Goal: Task Accomplishment & Management: Manage account settings

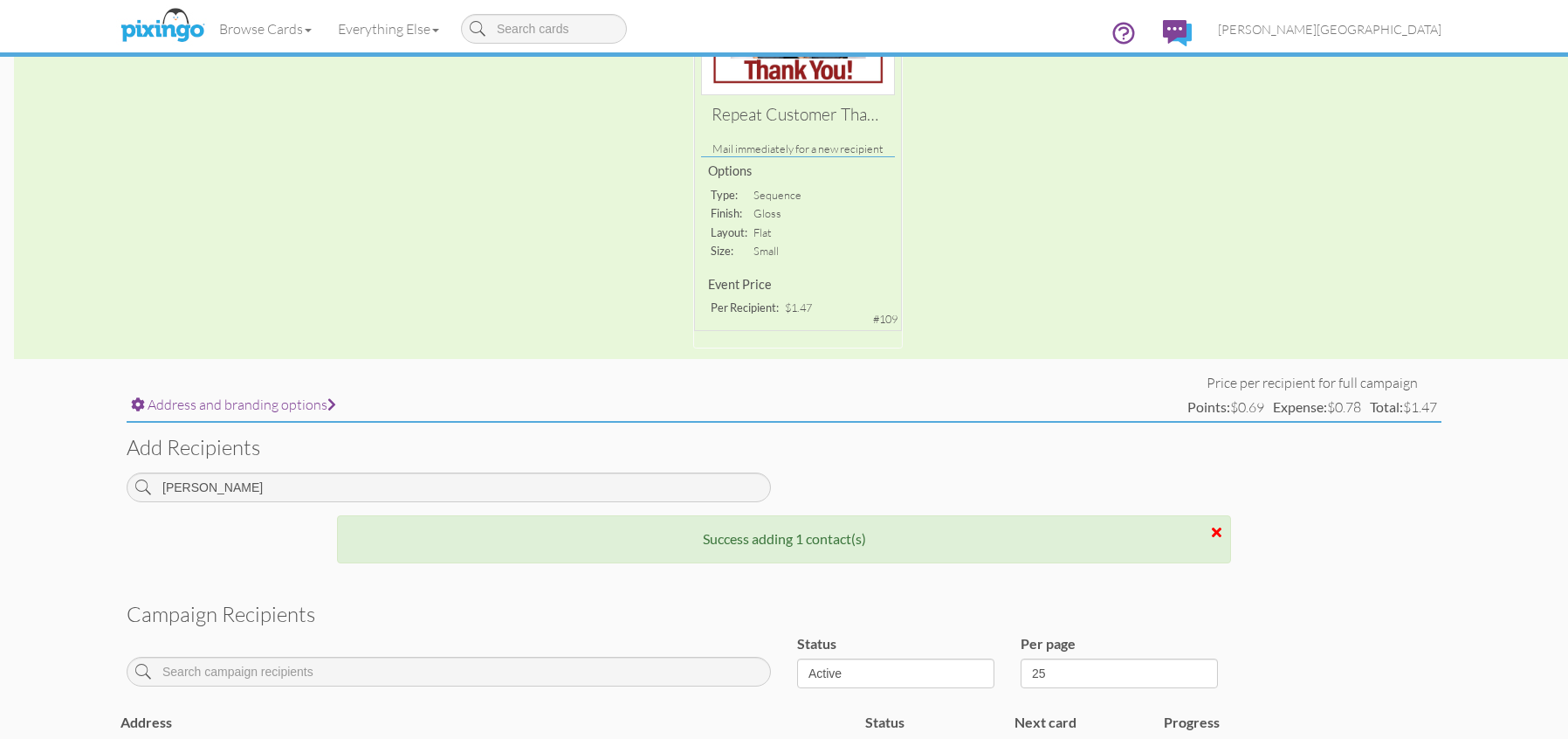
scroll to position [437, 0]
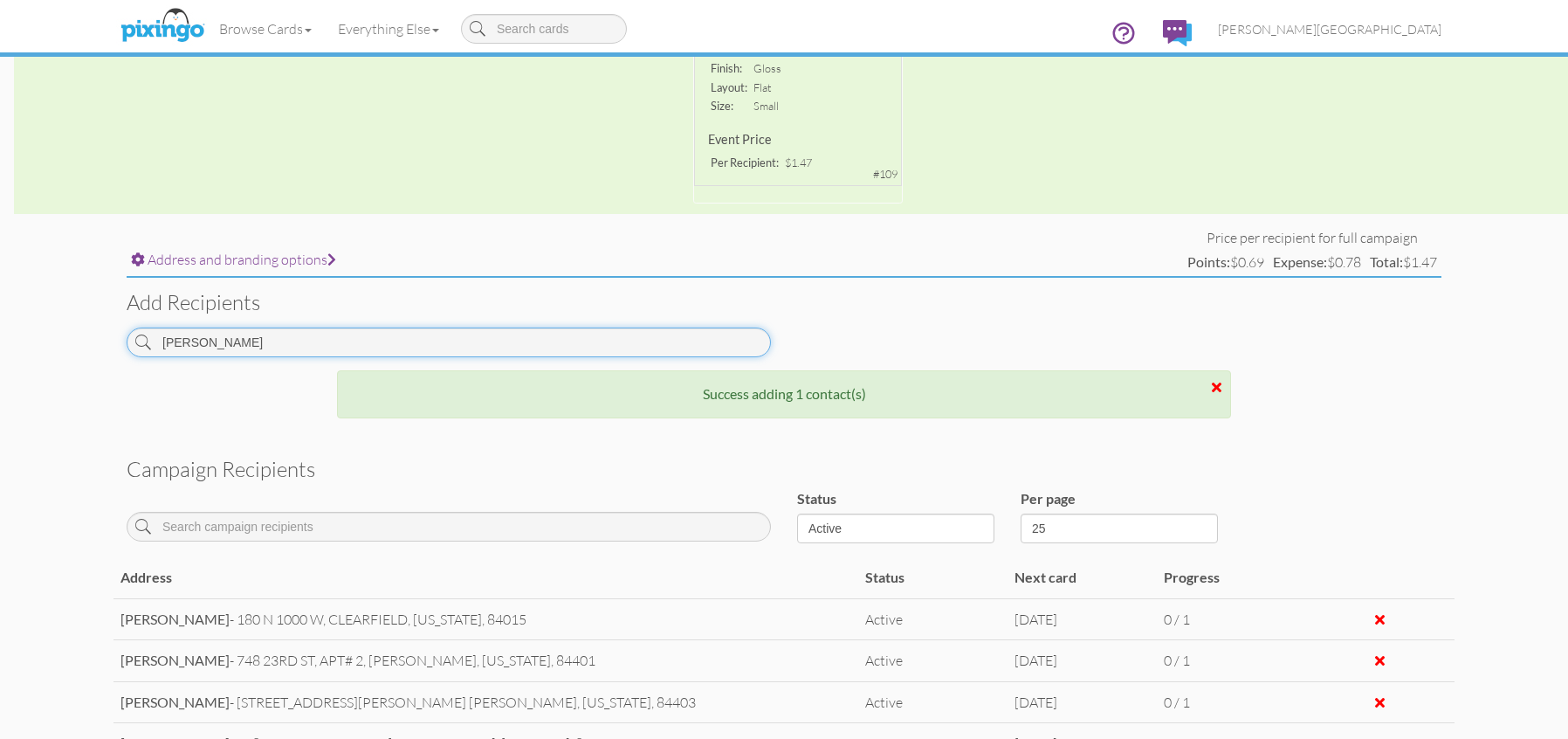
drag, startPoint x: 233, startPoint y: 342, endPoint x: 67, endPoint y: 336, distance: 166.1
click at [67, 336] on campaign-detail "Toggle navigation Visit Pixingo Mobile Browse Cards Business Accounting Automot…" at bounding box center [784, 244] width 1568 height 1362
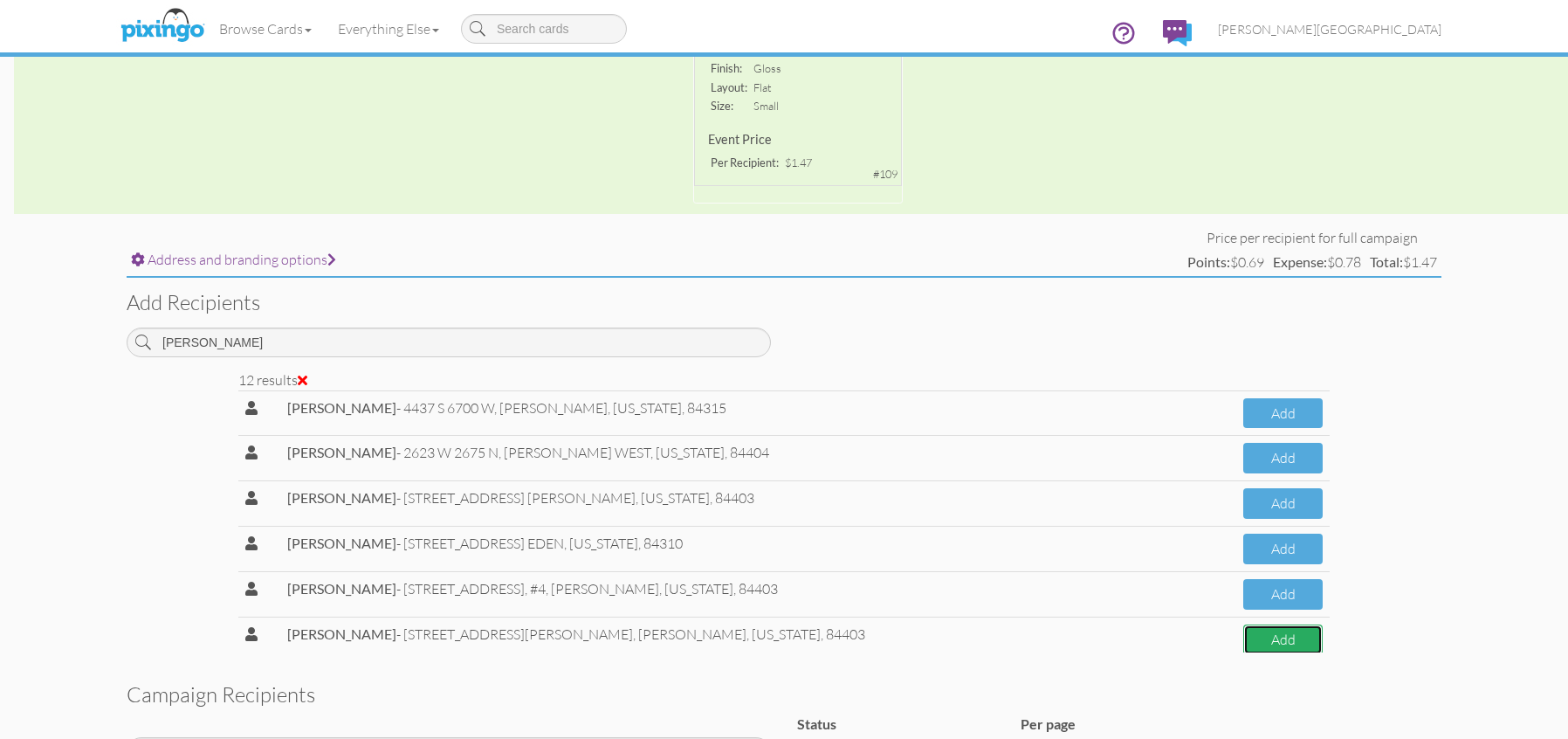
click at [1253, 640] on button "Add" at bounding box center [1283, 639] width 80 height 31
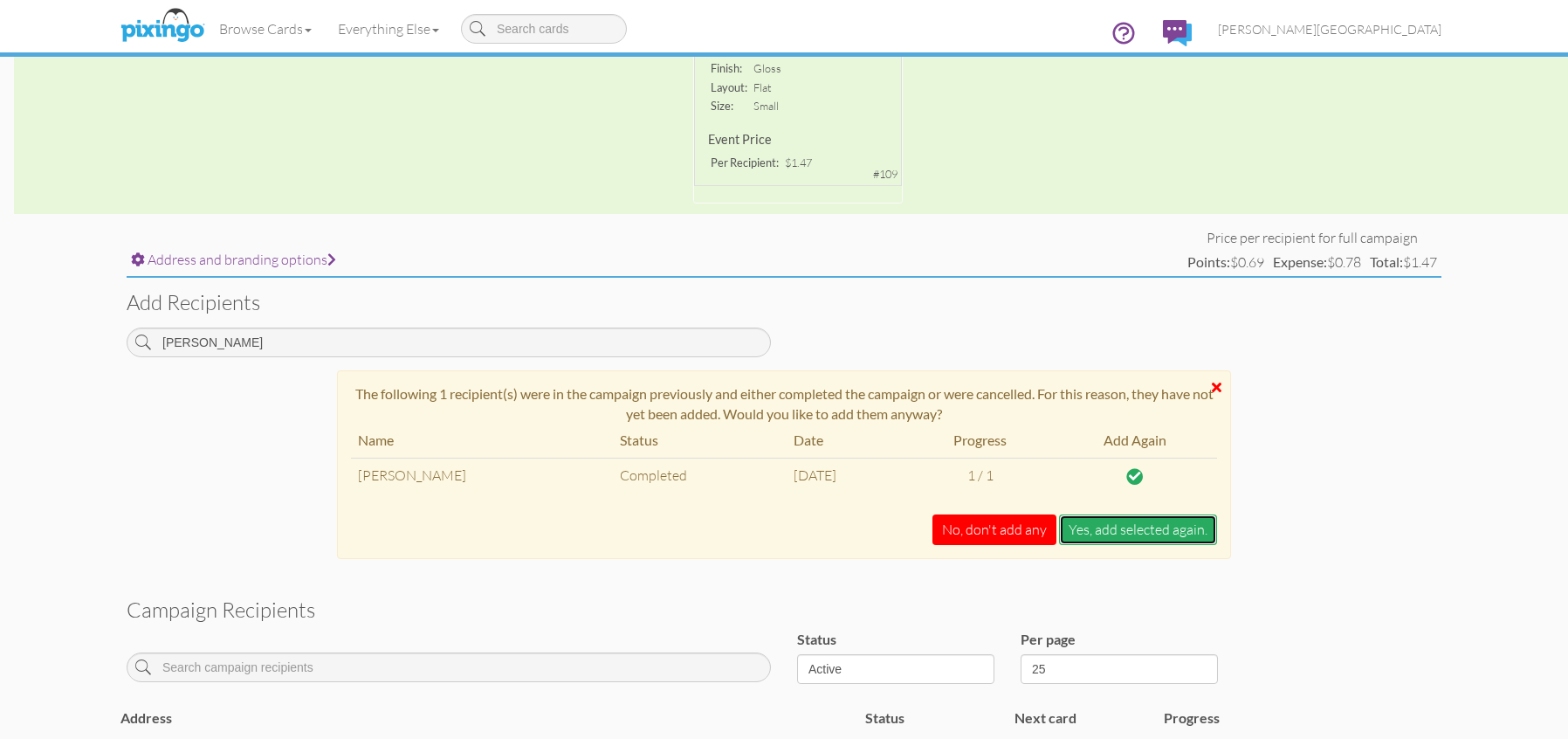
click at [1125, 530] on button "Yes, add selected again." at bounding box center [1138, 530] width 158 height 31
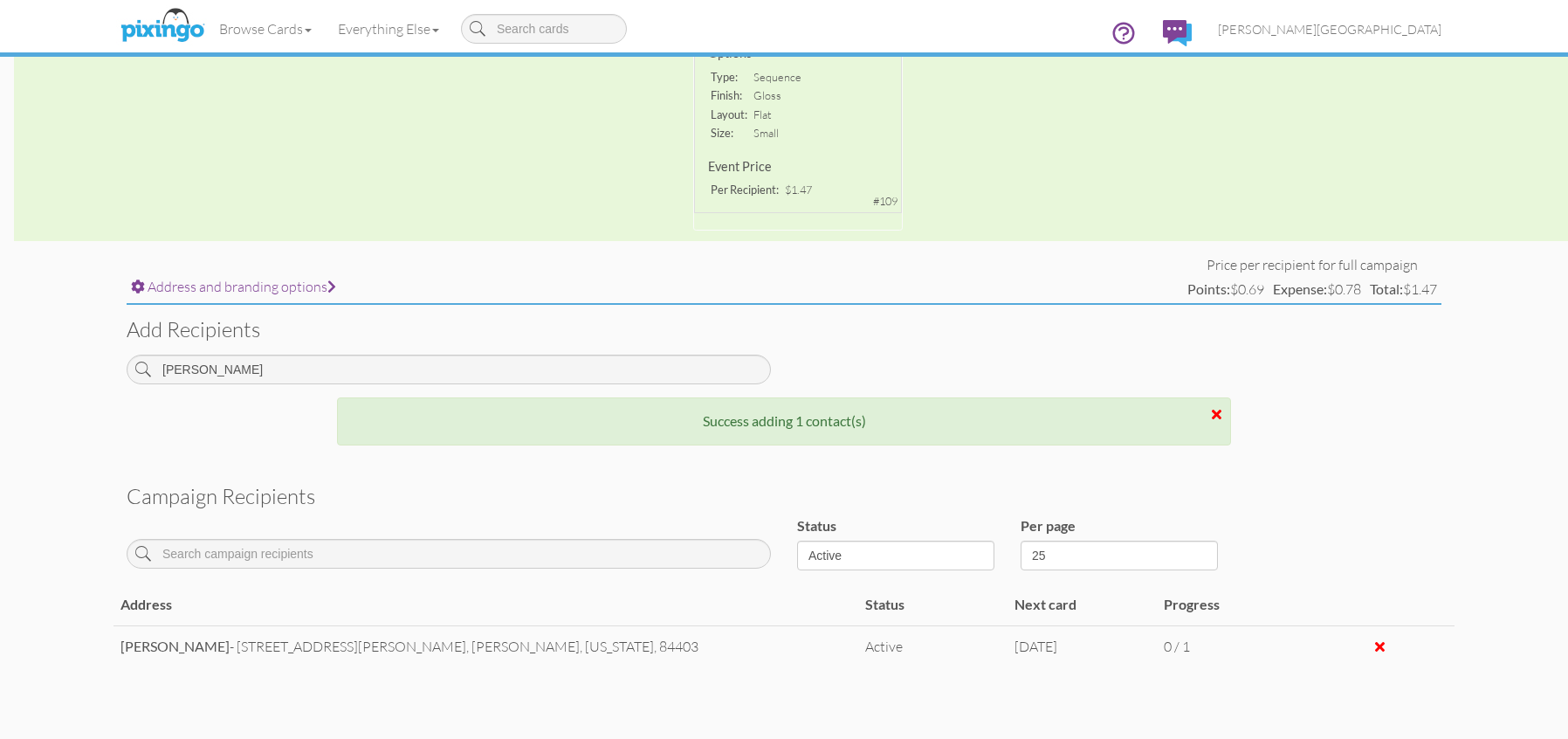
scroll to position [324, 0]
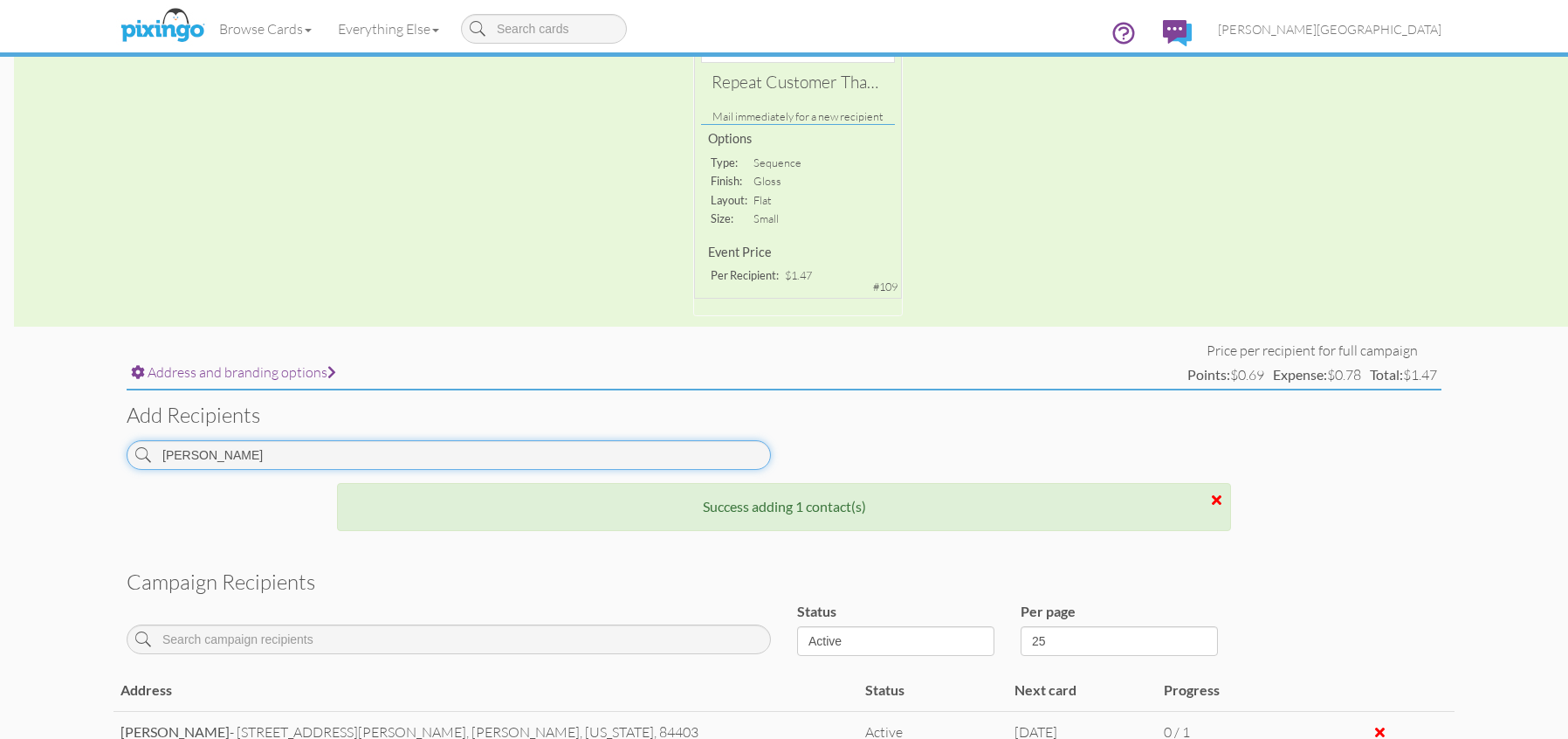
drag, startPoint x: 222, startPoint y: 454, endPoint x: 49, endPoint y: 464, distance: 173.3
click at [49, 464] on campaign-detail "Toggle navigation Visit Pixingo Mobile Browse Cards Business Accounting Automot…" at bounding box center [784, 295] width 1568 height 1238
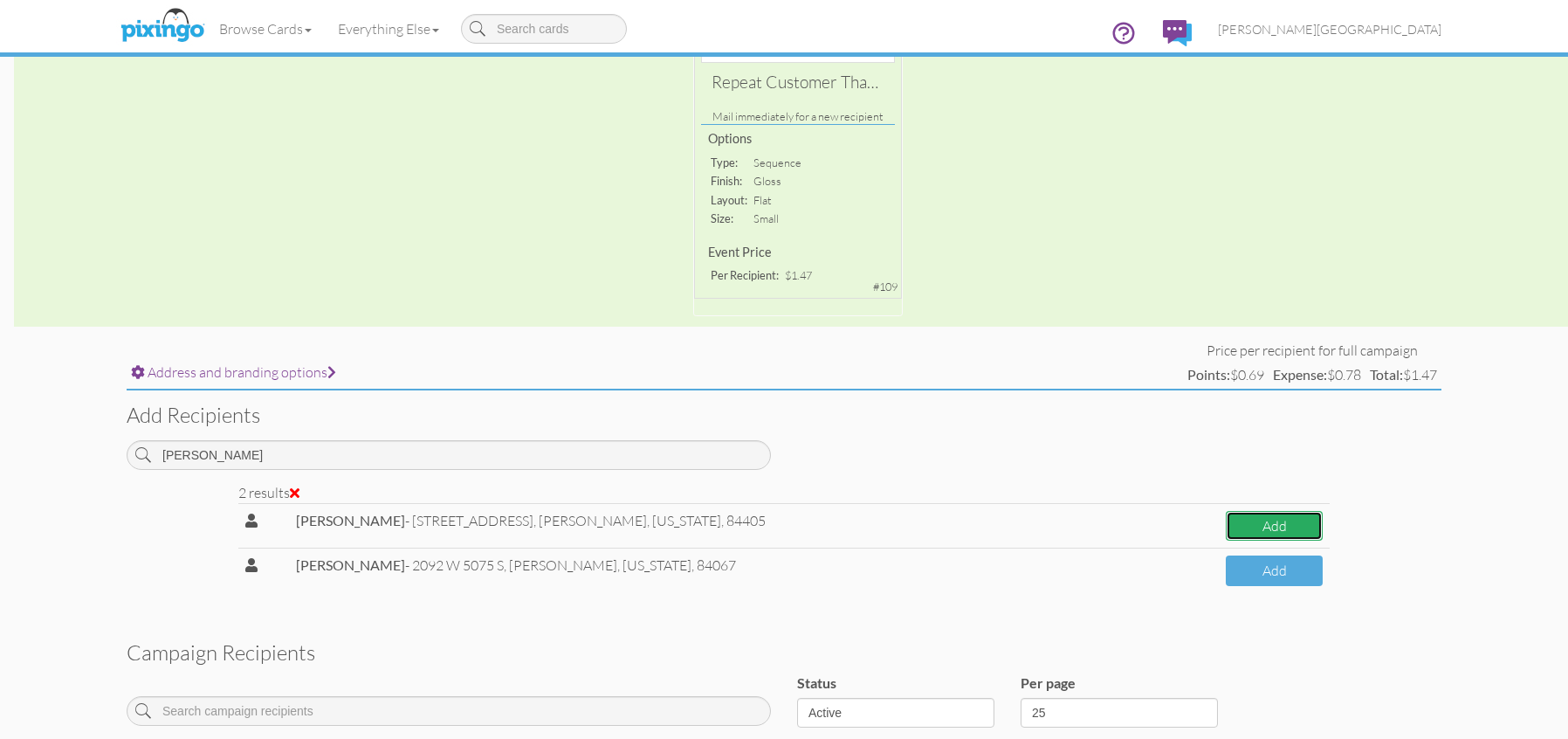
click at [1226, 529] on button "Add" at bounding box center [1273, 526] width 97 height 31
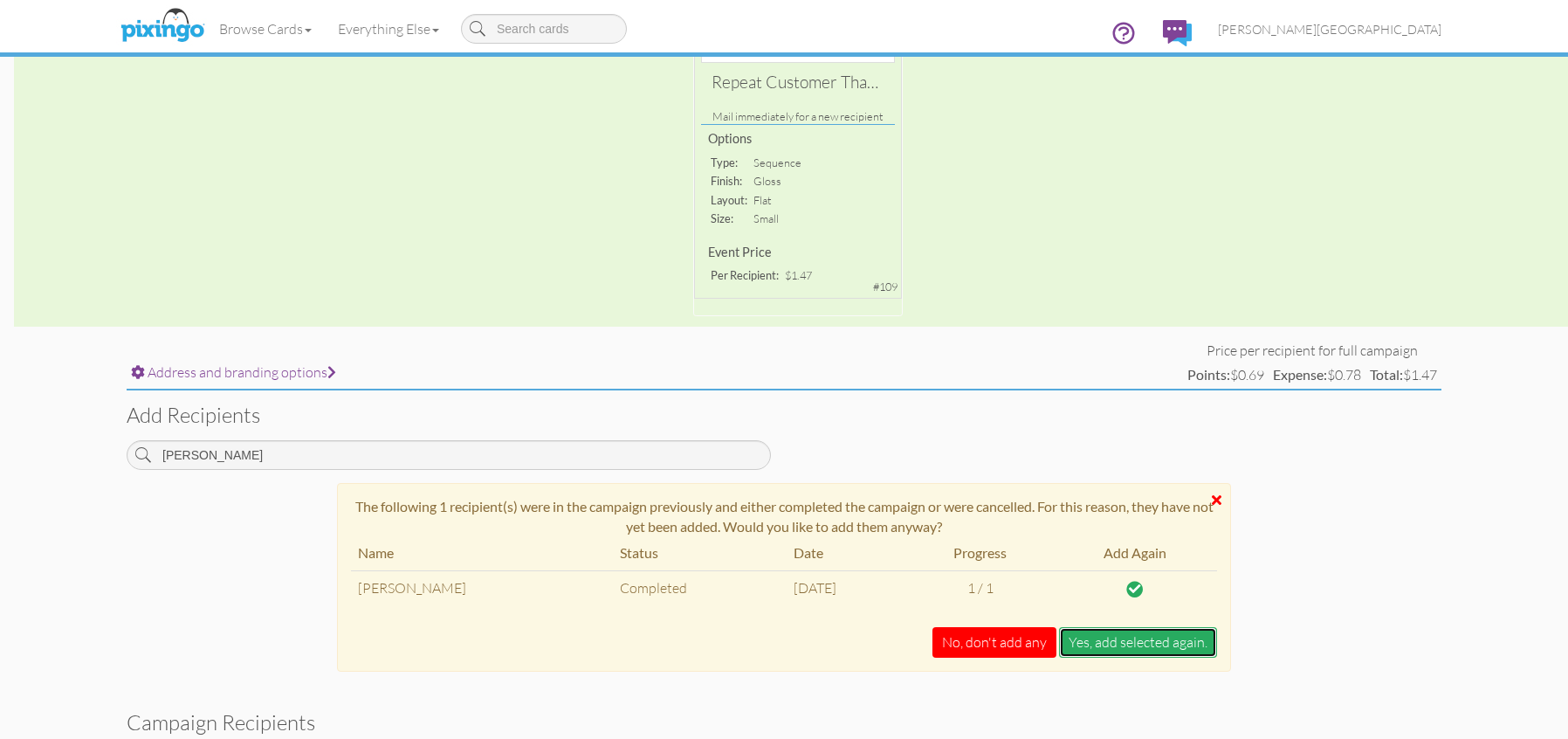
click at [1122, 647] on button "Yes, add selected again." at bounding box center [1138, 642] width 158 height 31
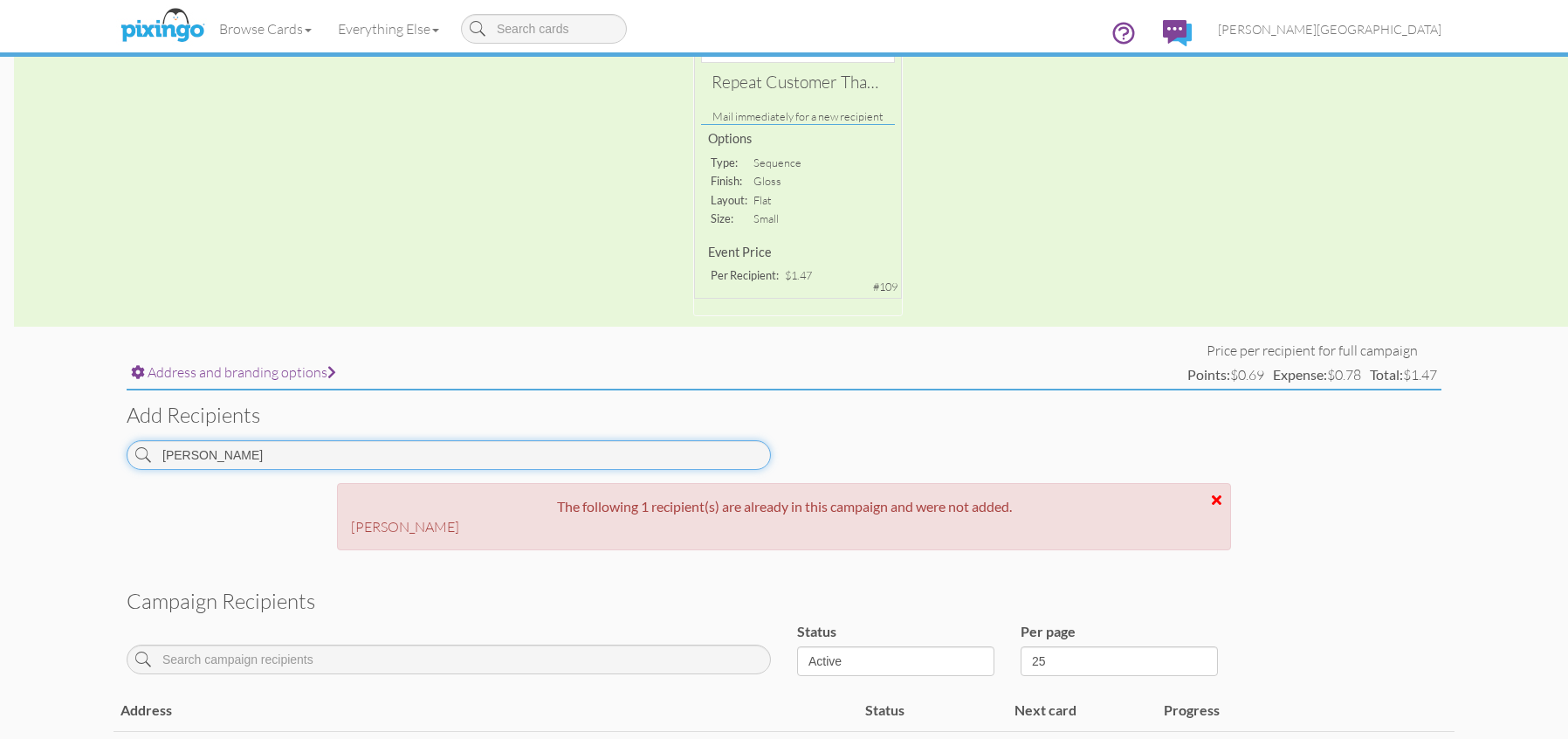
drag, startPoint x: 236, startPoint y: 451, endPoint x: -4, endPoint y: 431, distance: 240.8
click at [0, 415] on html "Toggle navigation Visit Pixingo Mobile Browse Cards Business Accounting Automot…" at bounding box center [784, 46] width 1568 height 739
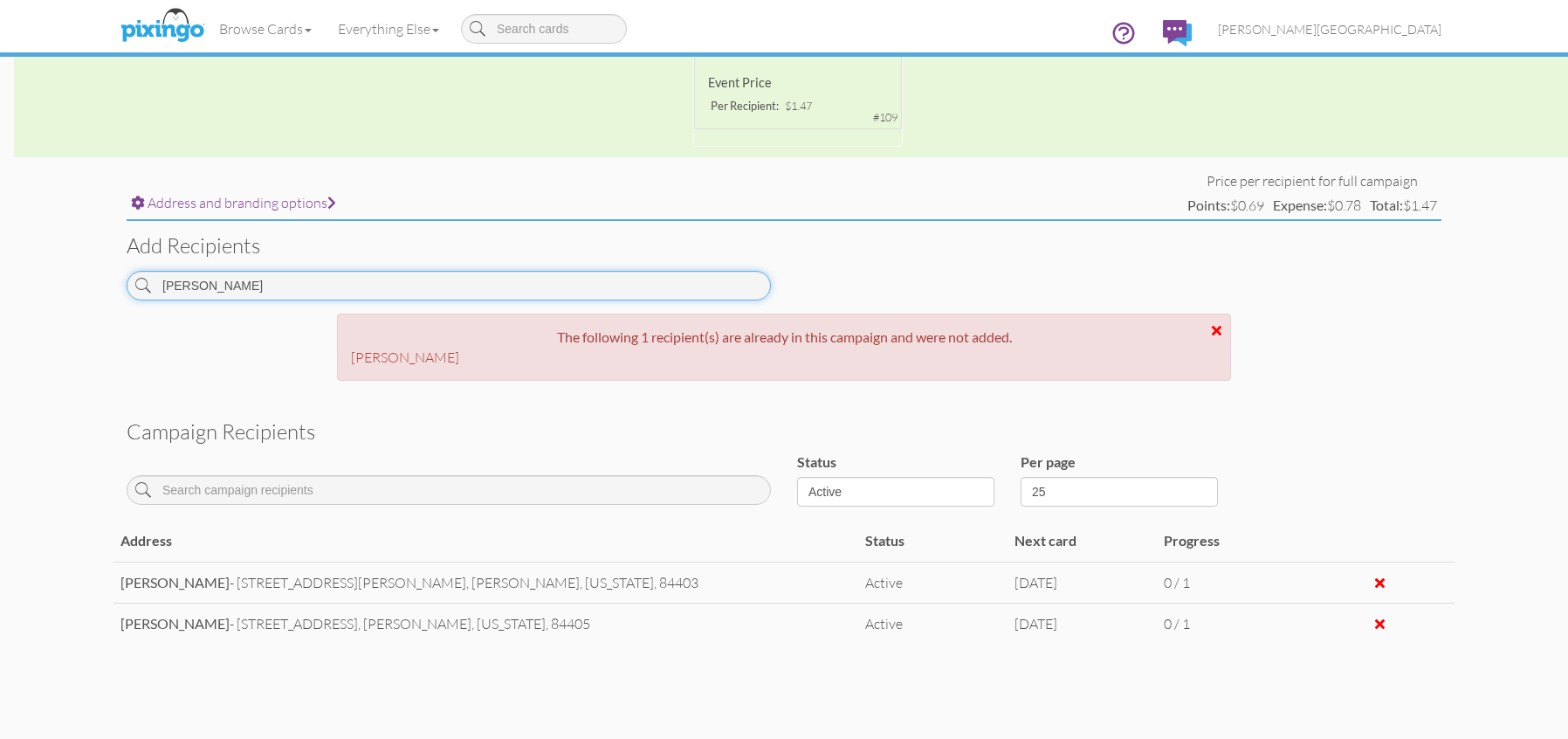
scroll to position [499, 0]
type input "g"
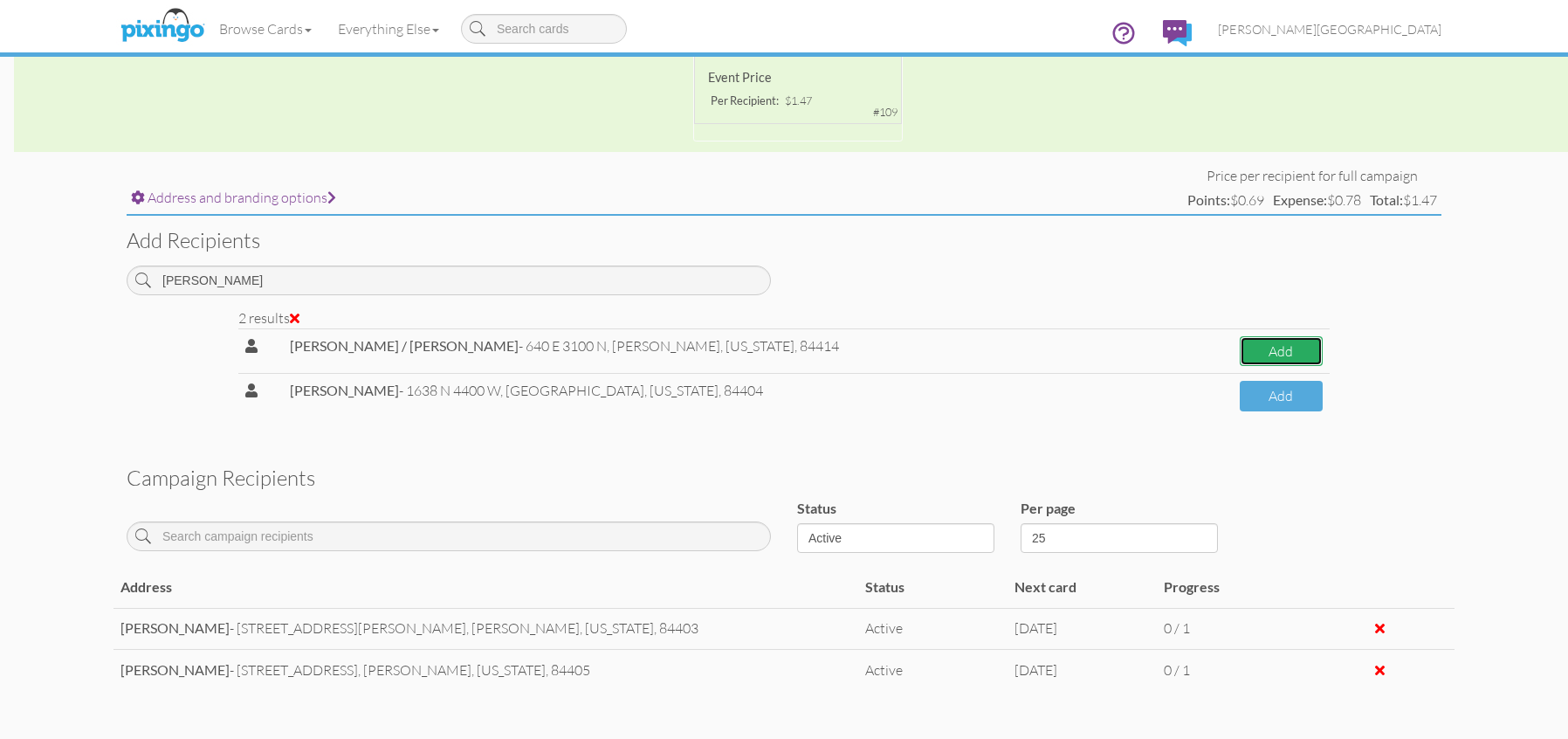
click at [1241, 348] on button "Add" at bounding box center [1281, 352] width 83 height 31
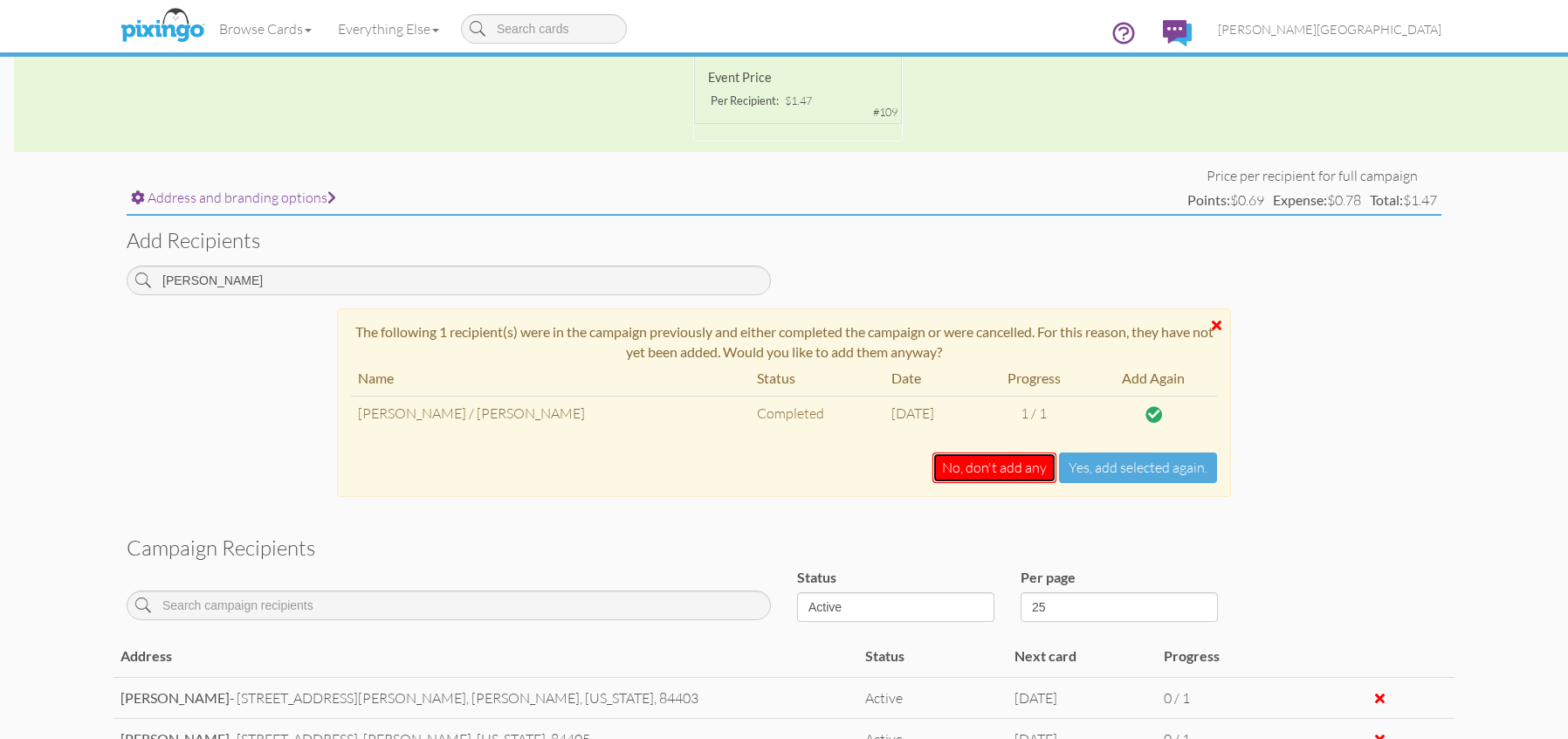
click at [1021, 469] on button "No, don't add any" at bounding box center [995, 467] width 124 height 31
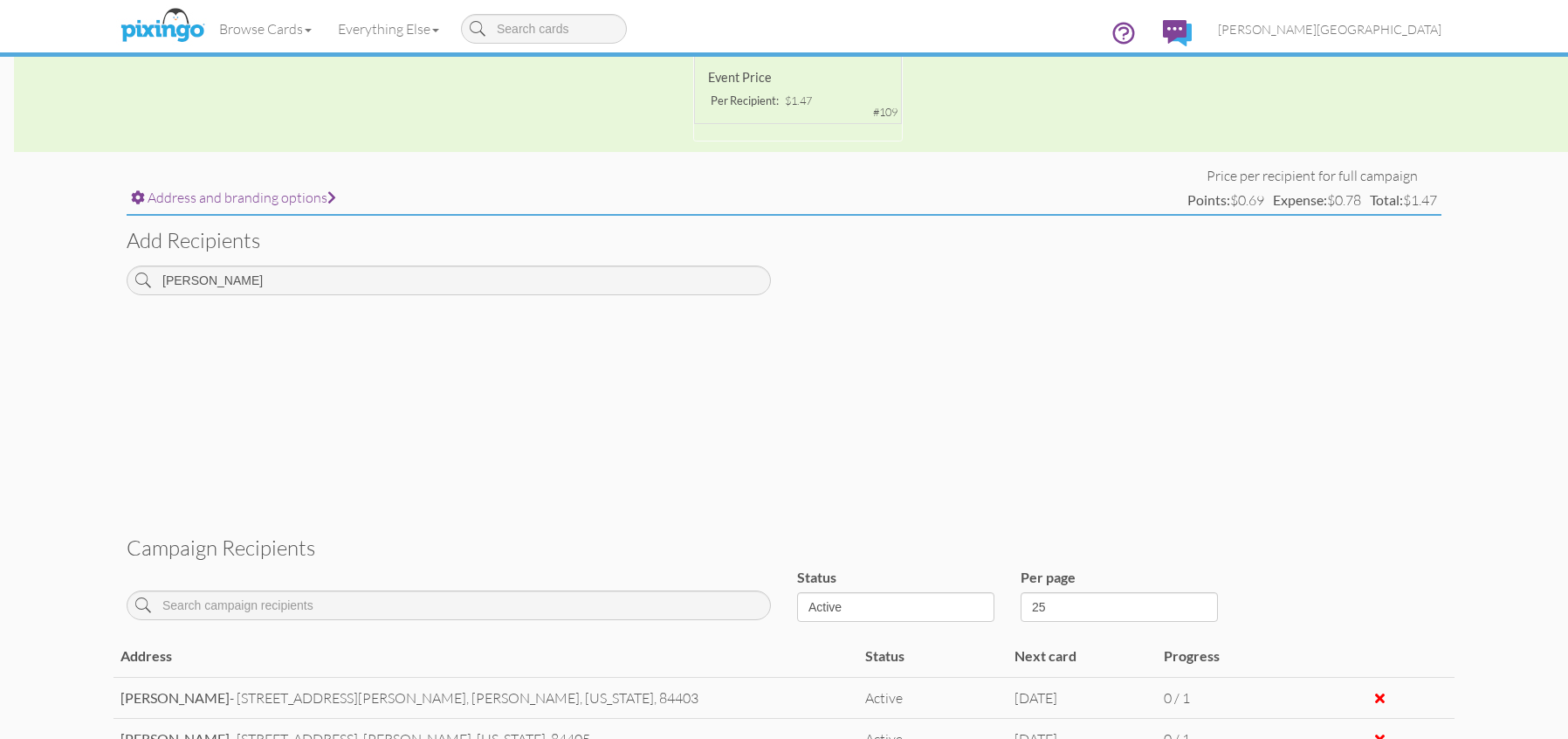
scroll to position [475, 0]
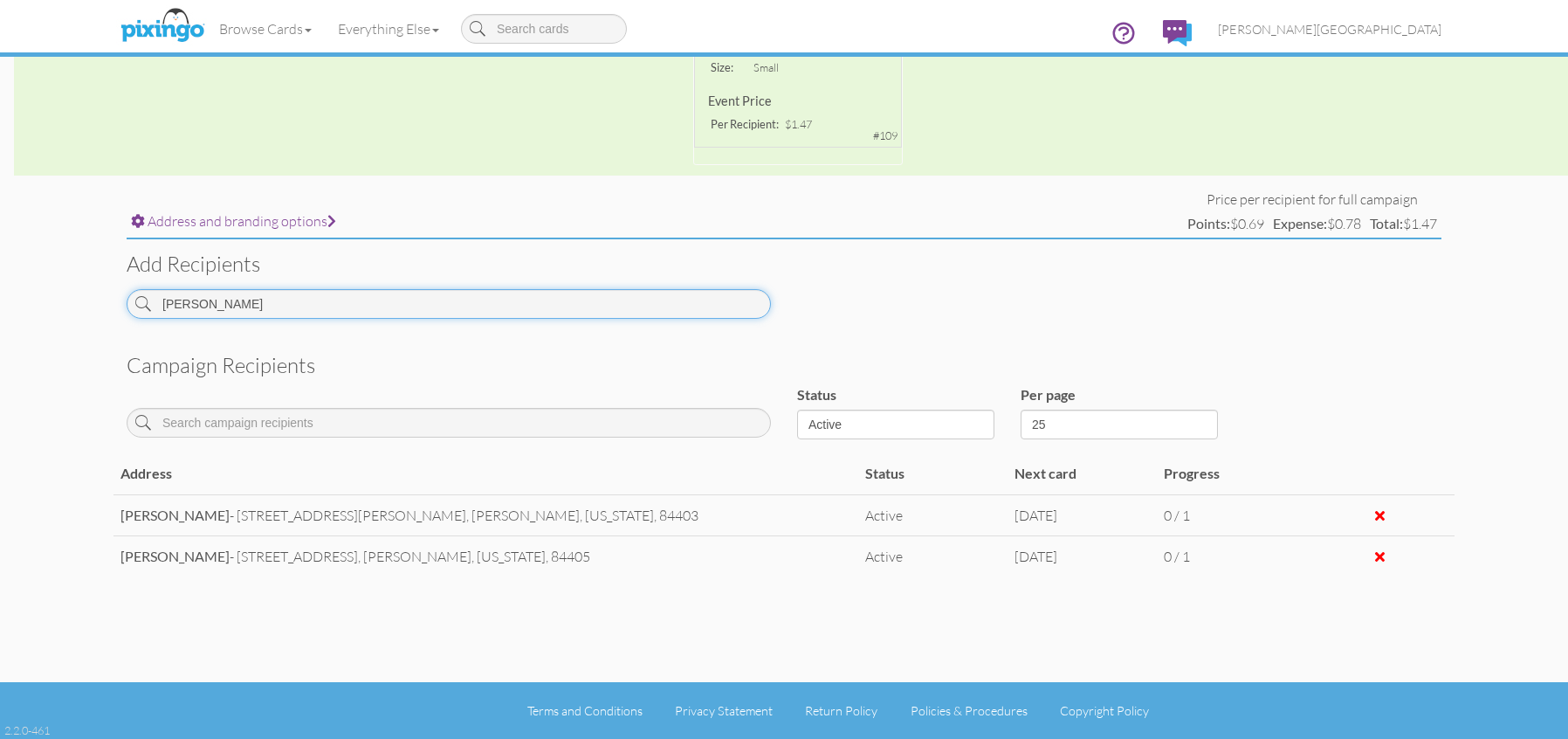
click at [315, 304] on input "[PERSON_NAME]" at bounding box center [448, 304] width 644 height 30
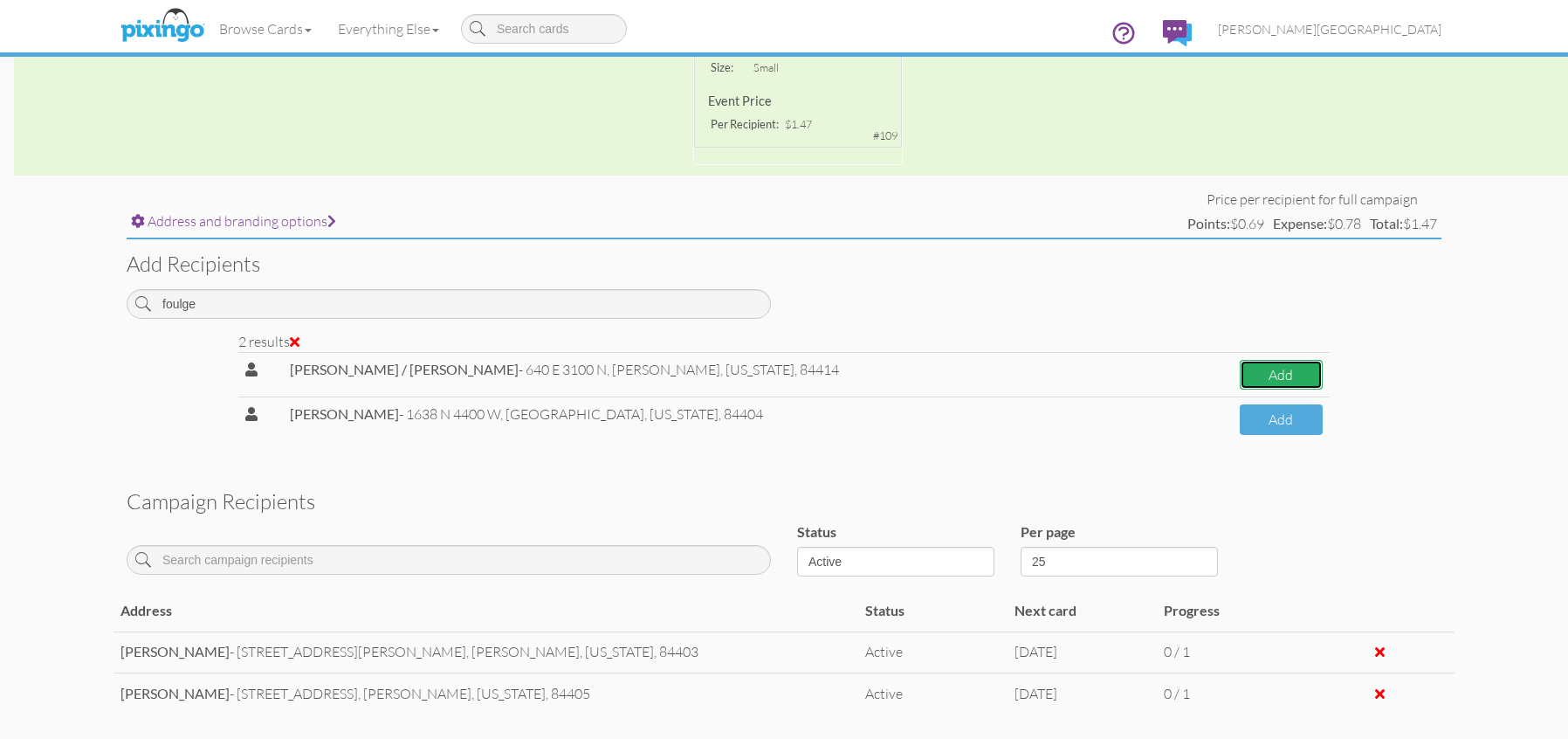
click at [1255, 368] on button "Add" at bounding box center [1281, 374] width 83 height 31
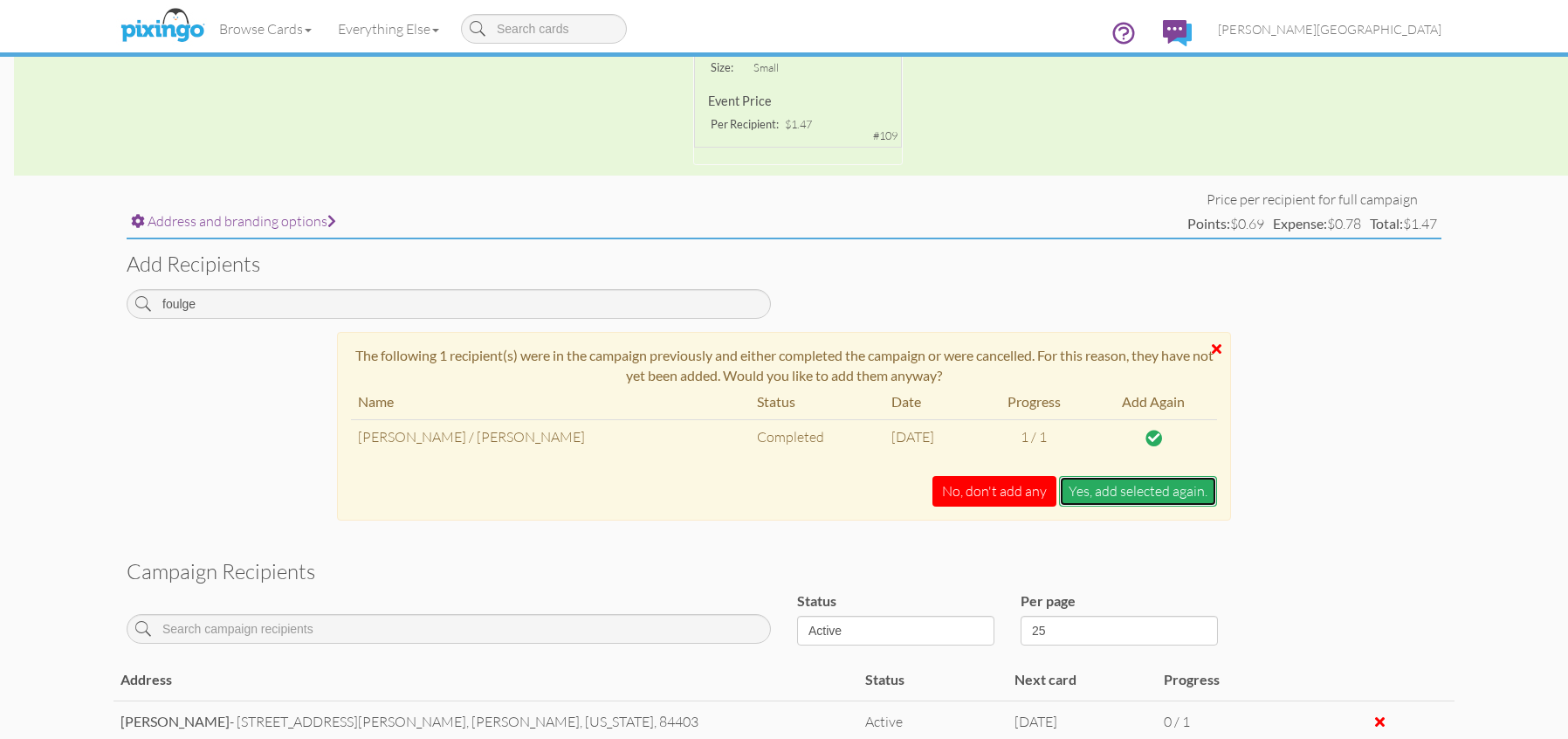
click at [1138, 497] on button "Yes, add selected again." at bounding box center [1138, 491] width 158 height 31
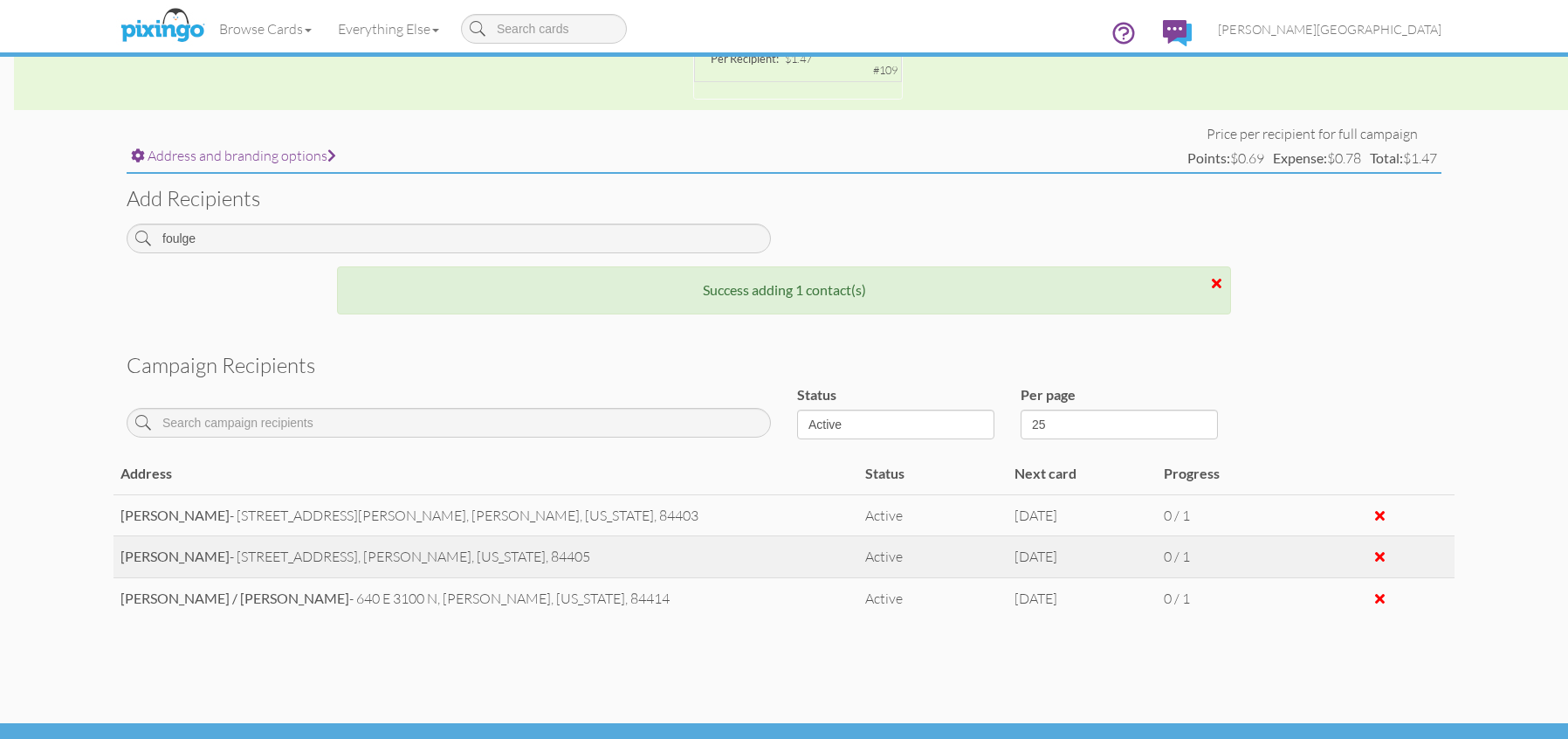
scroll to position [582, 0]
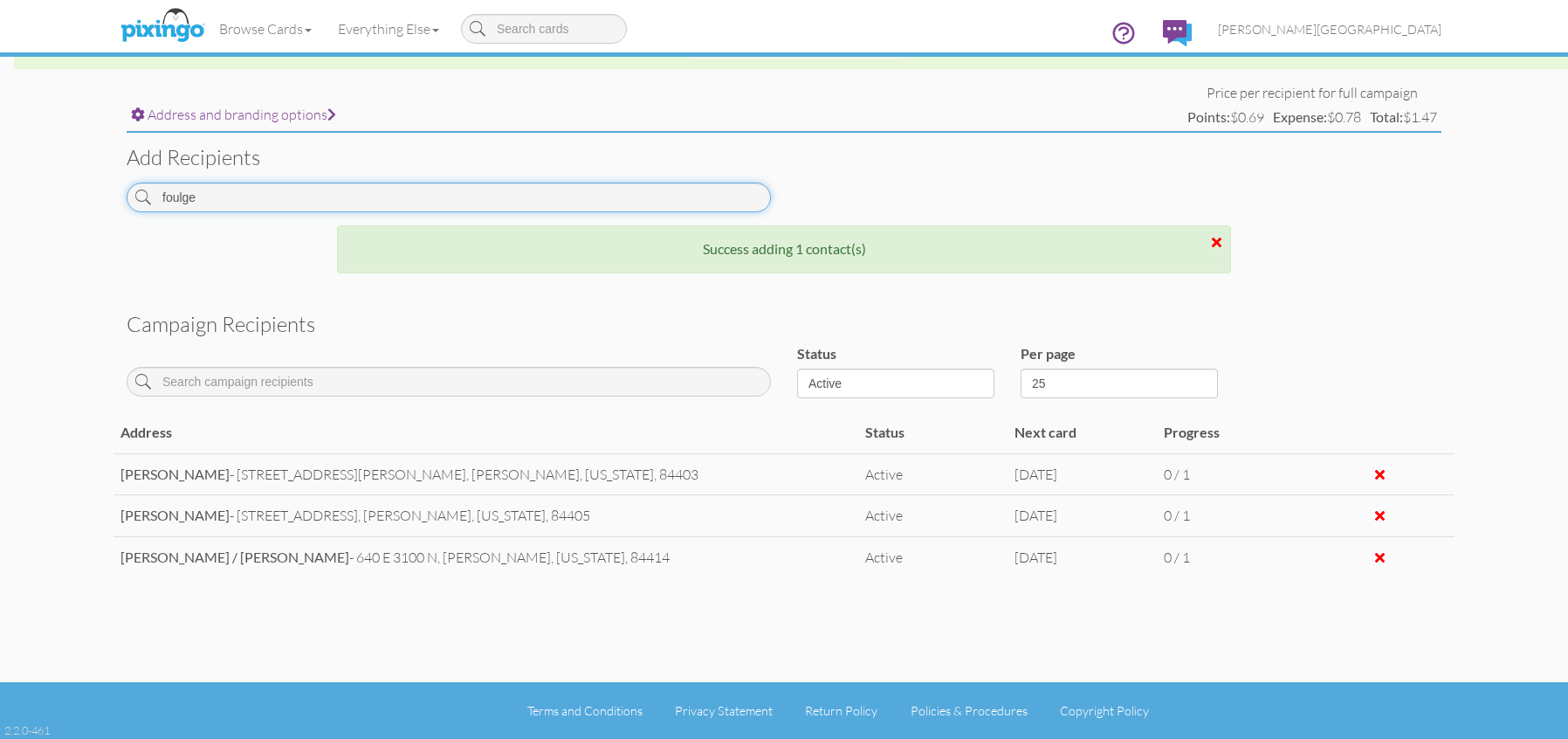
drag, startPoint x: 208, startPoint y: 206, endPoint x: 106, endPoint y: 209, distance: 102.0
click at [106, 209] on campaign-detail "Toggle navigation Visit Pixingo Mobile Browse Cards Business Accounting Automot…" at bounding box center [784, 79] width 1568 height 1321
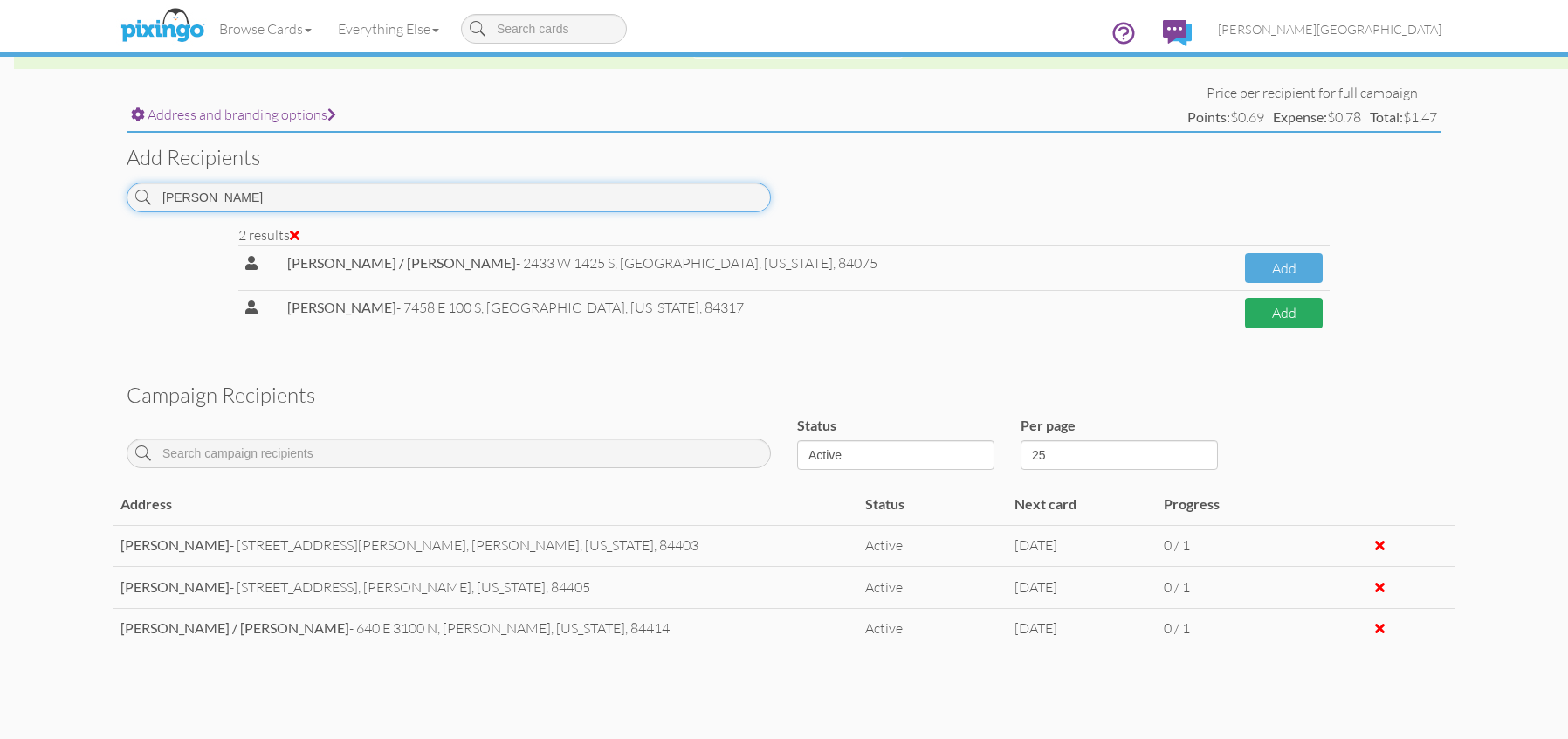
type input "[PERSON_NAME]"
click at [1272, 329] on button "Add" at bounding box center [1284, 313] width 78 height 31
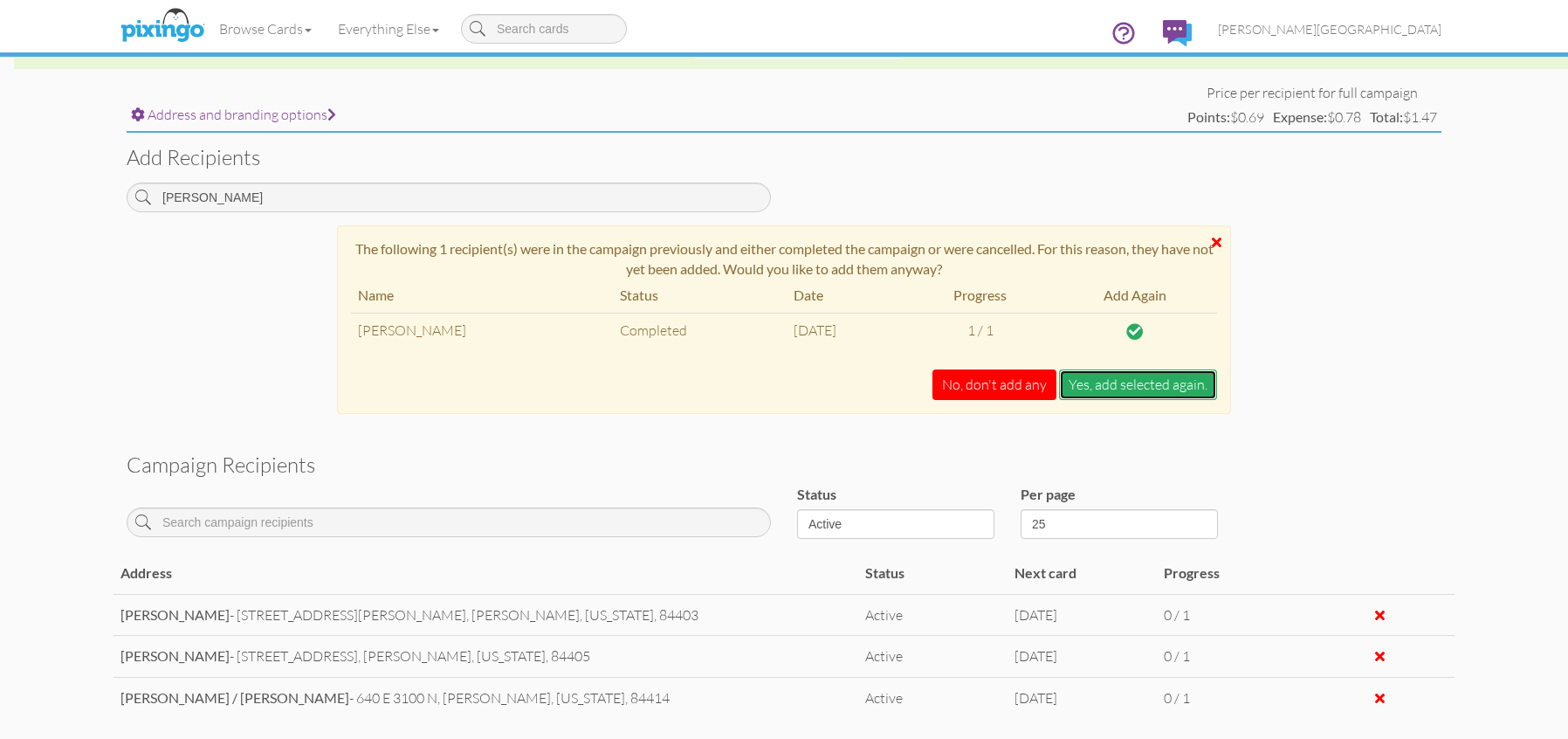
click at [1176, 385] on button "Yes, add selected again." at bounding box center [1138, 384] width 158 height 31
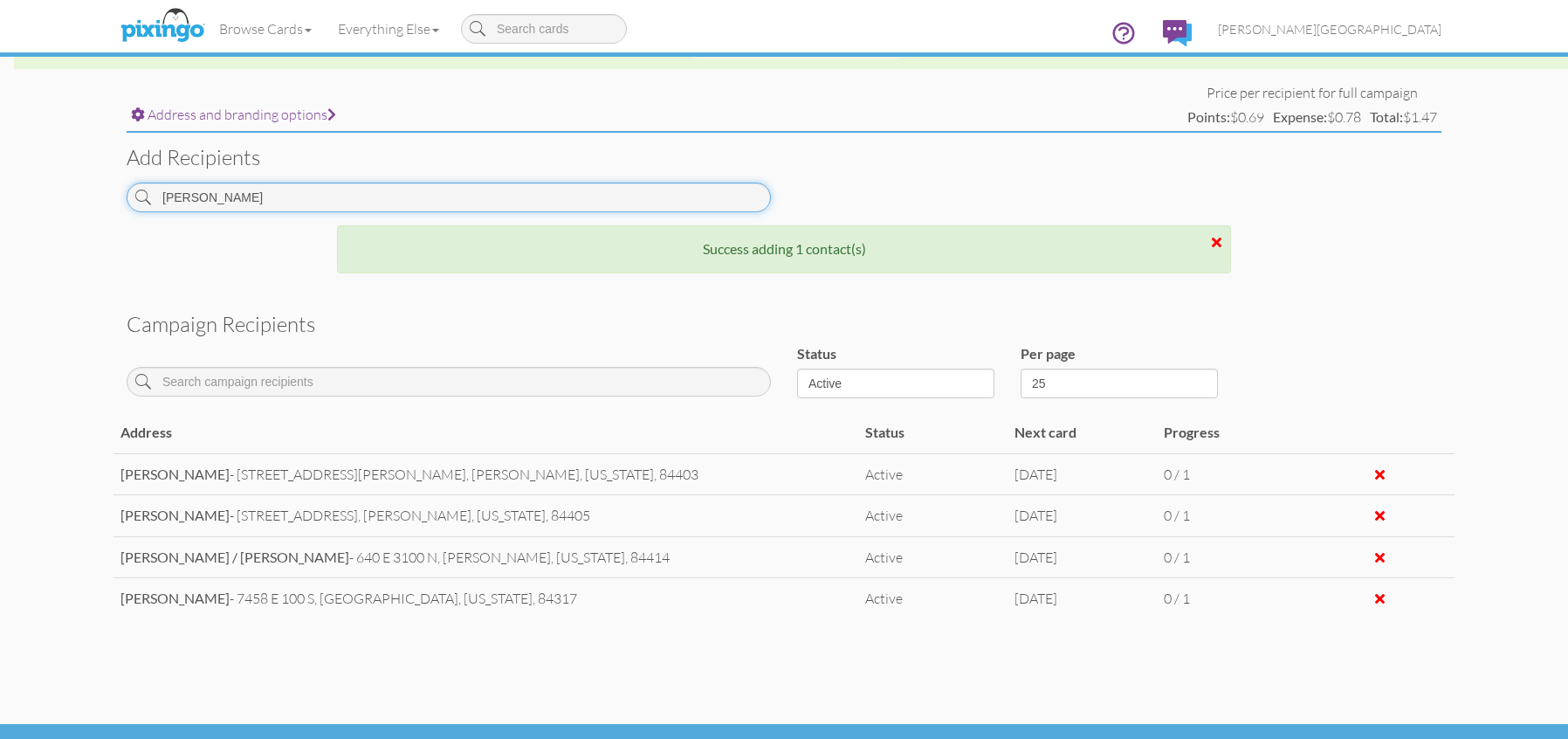
drag, startPoint x: 226, startPoint y: 202, endPoint x: 97, endPoint y: 206, distance: 129.1
click at [97, 206] on campaign-detail "Toggle navigation Visit Pixingo Mobile Browse Cards Business Accounting Automot…" at bounding box center [784, 100] width 1568 height 1362
click at [1429, 20] on link "[PERSON_NAME][GEOGRAPHIC_DATA]" at bounding box center [1329, 29] width 250 height 45
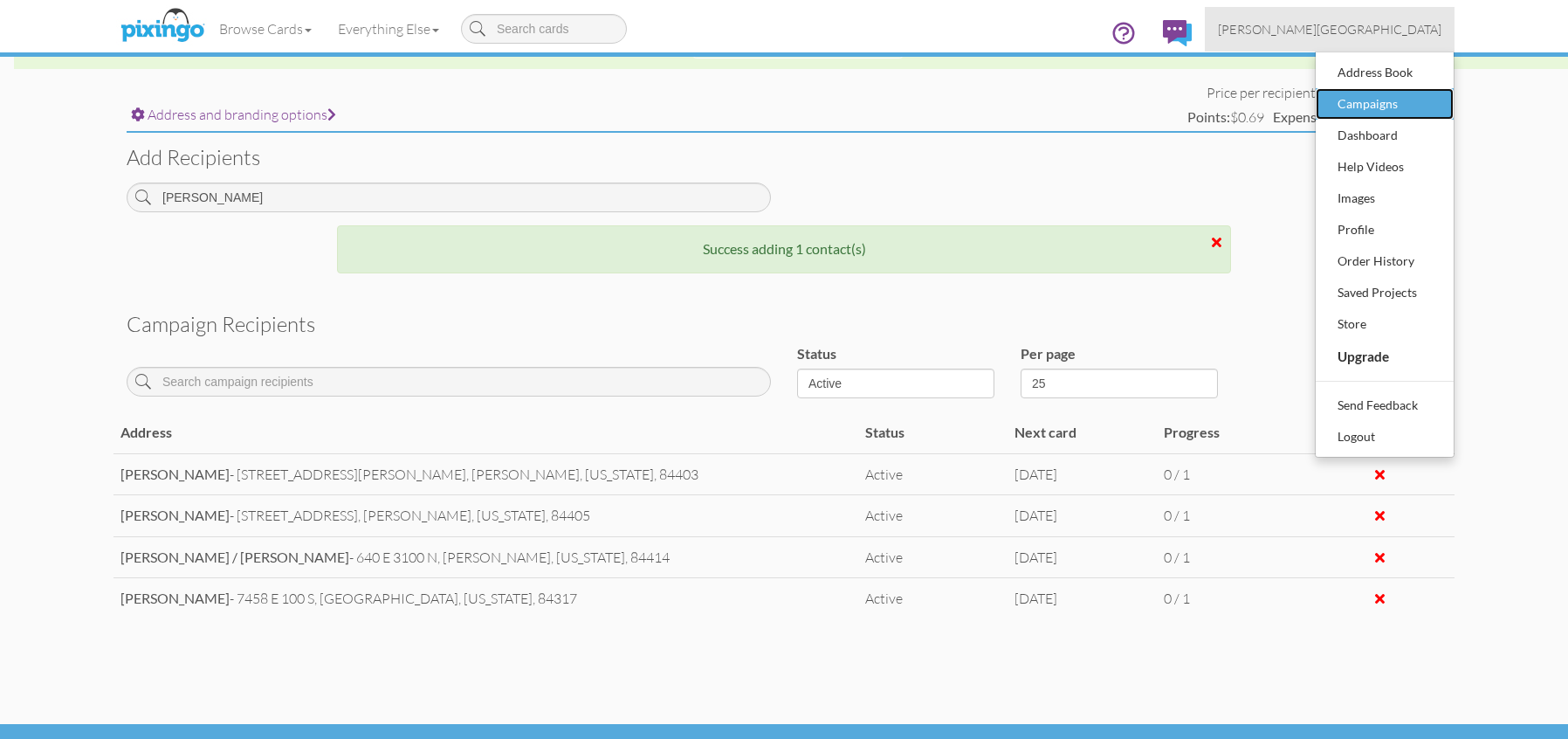
click at [1408, 97] on div "Campaigns" at bounding box center [1384, 104] width 103 height 26
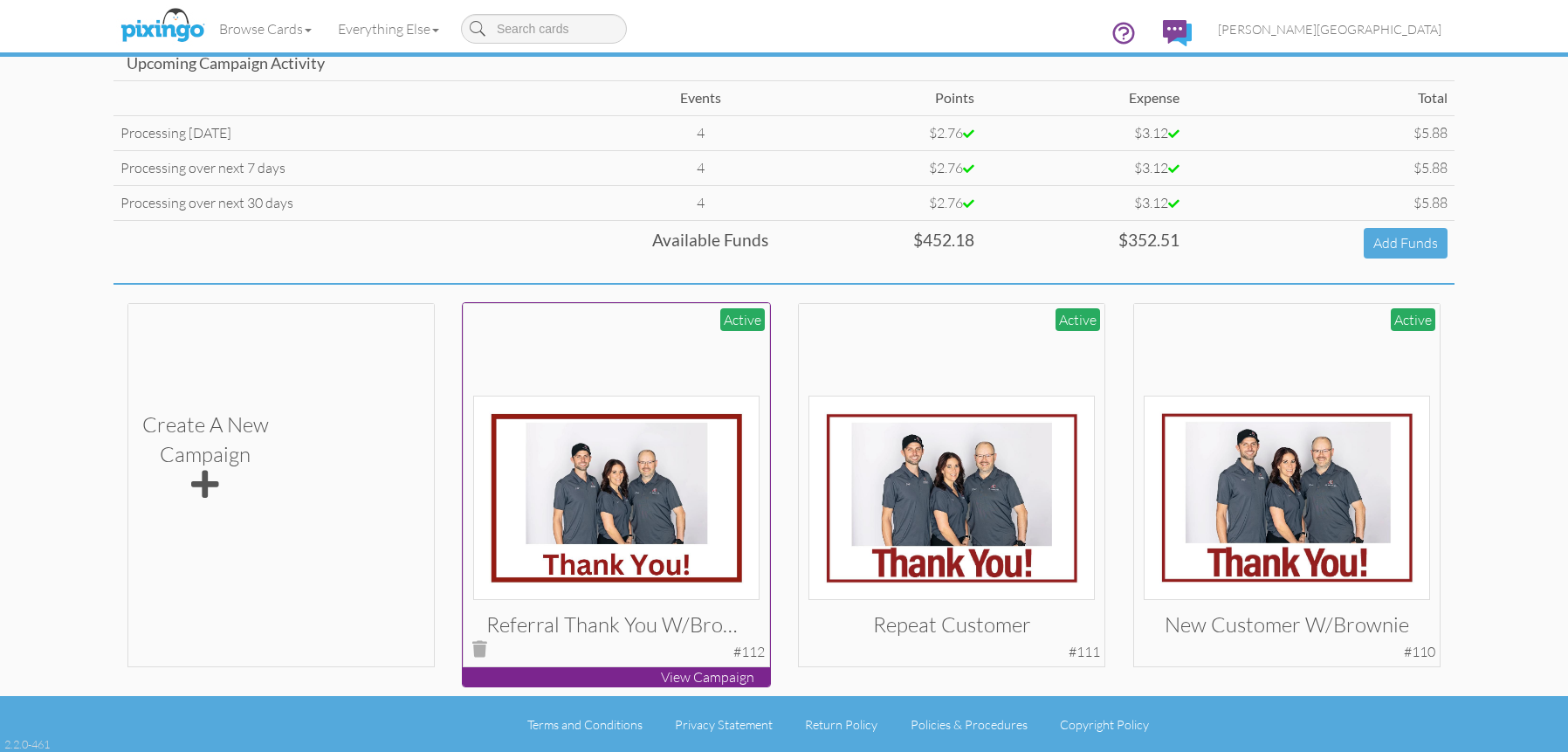
scroll to position [133, 0]
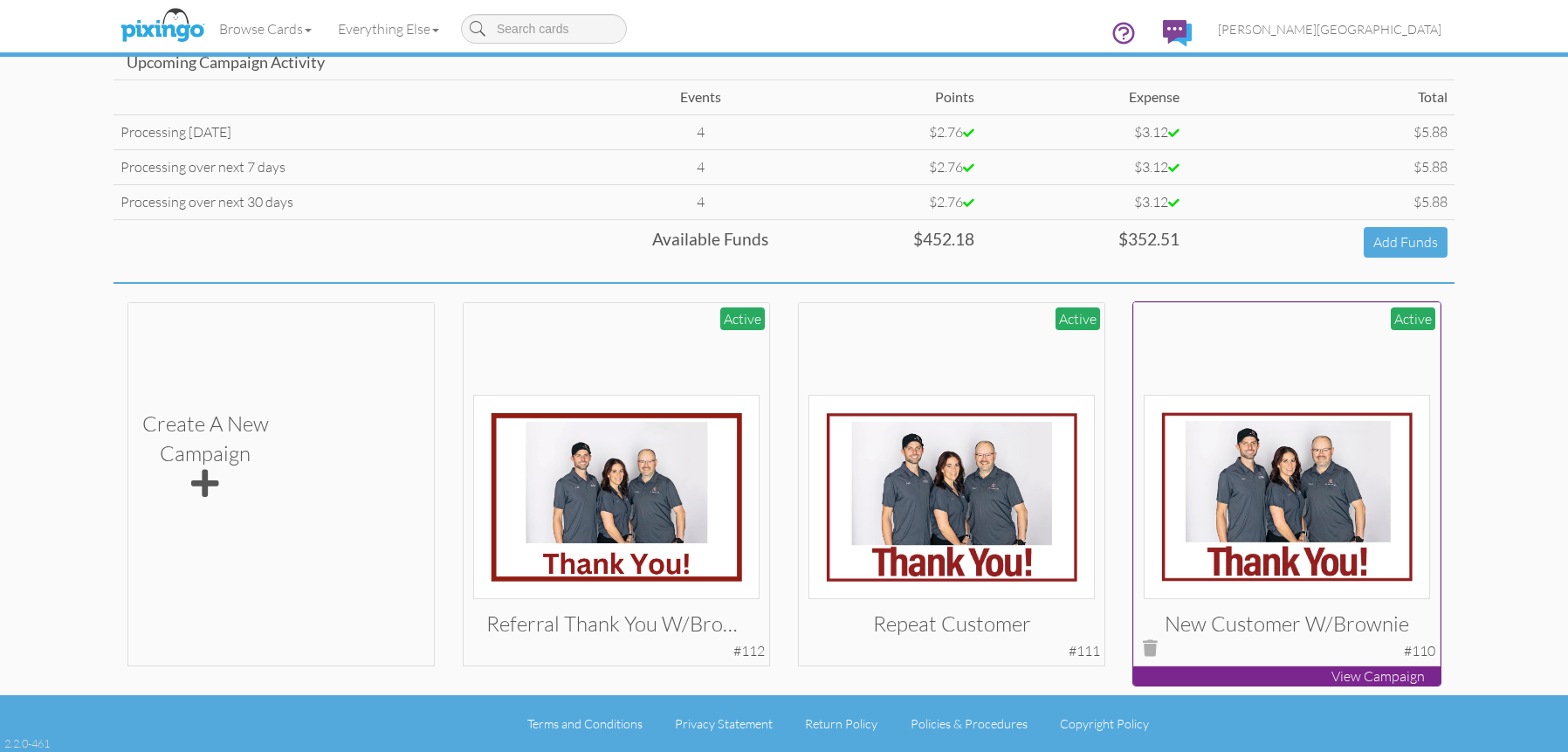
click at [1313, 455] on img at bounding box center [1287, 496] width 288 height 204
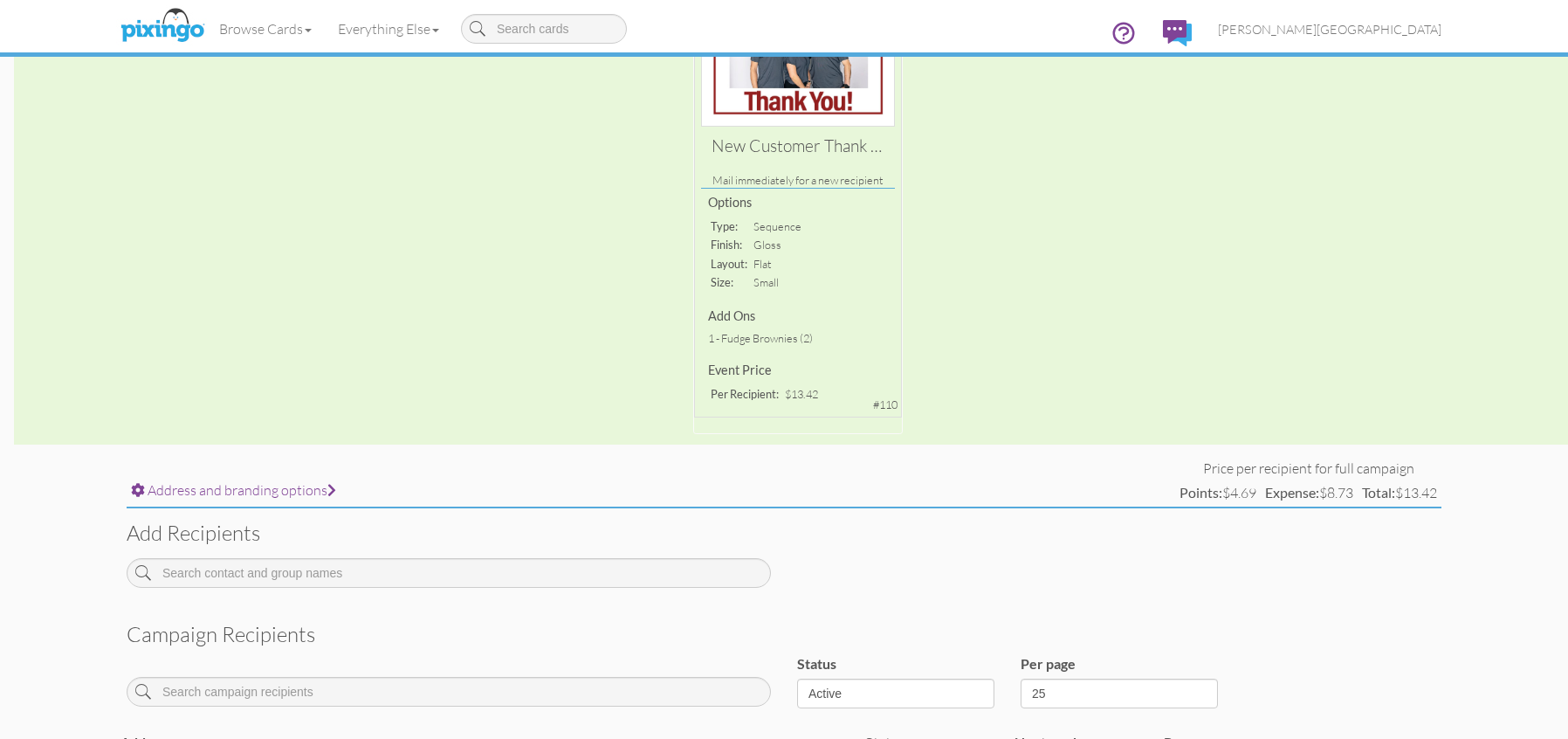
scroll to position [446, 0]
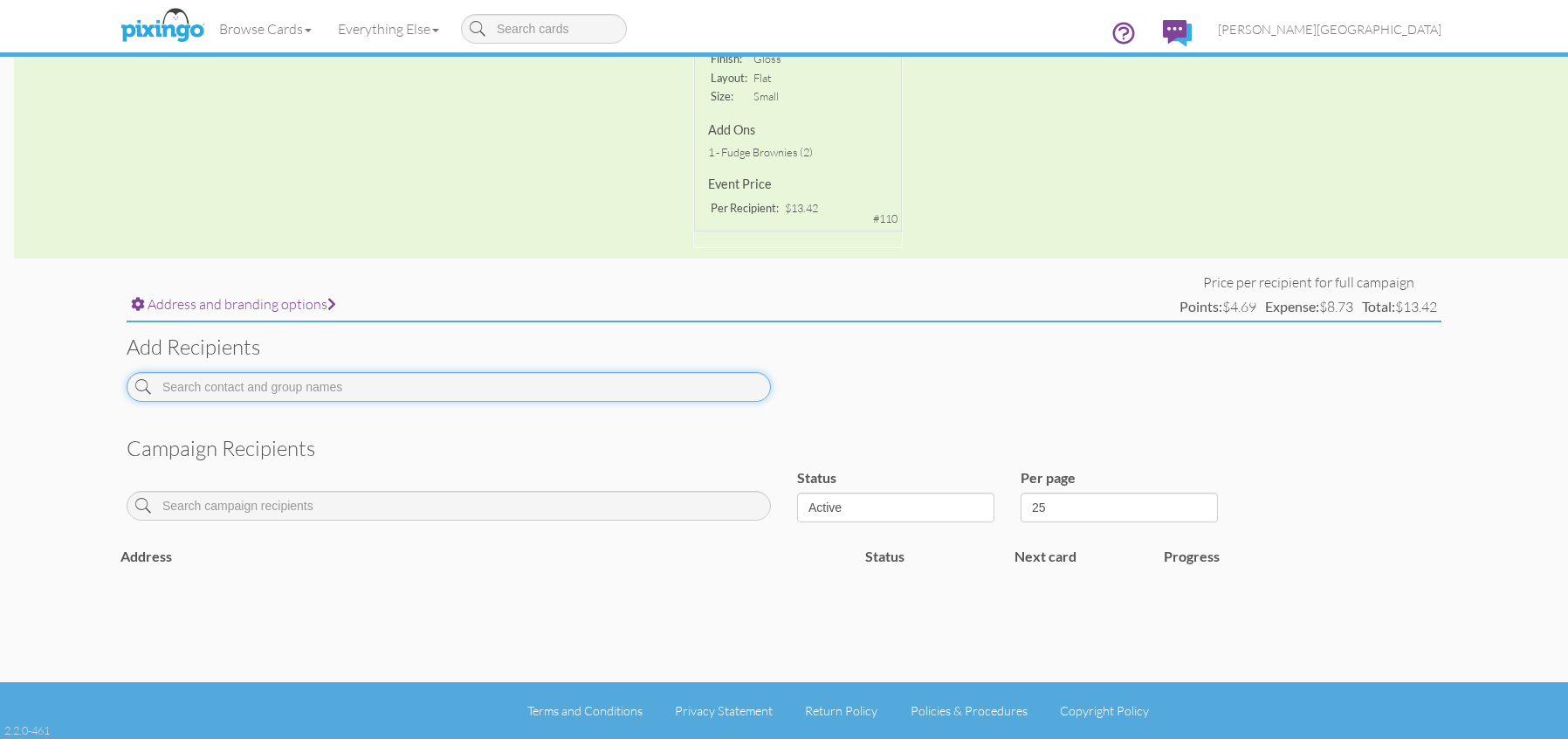
click at [387, 397] on input at bounding box center [448, 387] width 644 height 30
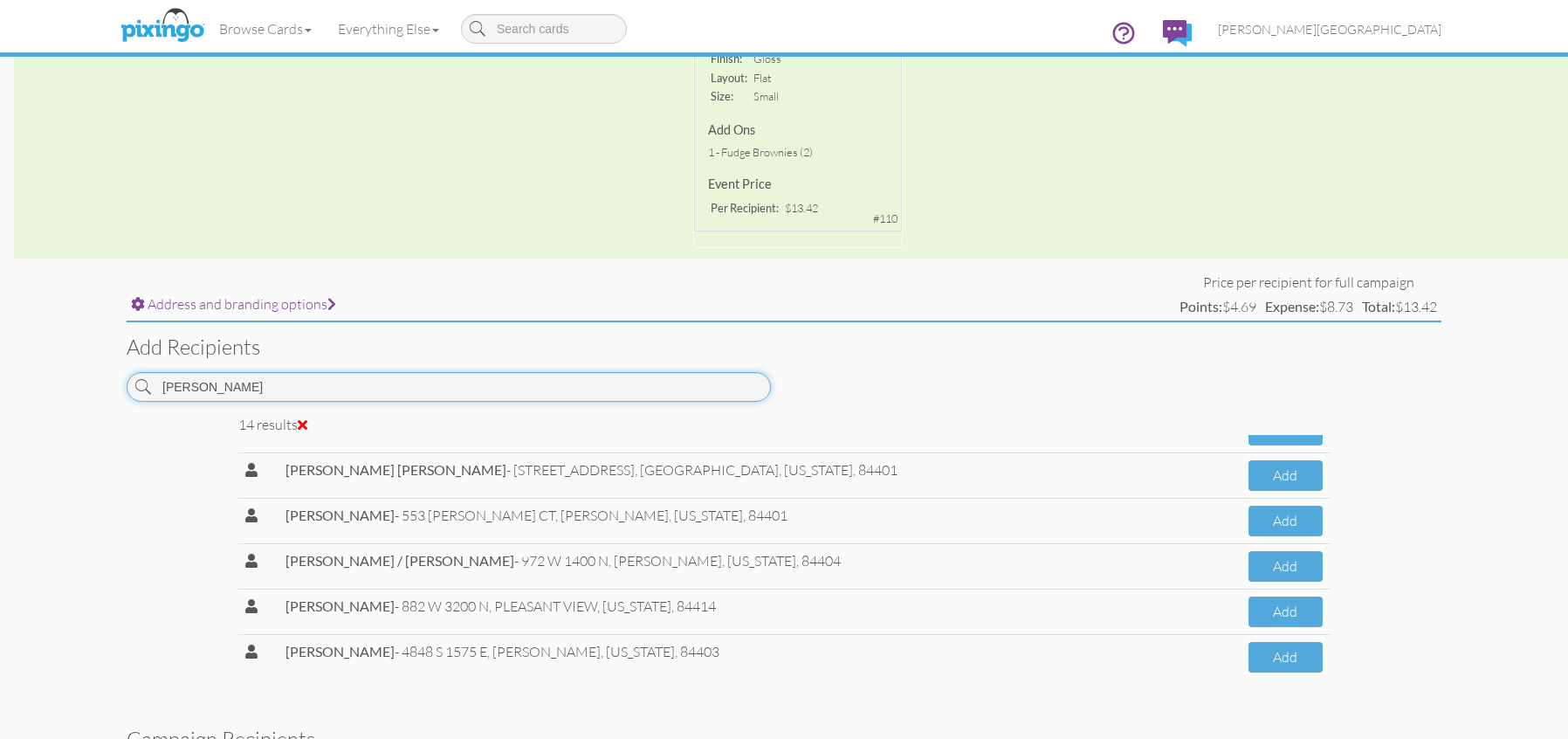
scroll to position [389, 0]
type input "JACKSON"
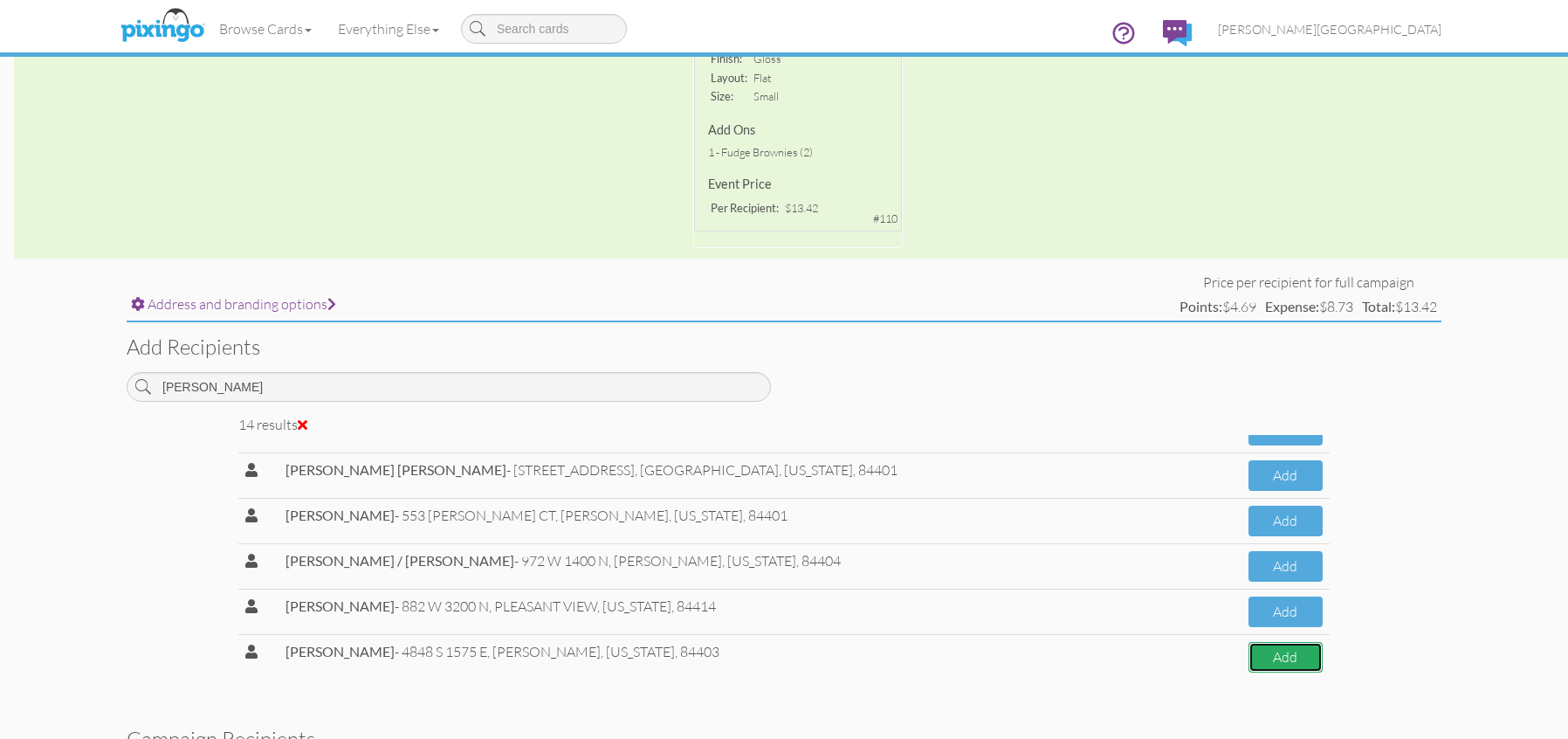
click at [1275, 666] on button "Add" at bounding box center [1285, 657] width 75 height 31
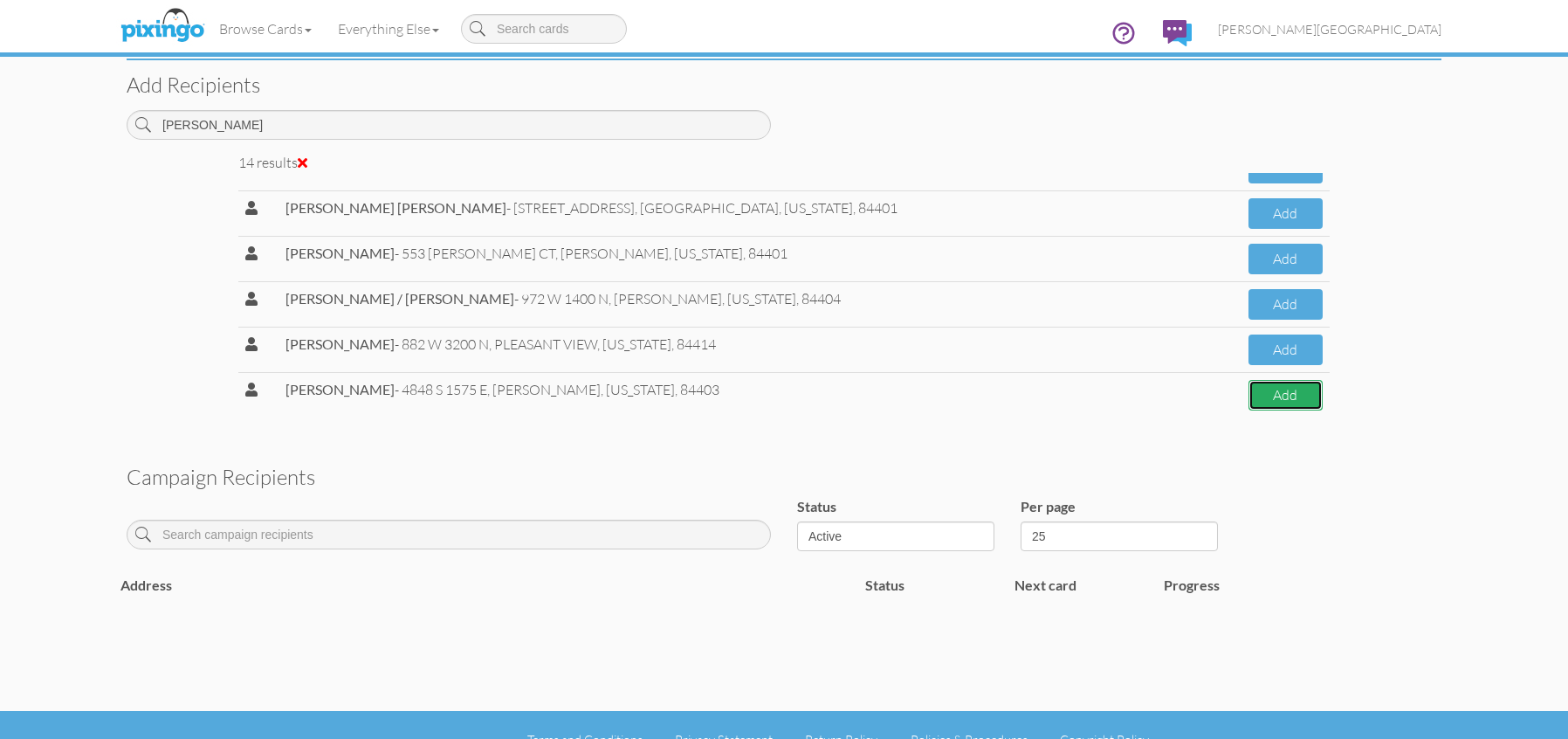
click at [1256, 395] on button "Add" at bounding box center [1285, 395] width 75 height 31
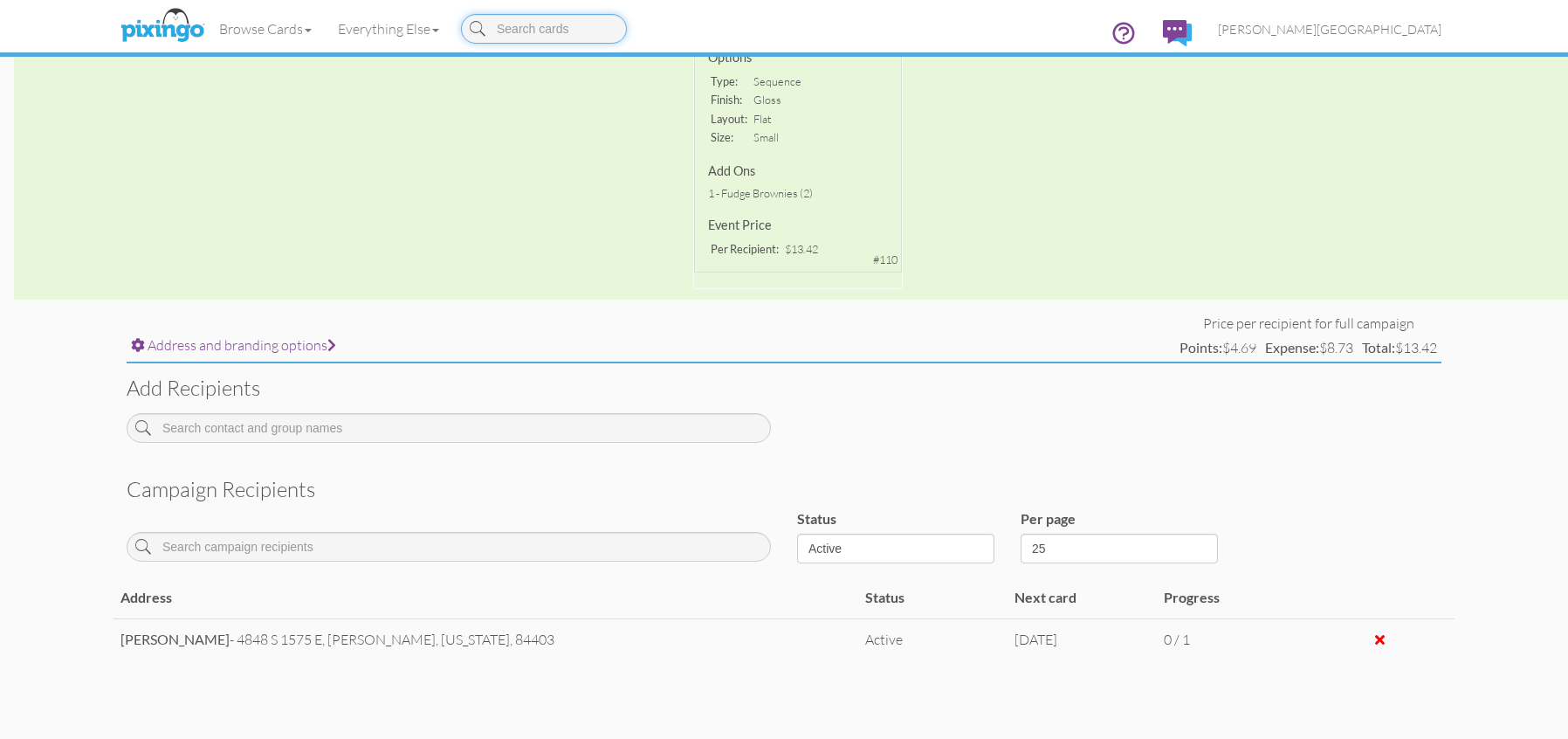
scroll to position [488, 0]
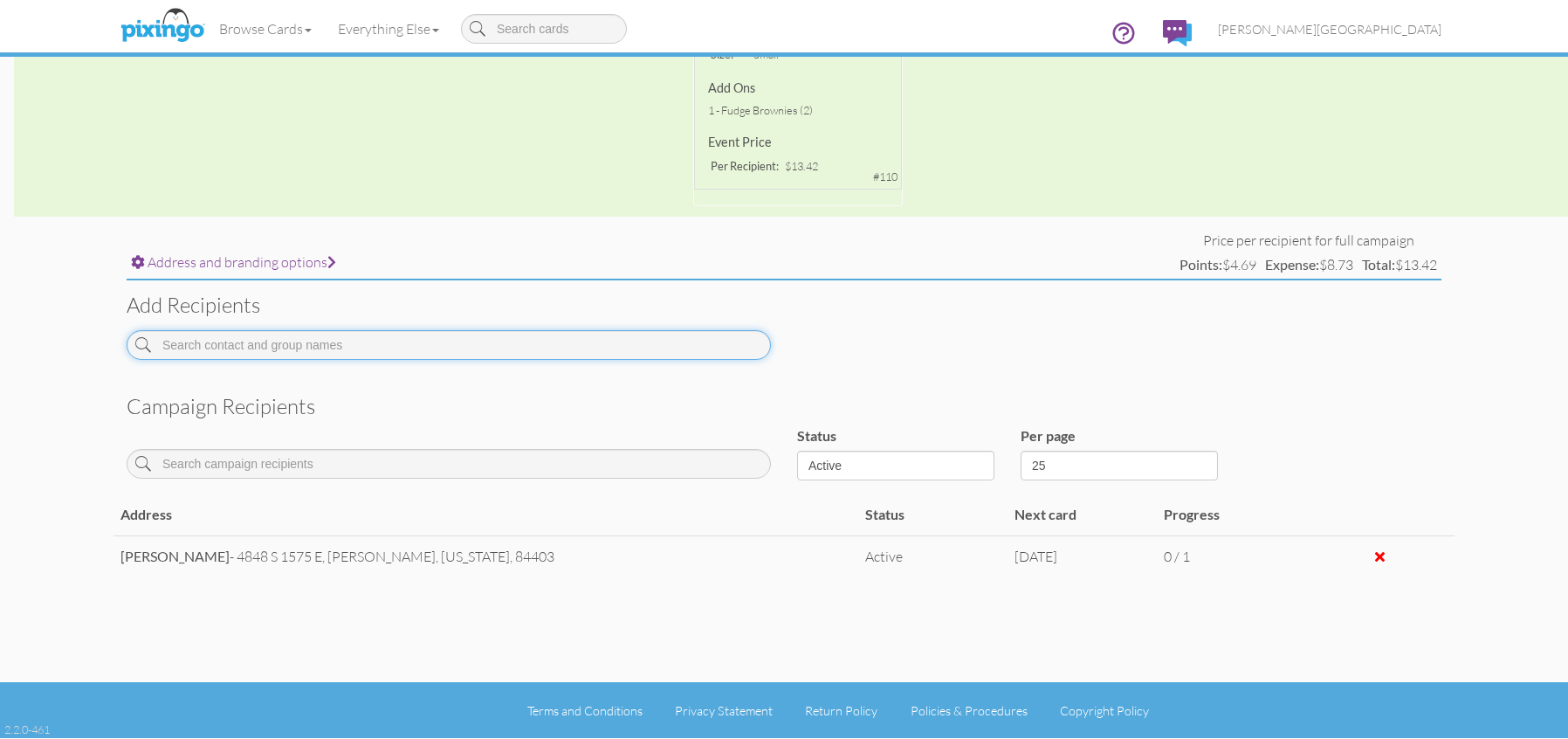
click at [558, 345] on input at bounding box center [448, 346] width 644 height 30
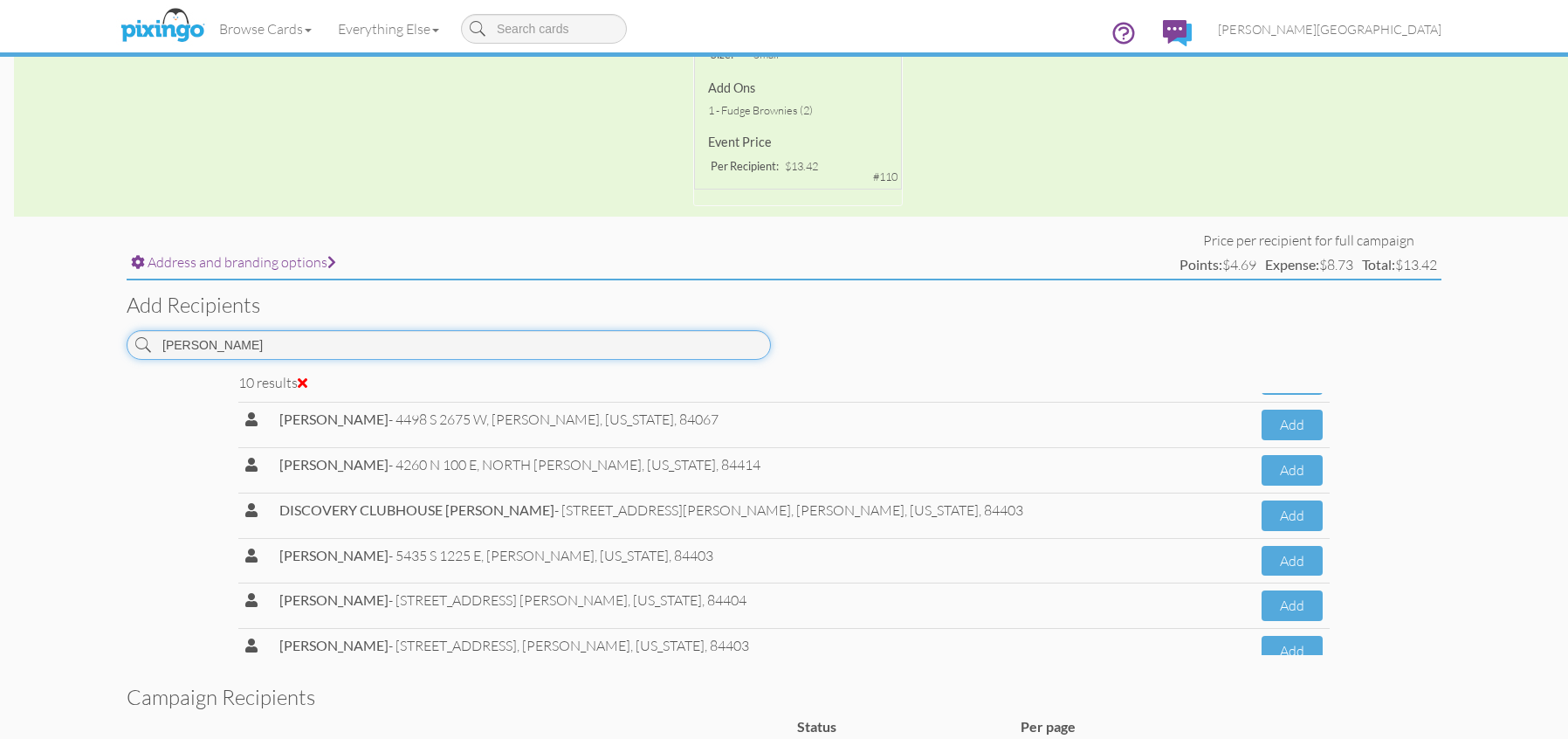
scroll to position [208, 0]
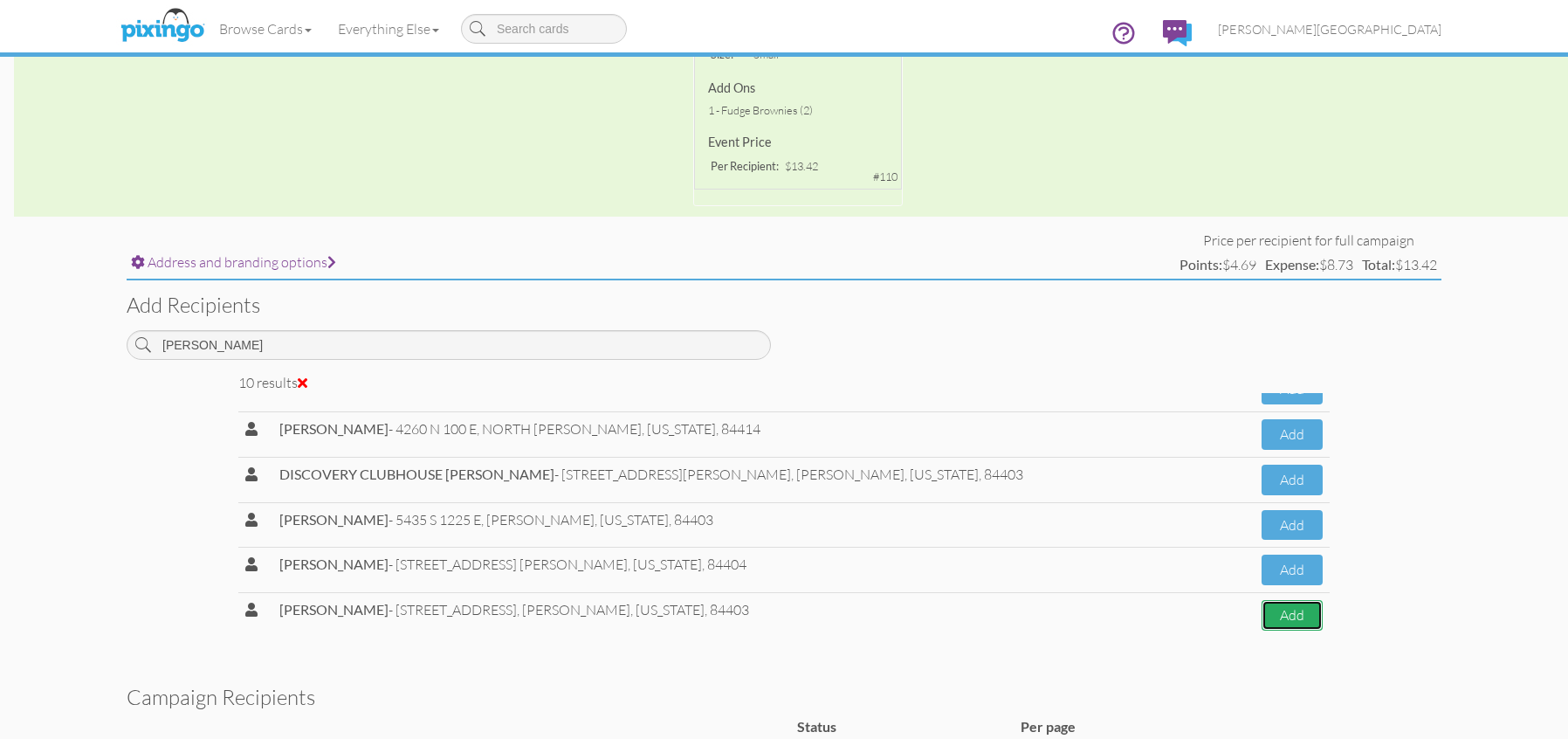
click at [1261, 620] on button "Add" at bounding box center [1291, 616] width 61 height 31
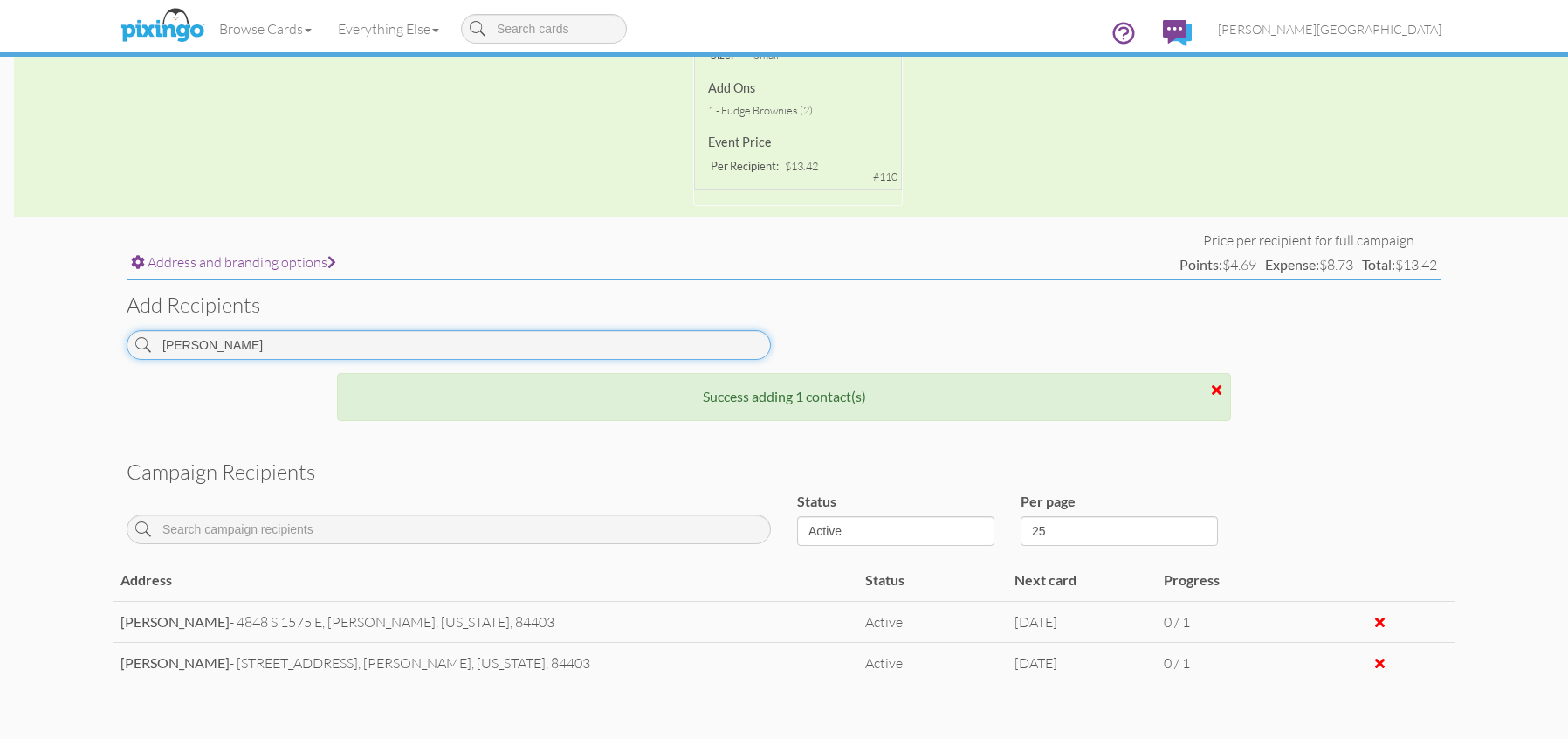
drag, startPoint x: 270, startPoint y: 354, endPoint x: 114, endPoint y: 327, distance: 158.3
click at [114, 327] on div "Add recipients [PERSON_NAME]" at bounding box center [784, 327] width 1341 height 92
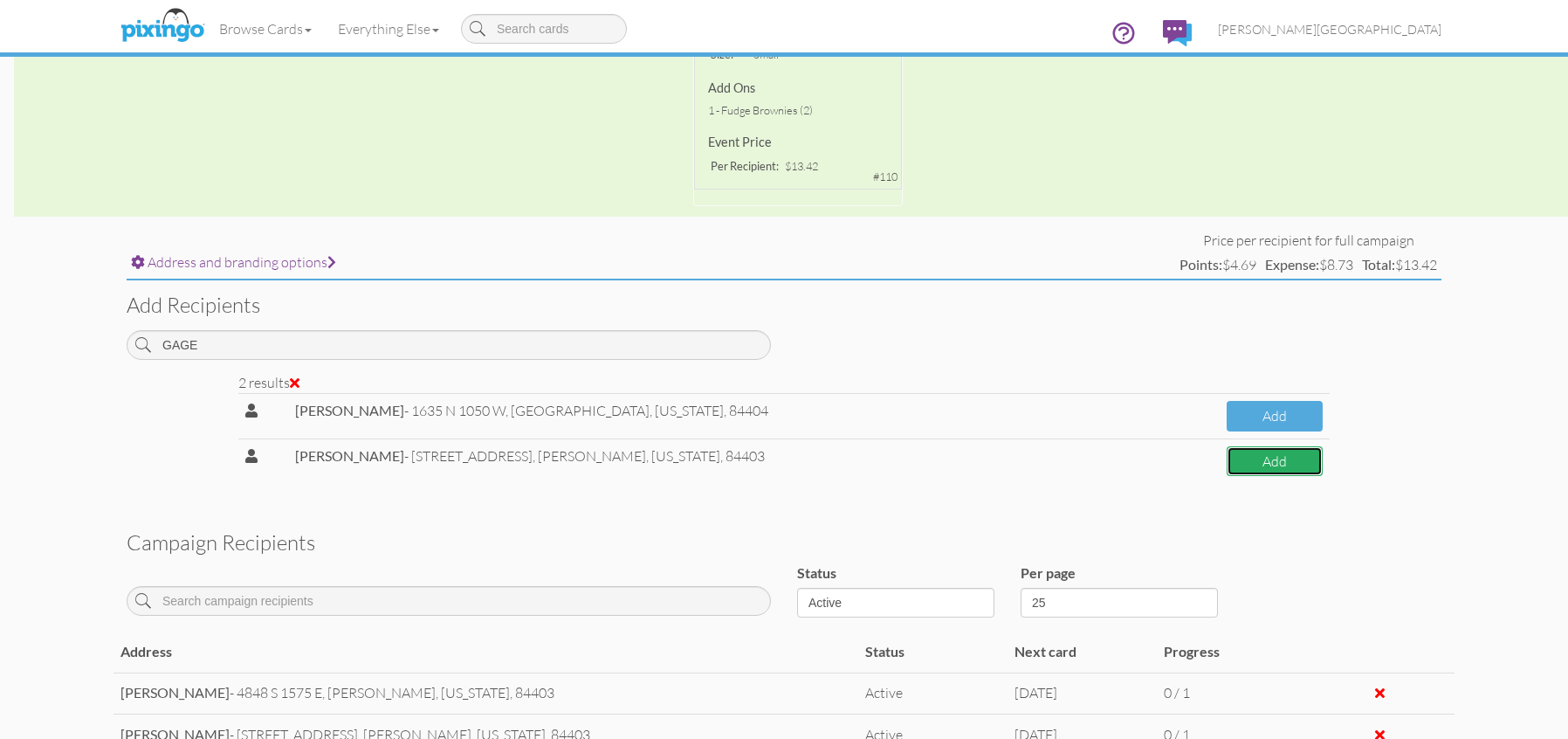
click at [1247, 459] on button "Add" at bounding box center [1274, 461] width 96 height 31
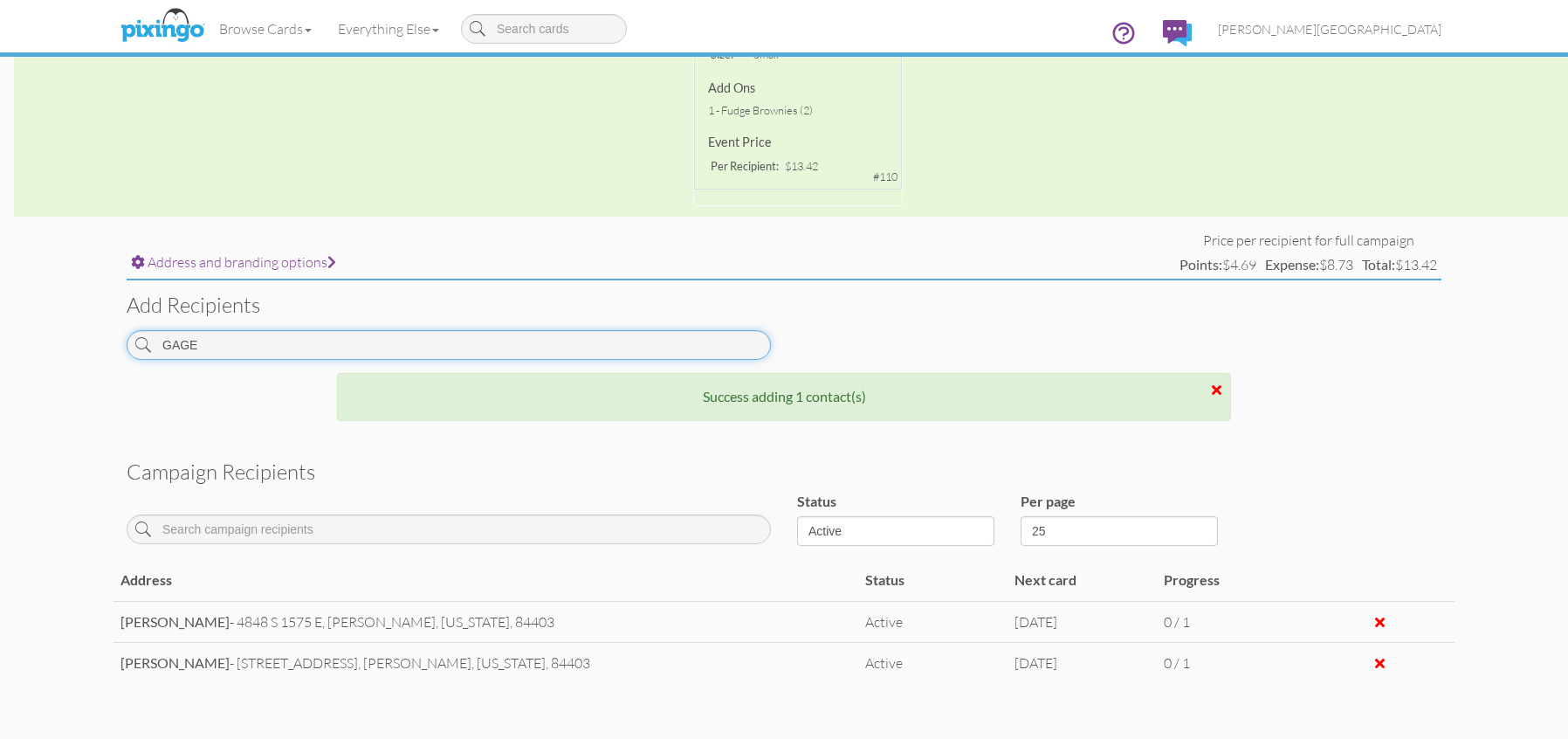
drag, startPoint x: 263, startPoint y: 348, endPoint x: 75, endPoint y: 342, distance: 188.1
click at [75, 342] on campaign-detail "Toggle navigation Visit Pixingo Mobile Browse Cards Business Accounting Automot…" at bounding box center [784, 178] width 1568 height 1334
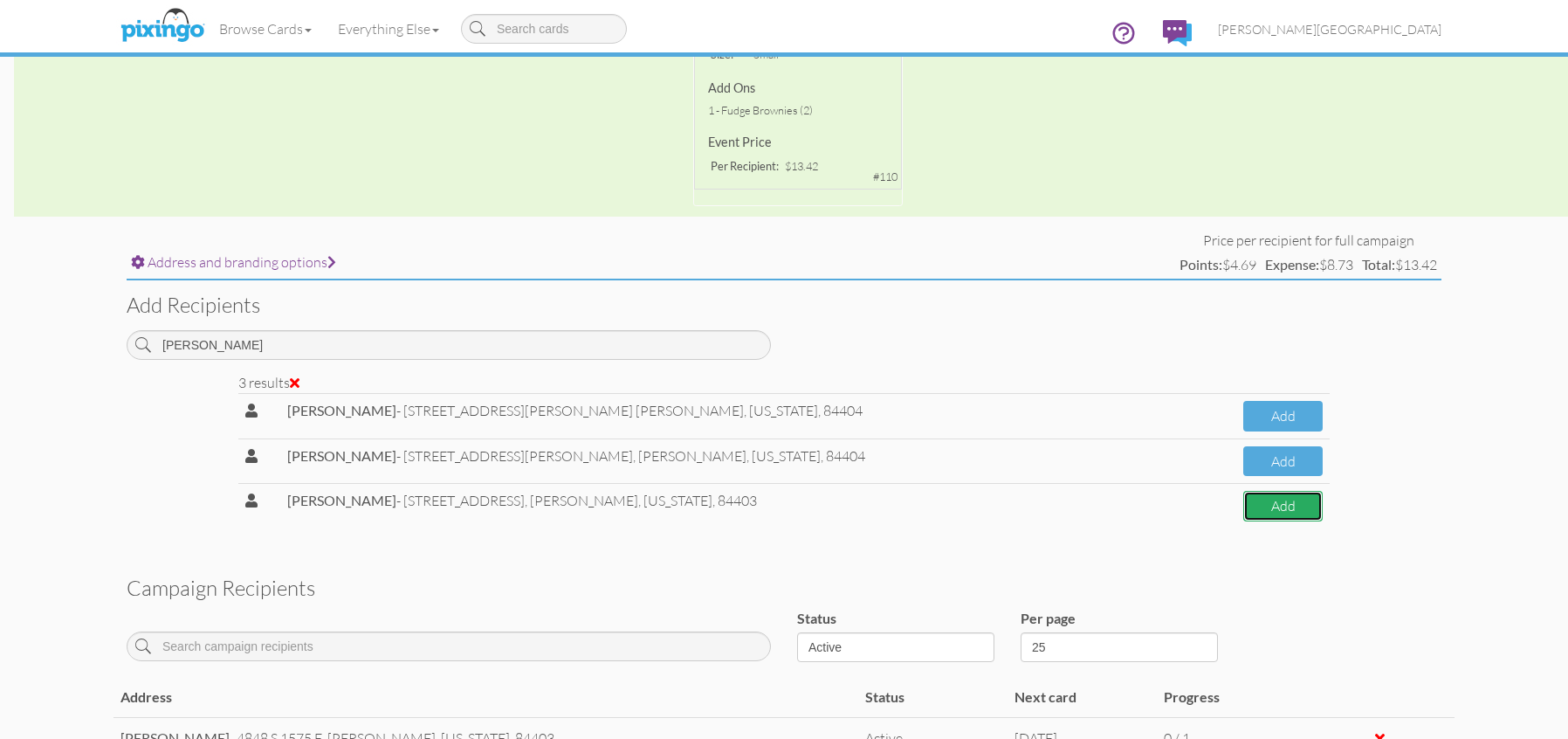
click at [1281, 505] on button "Add" at bounding box center [1283, 506] width 80 height 31
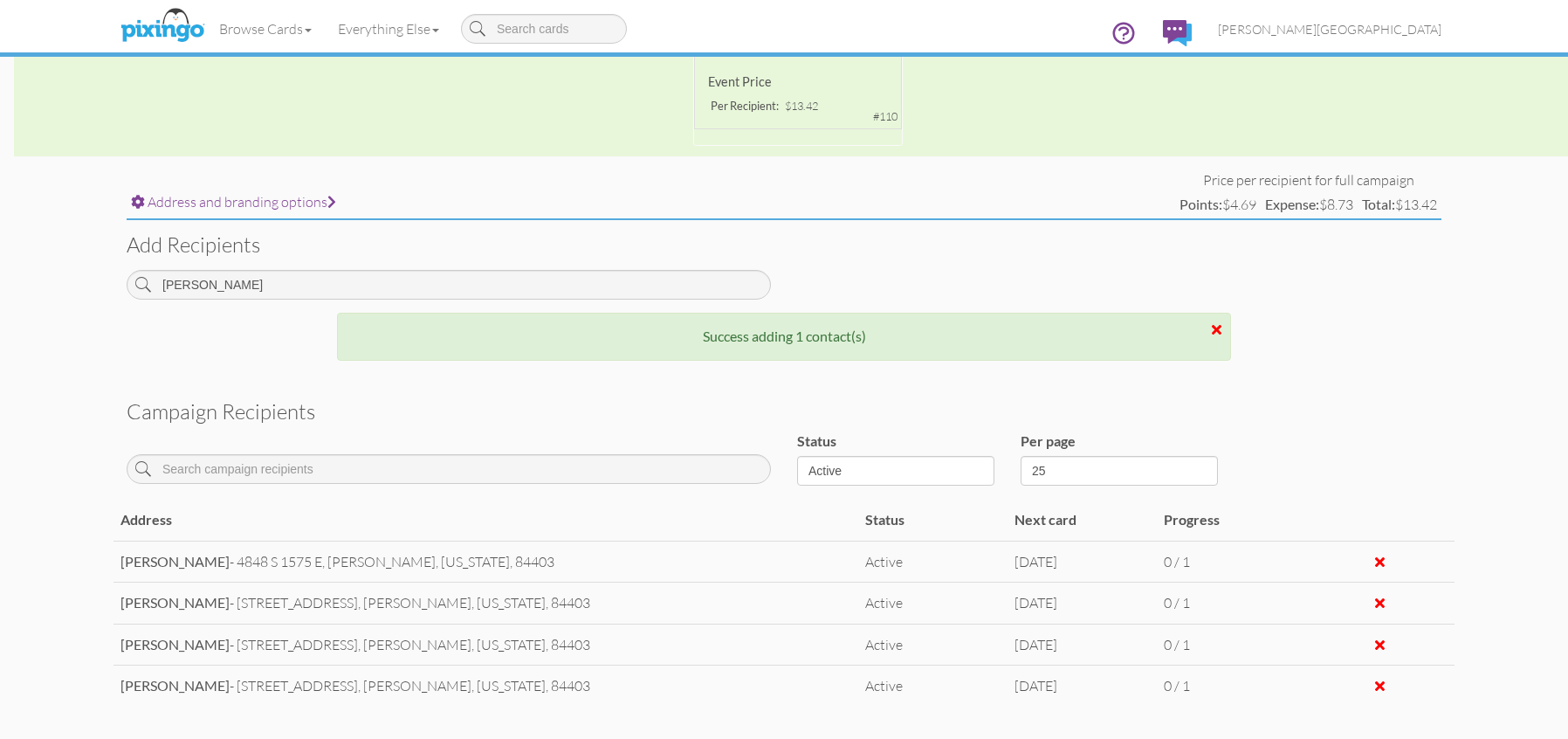
scroll to position [636, 0]
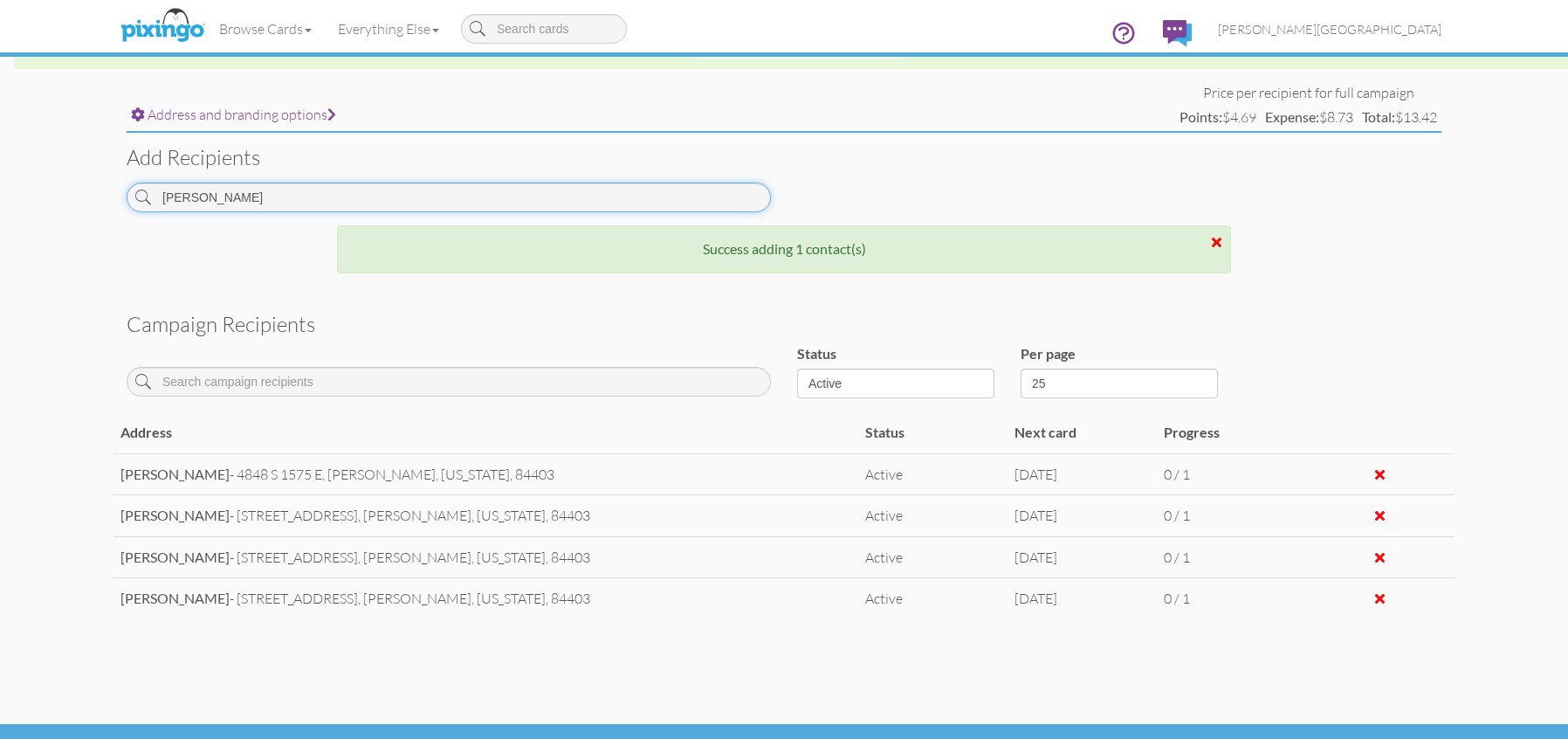
drag, startPoint x: 223, startPoint y: 195, endPoint x: 125, endPoint y: 198, distance: 98.0
click at [125, 198] on div "[PERSON_NAME]" at bounding box center [449, 203] width 671 height 43
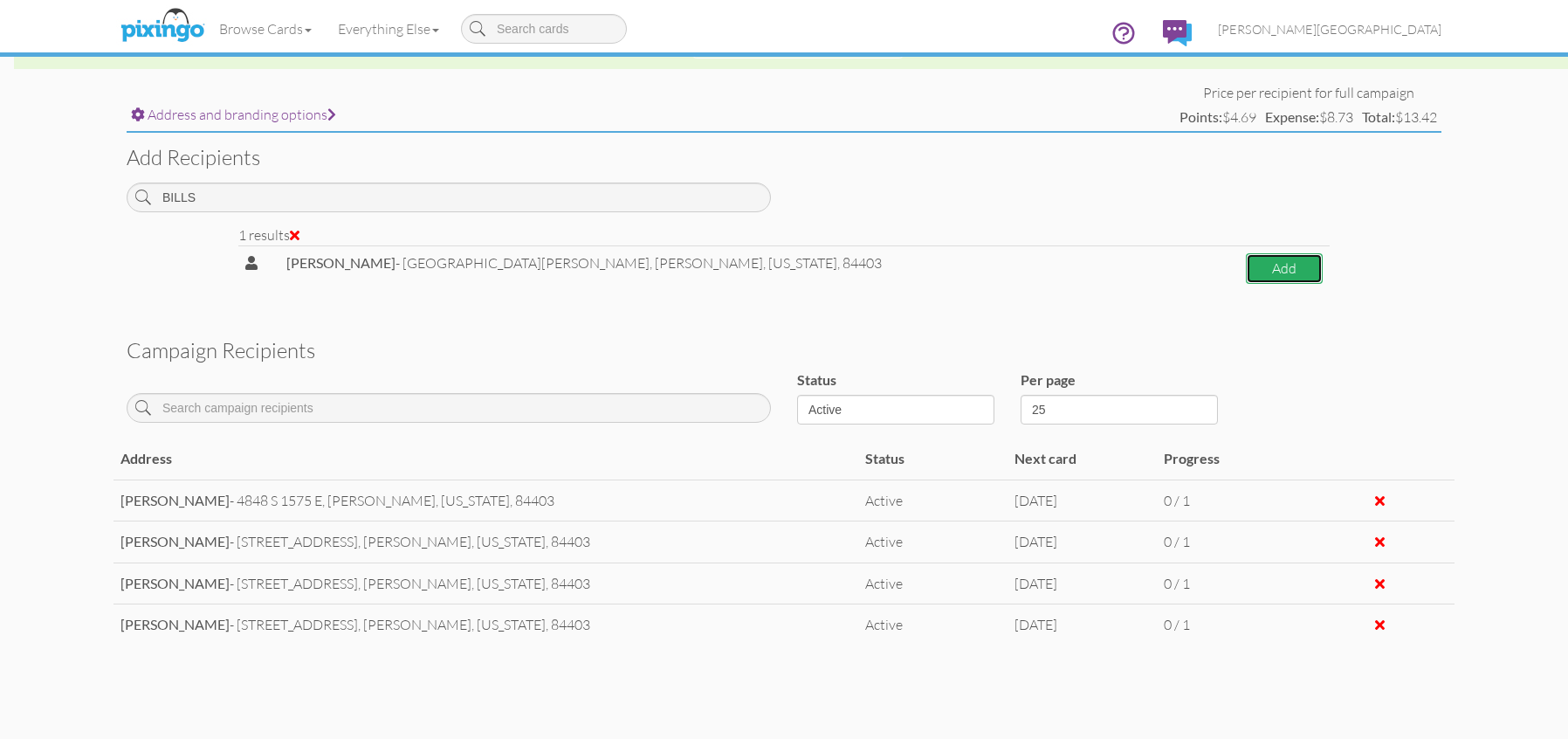
click at [1246, 272] on button "Add" at bounding box center [1284, 268] width 77 height 31
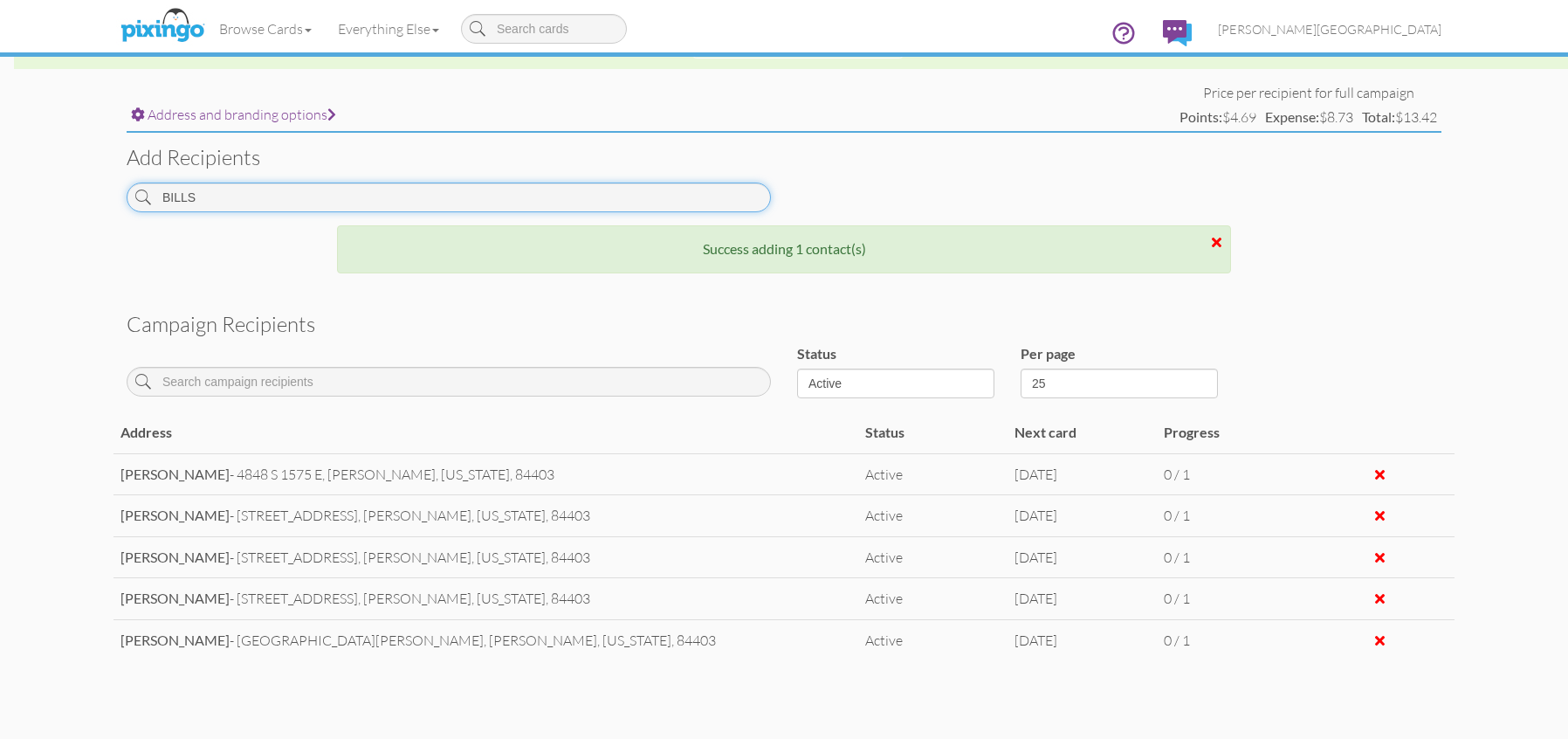
drag, startPoint x: 270, startPoint y: 206, endPoint x: 77, endPoint y: 188, distance: 193.8
click at [77, 188] on campaign-detail "Toggle navigation Visit Pixingo Mobile Browse Cards Business Accounting Automot…" at bounding box center [784, 93] width 1568 height 1458
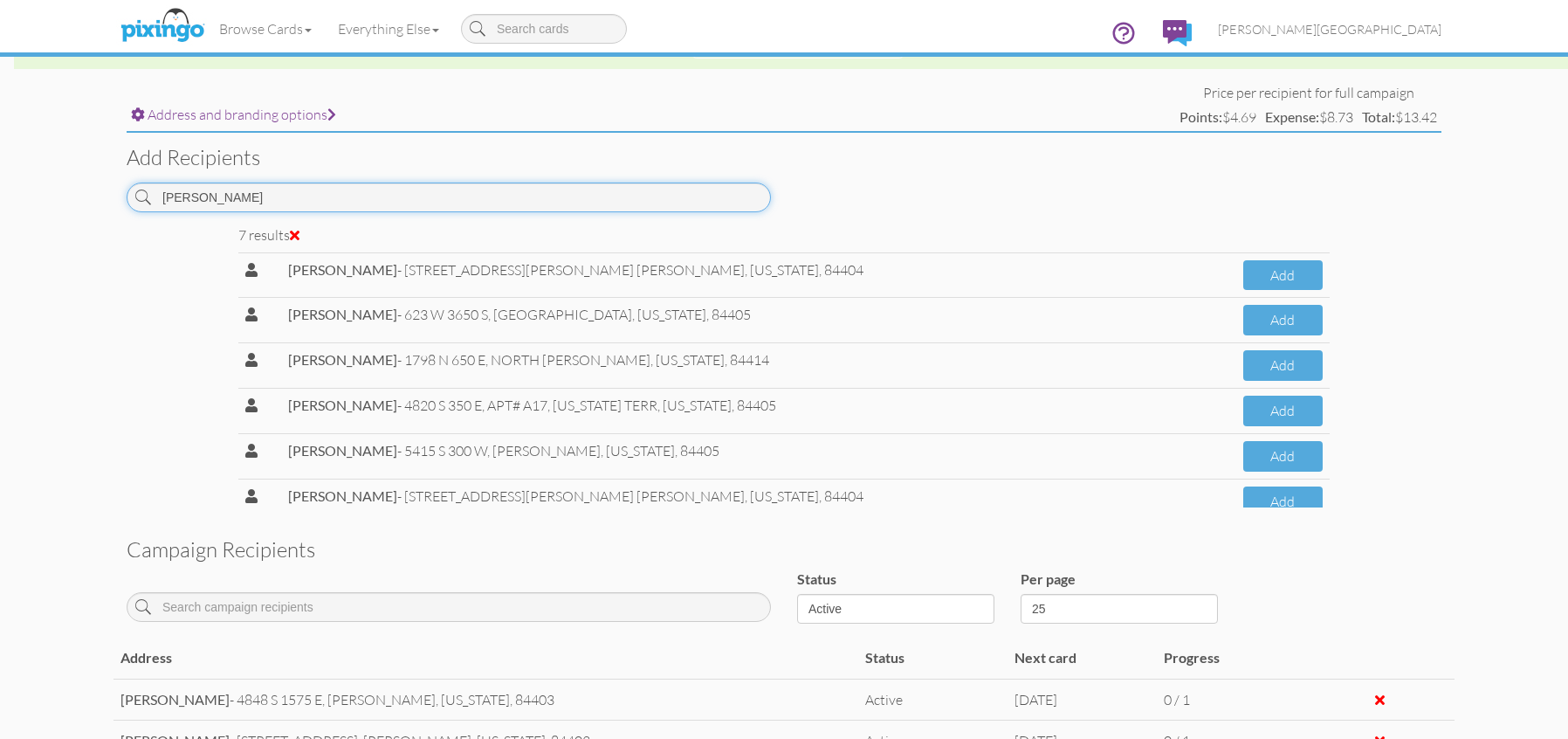
scroll to position [73, 0]
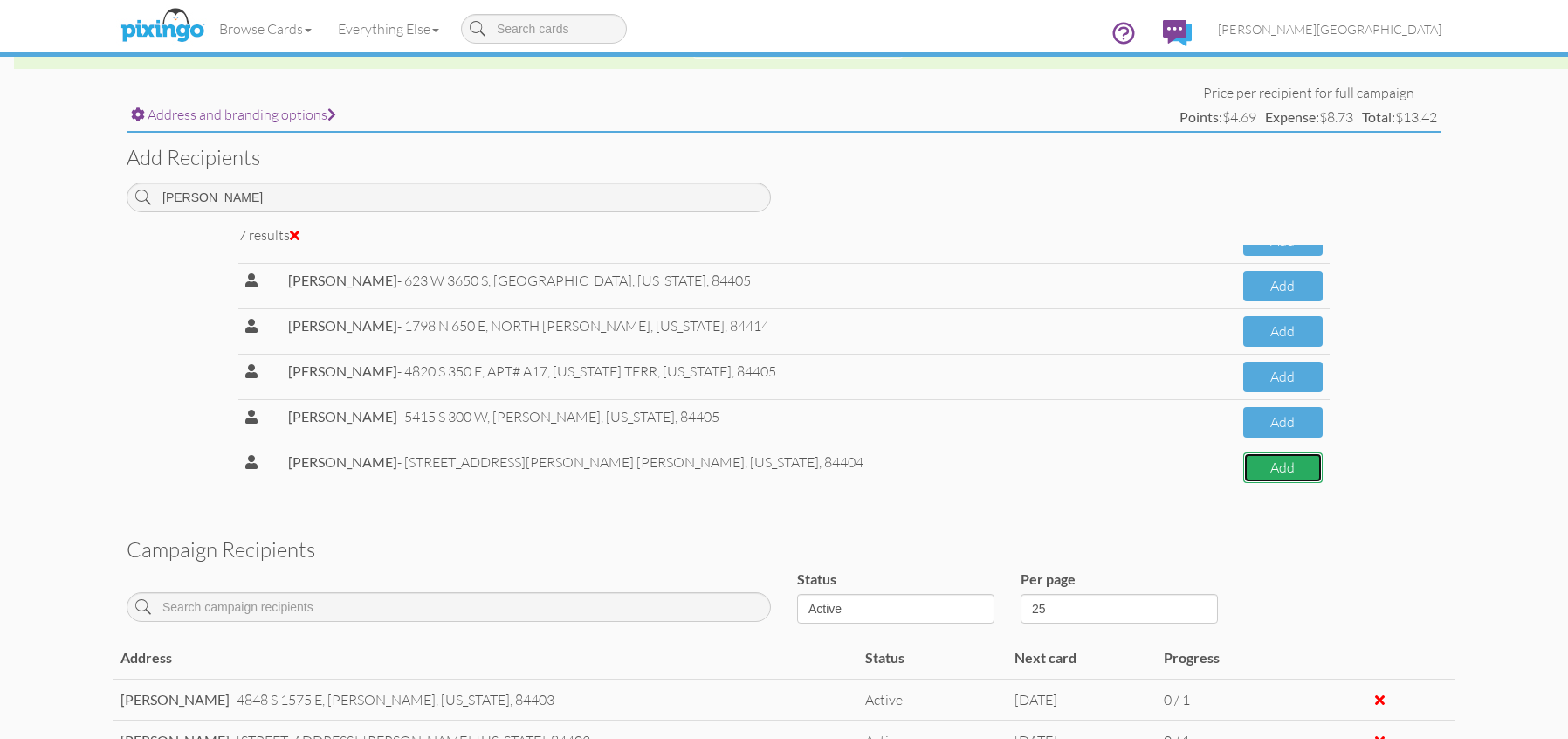
click at [1269, 474] on button "Add" at bounding box center [1283, 467] width 80 height 31
drag, startPoint x: 222, startPoint y: 199, endPoint x: 112, endPoint y: 195, distance: 110.1
click at [112, 195] on campaign-detail "Toggle navigation Visit Pixingo Mobile Browse Cards Business Accounting Automot…" at bounding box center [784, 205] width 1568 height 1683
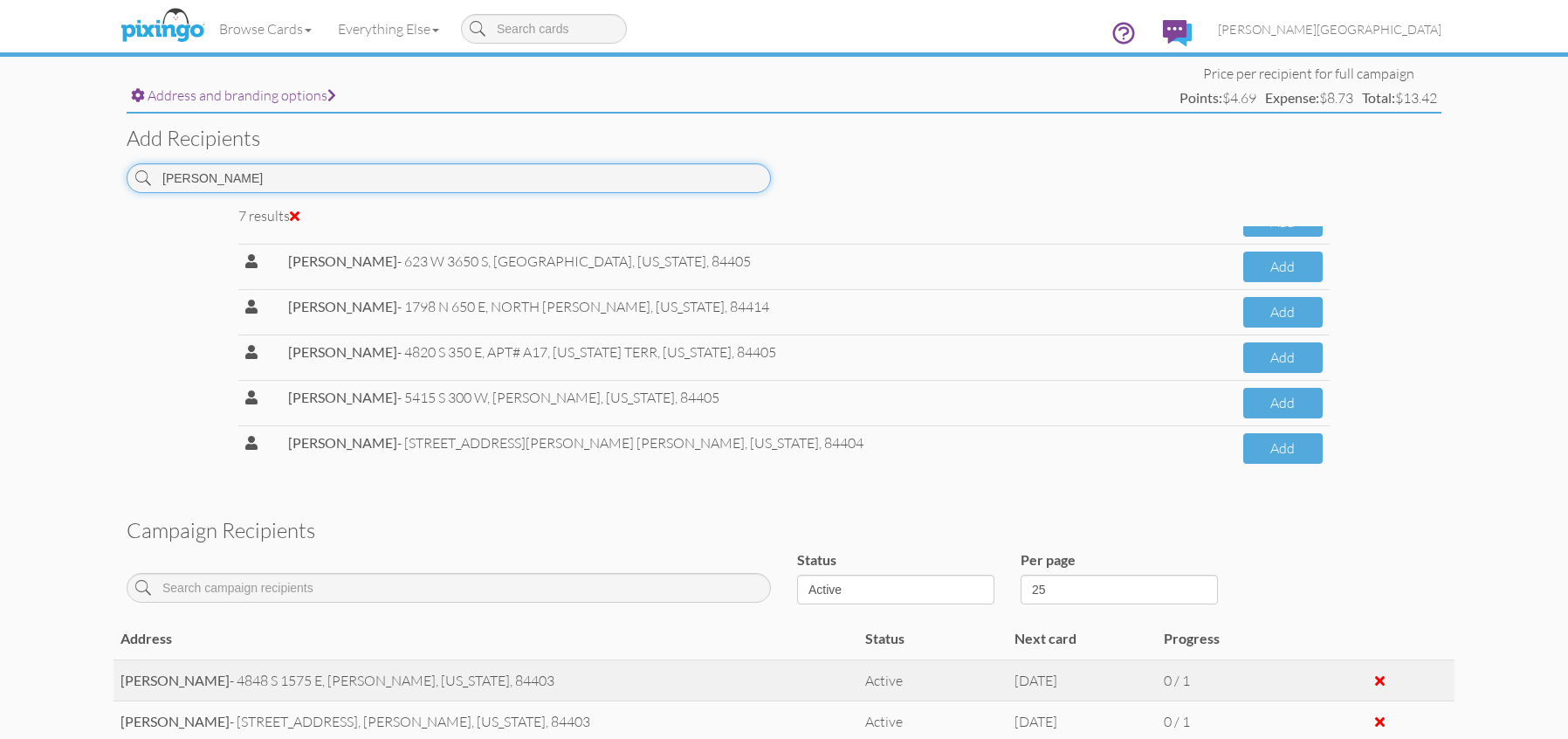
scroll to position [595, 0]
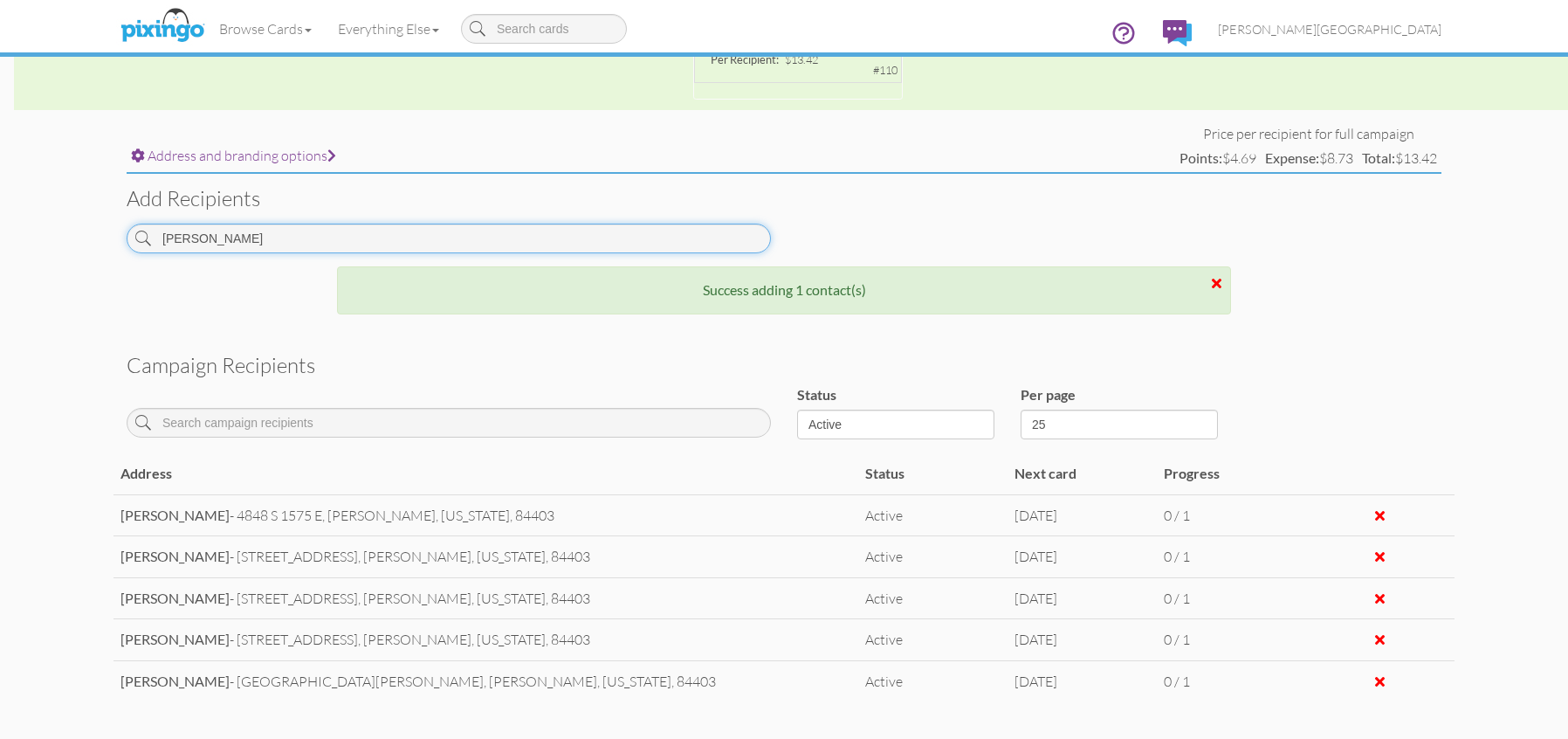
click at [294, 249] on input "[PERSON_NAME]" at bounding box center [448, 239] width 644 height 30
drag, startPoint x: 270, startPoint y: 231, endPoint x: 89, endPoint y: 248, distance: 181.8
click at [89, 248] on campaign-detail "Toggle navigation Visit Pixingo Mobile Browse Cards Business Accounting Automot…" at bounding box center [784, 134] width 1568 height 1458
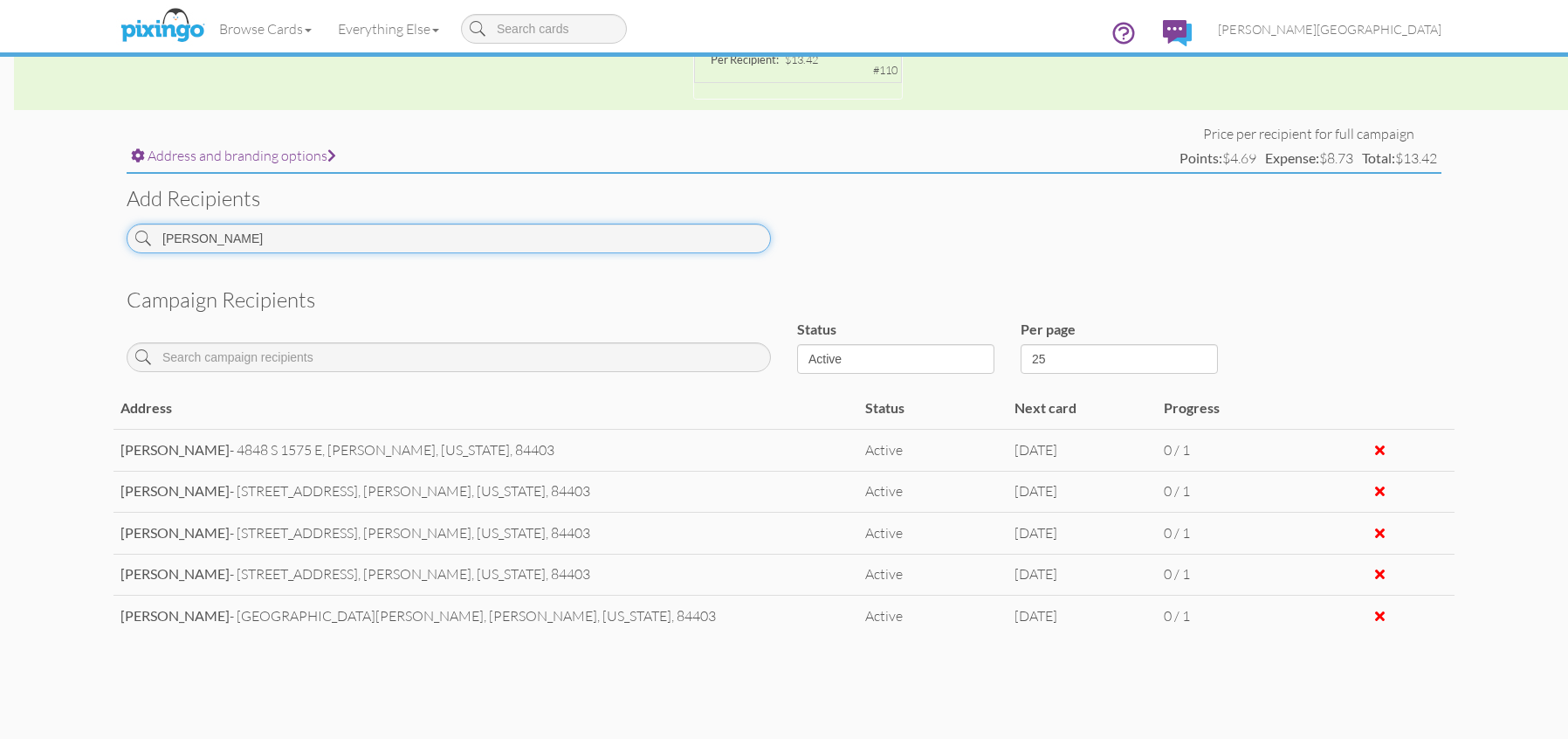
drag, startPoint x: 288, startPoint y: 238, endPoint x: 191, endPoint y: 250, distance: 97.7
click at [191, 250] on input "[PERSON_NAME]" at bounding box center [448, 239] width 644 height 30
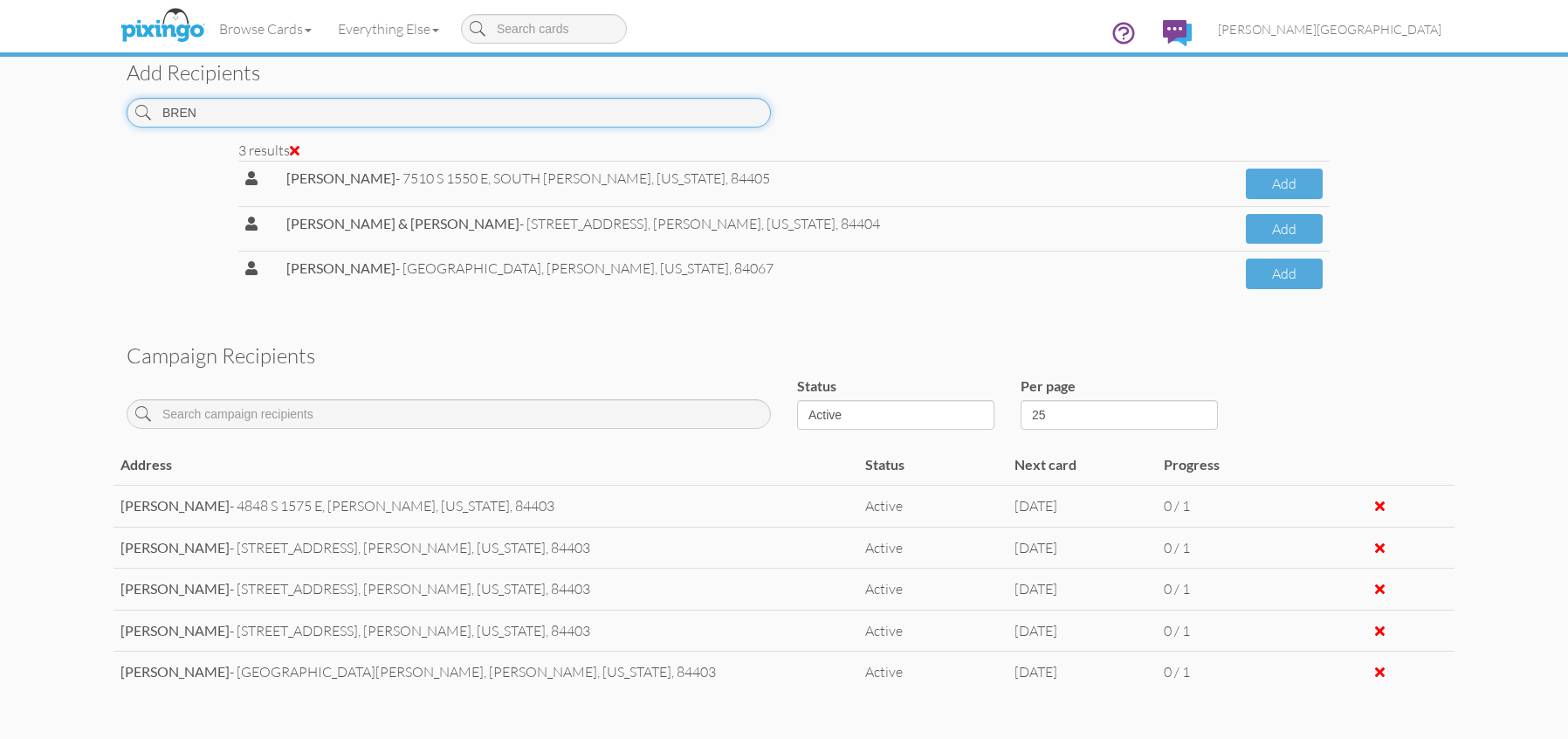
scroll to position [836, 0]
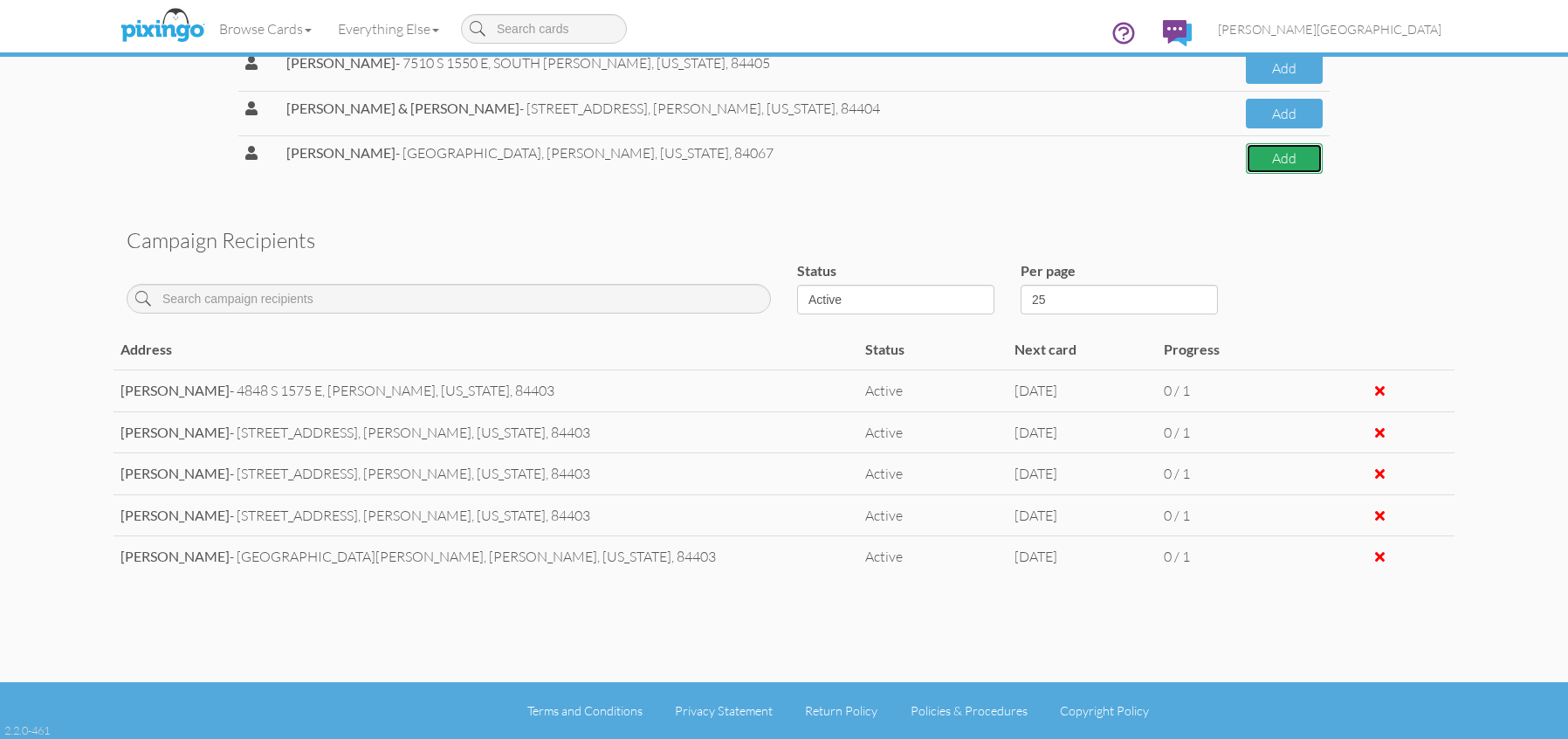
click at [1262, 152] on button "Add" at bounding box center [1284, 158] width 77 height 31
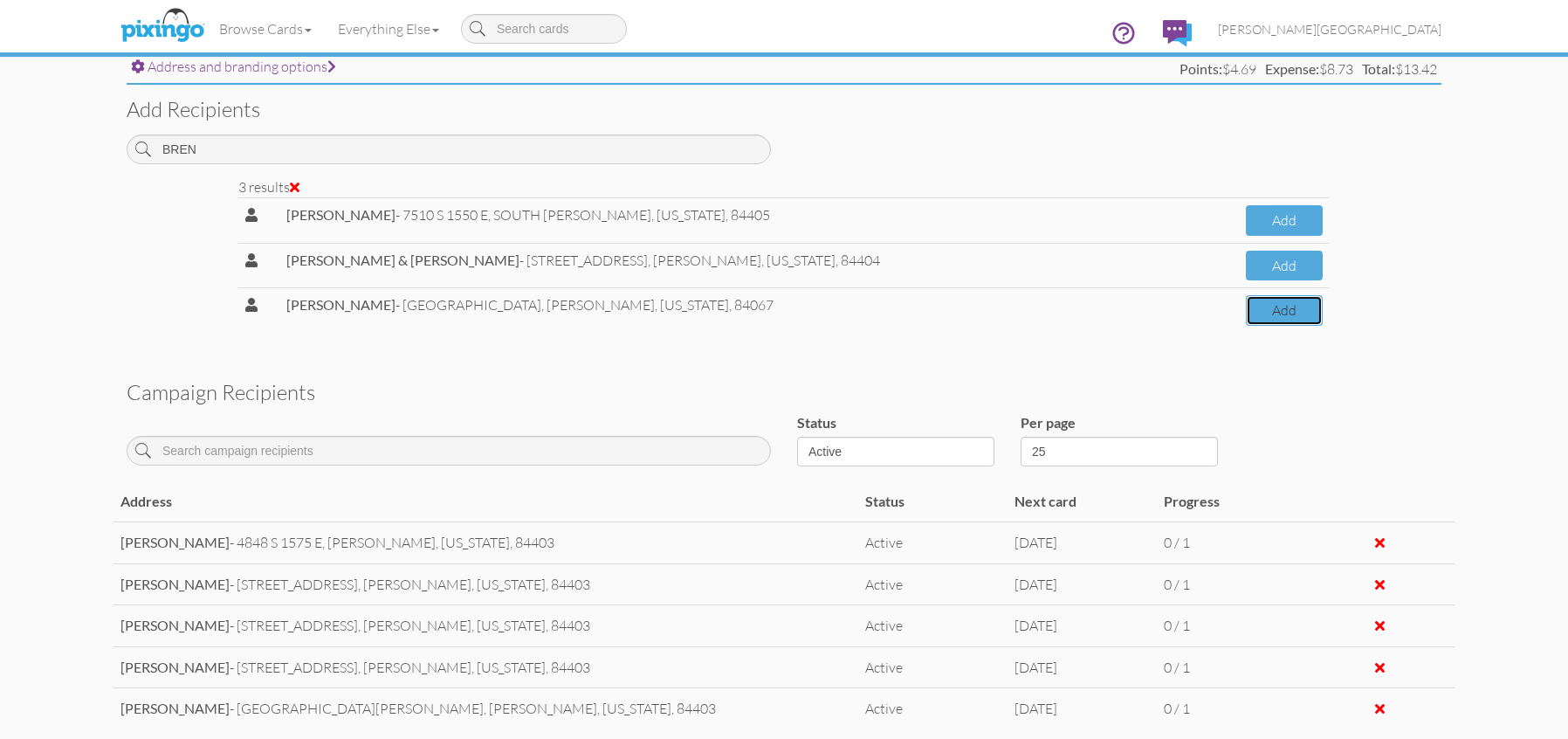
scroll to position [661, 0]
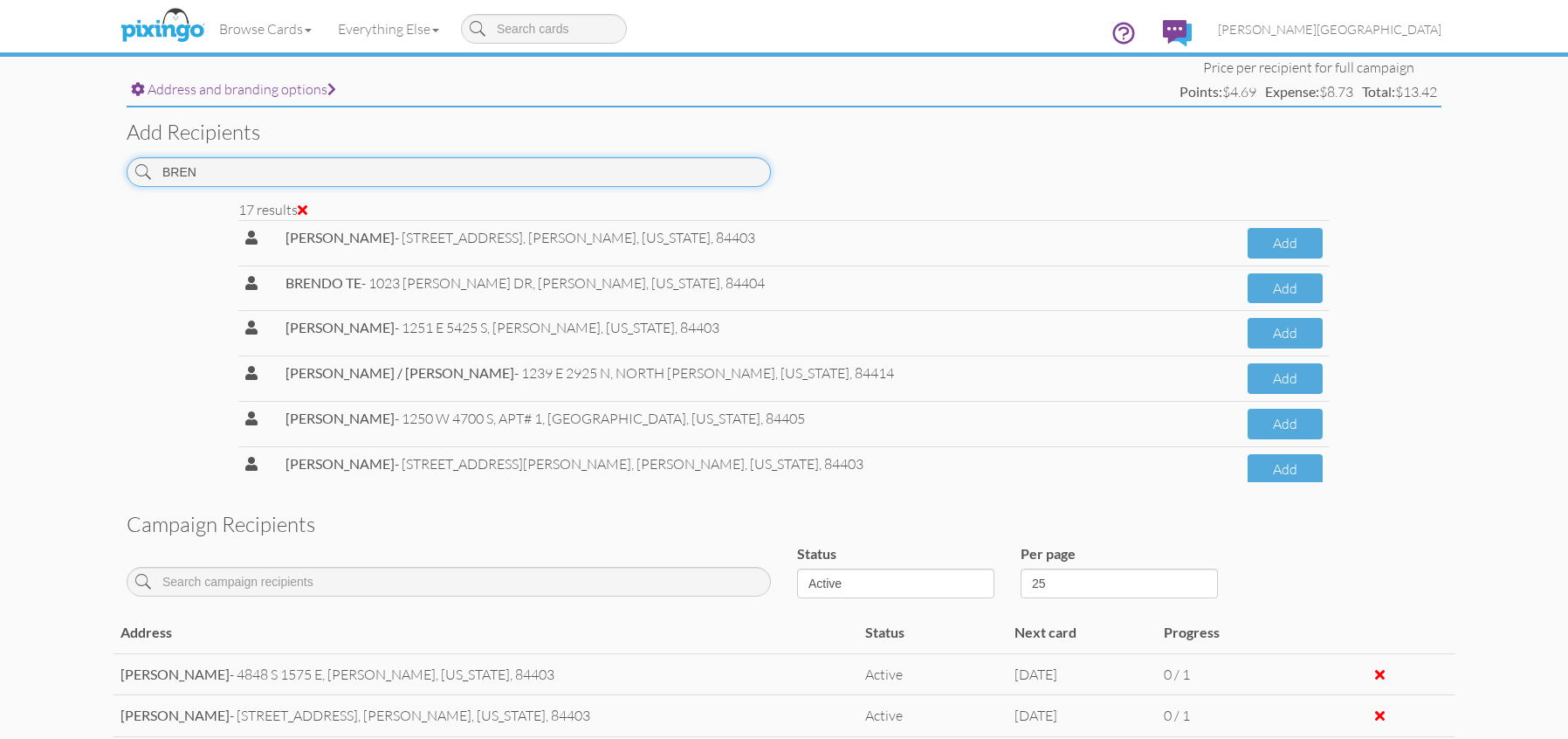
drag, startPoint x: 260, startPoint y: 172, endPoint x: 84, endPoint y: 162, distance: 176.3
click at [84, 162] on campaign-detail "Toggle navigation Visit Pixingo Mobile Browse Cards Business Accounting Automot…" at bounding box center [784, 180] width 1568 height 1683
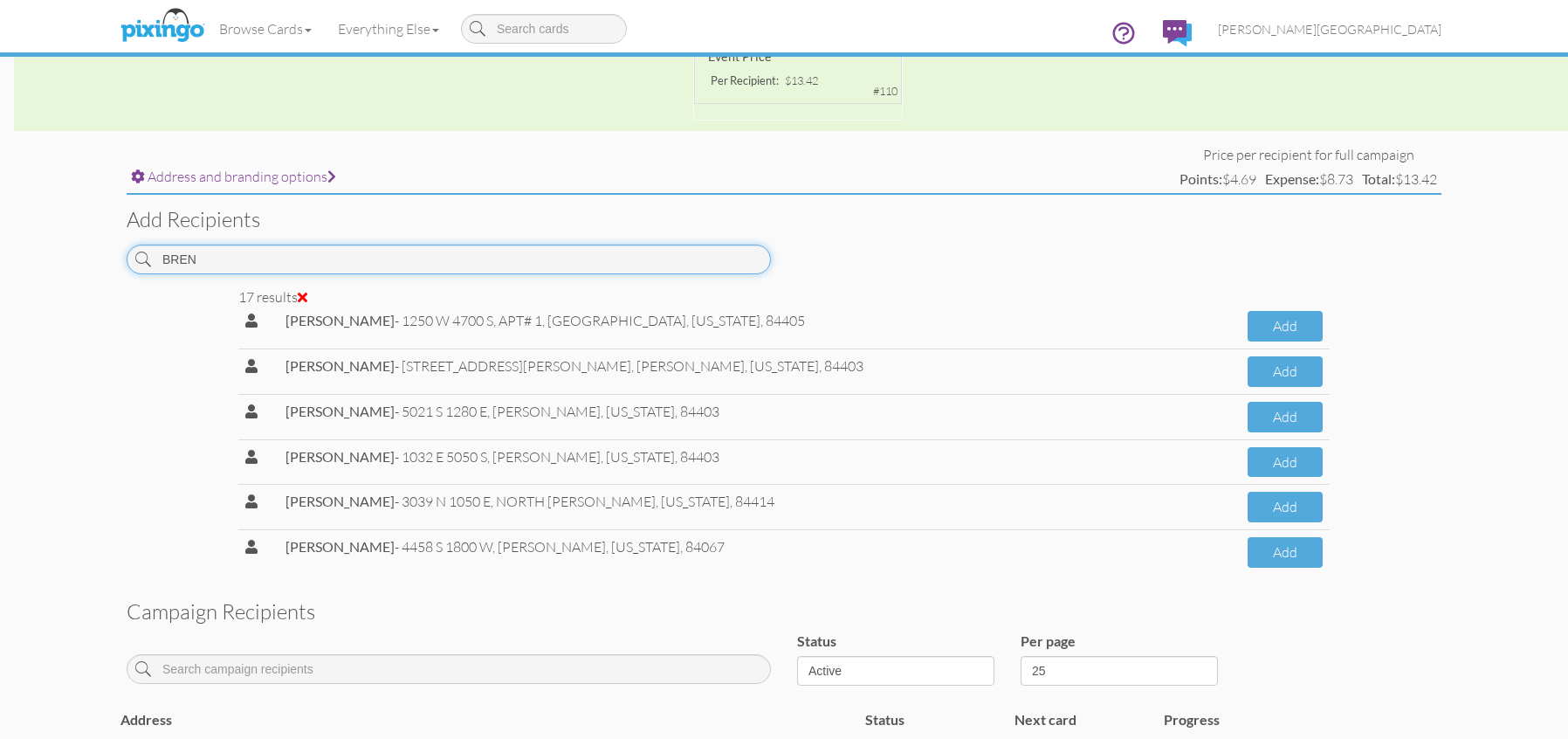
scroll to position [524, 0]
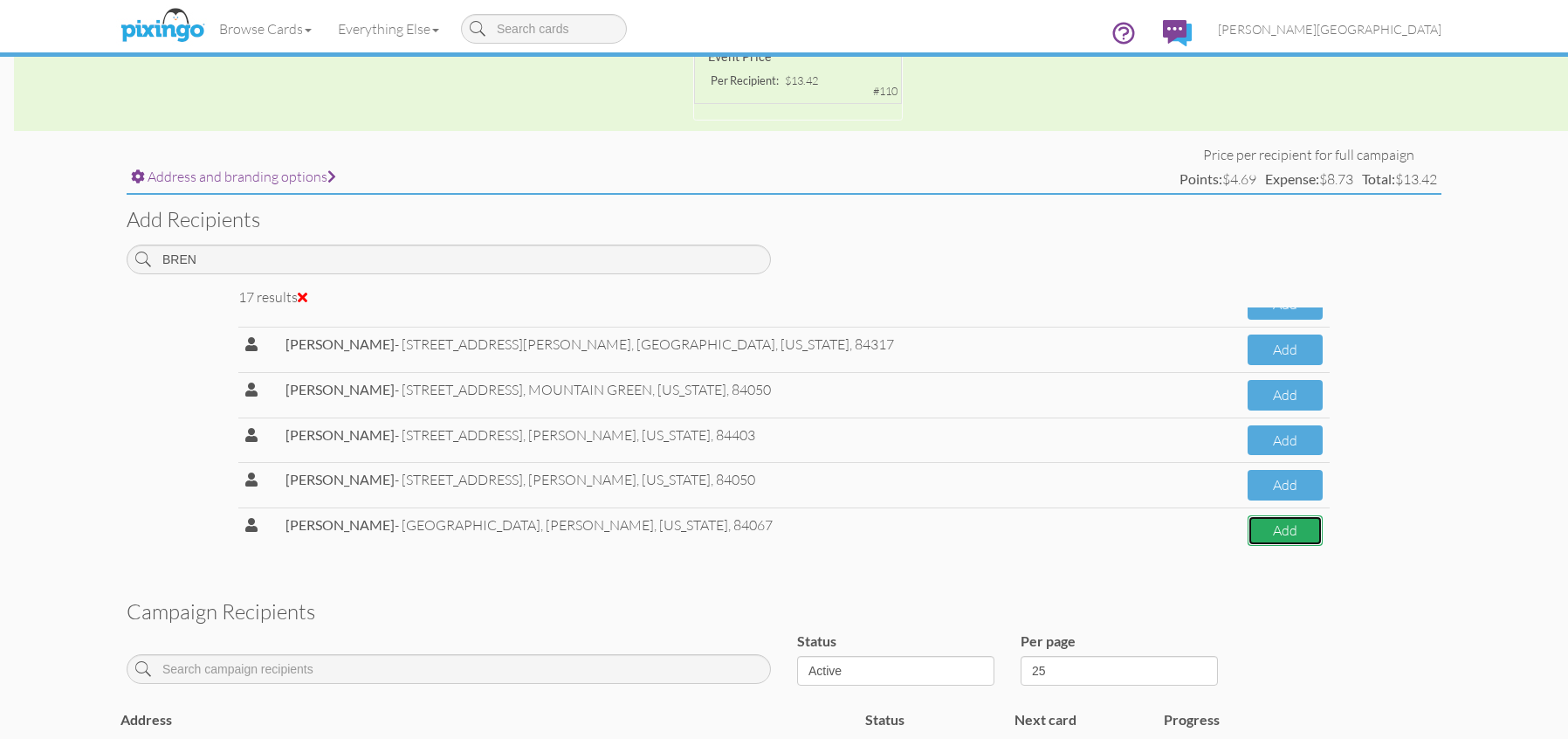
click at [1278, 531] on button "Add" at bounding box center [1284, 530] width 75 height 31
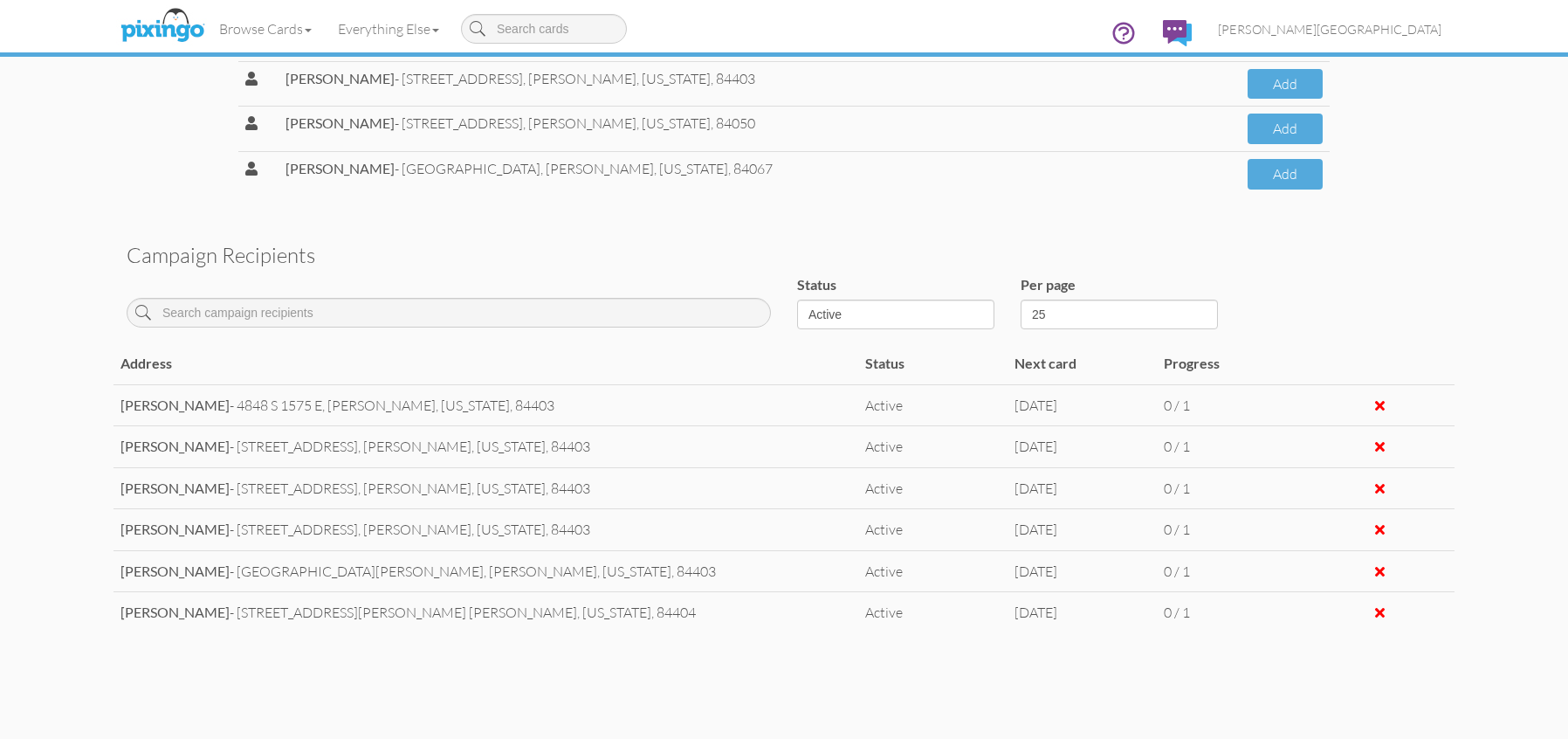
scroll to position [899, 0]
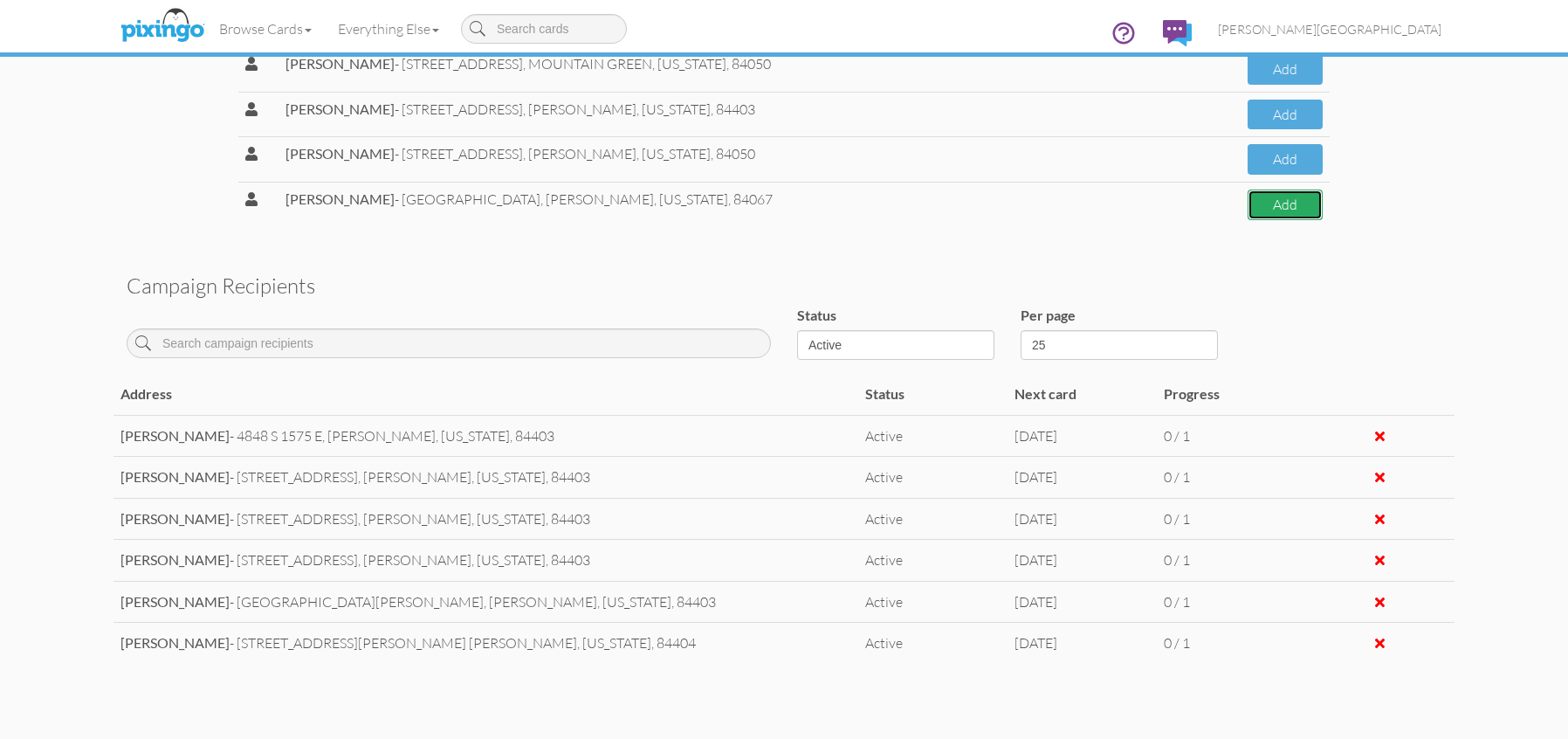
click at [1253, 211] on button "Add" at bounding box center [1284, 204] width 75 height 31
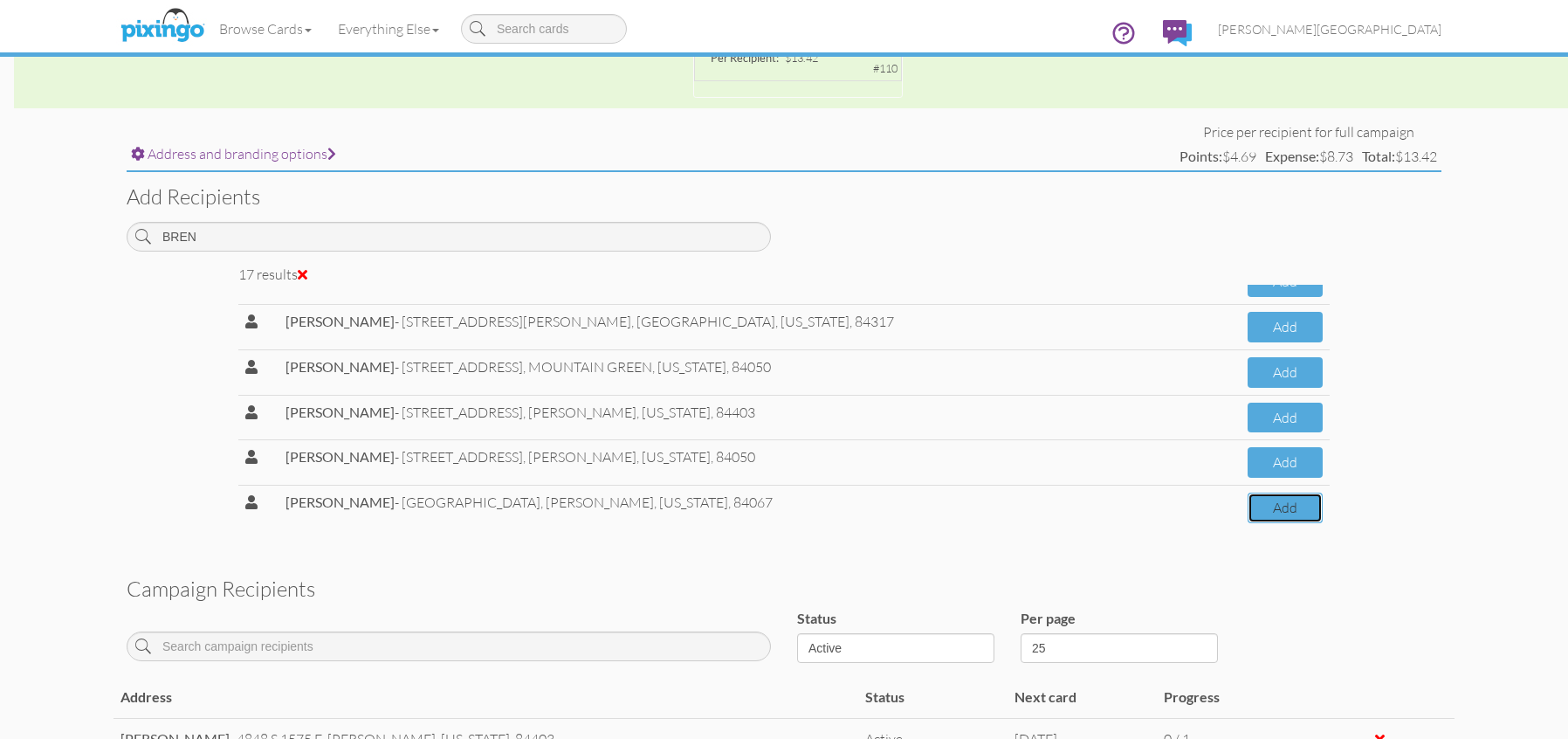
scroll to position [551, 0]
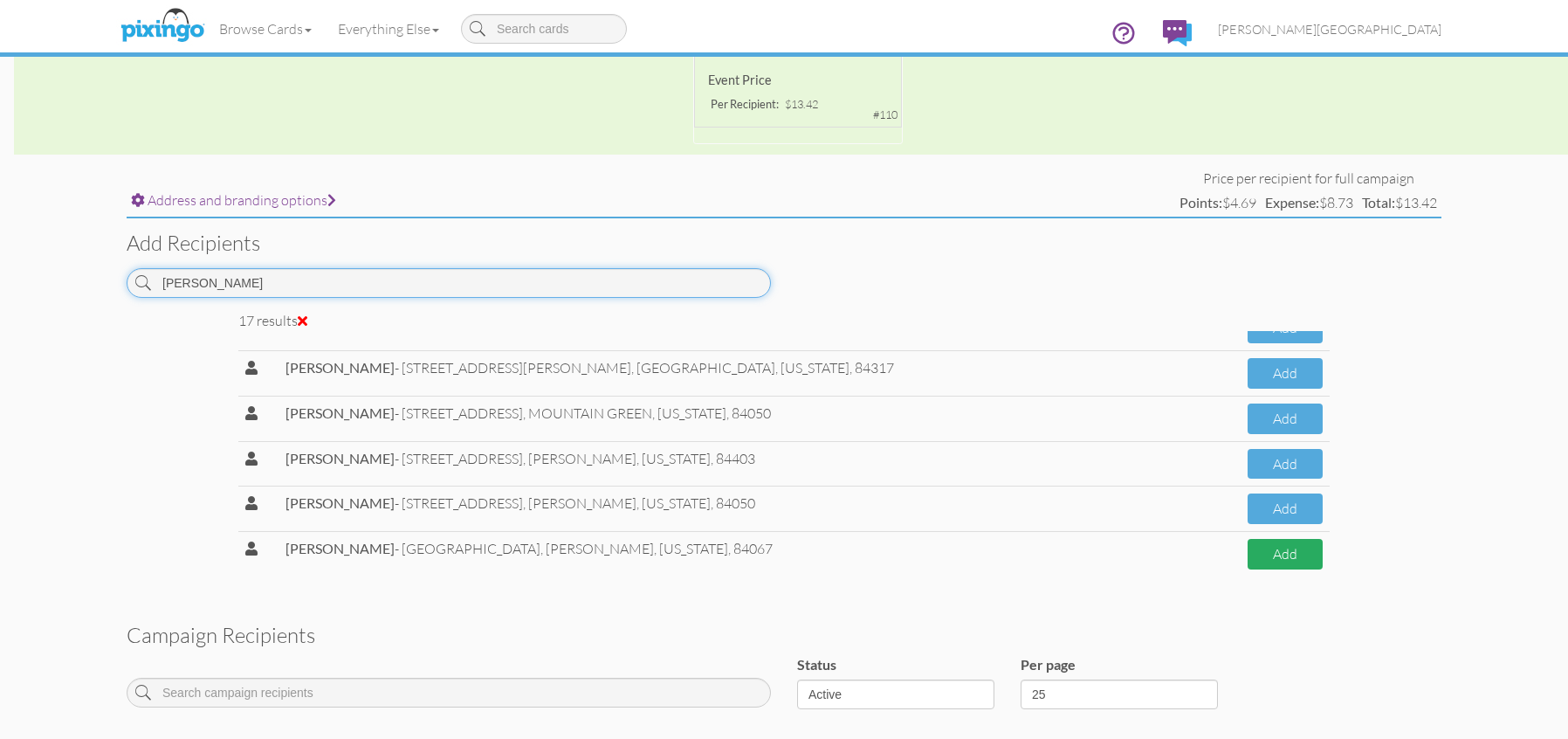
type input "[PERSON_NAME]"
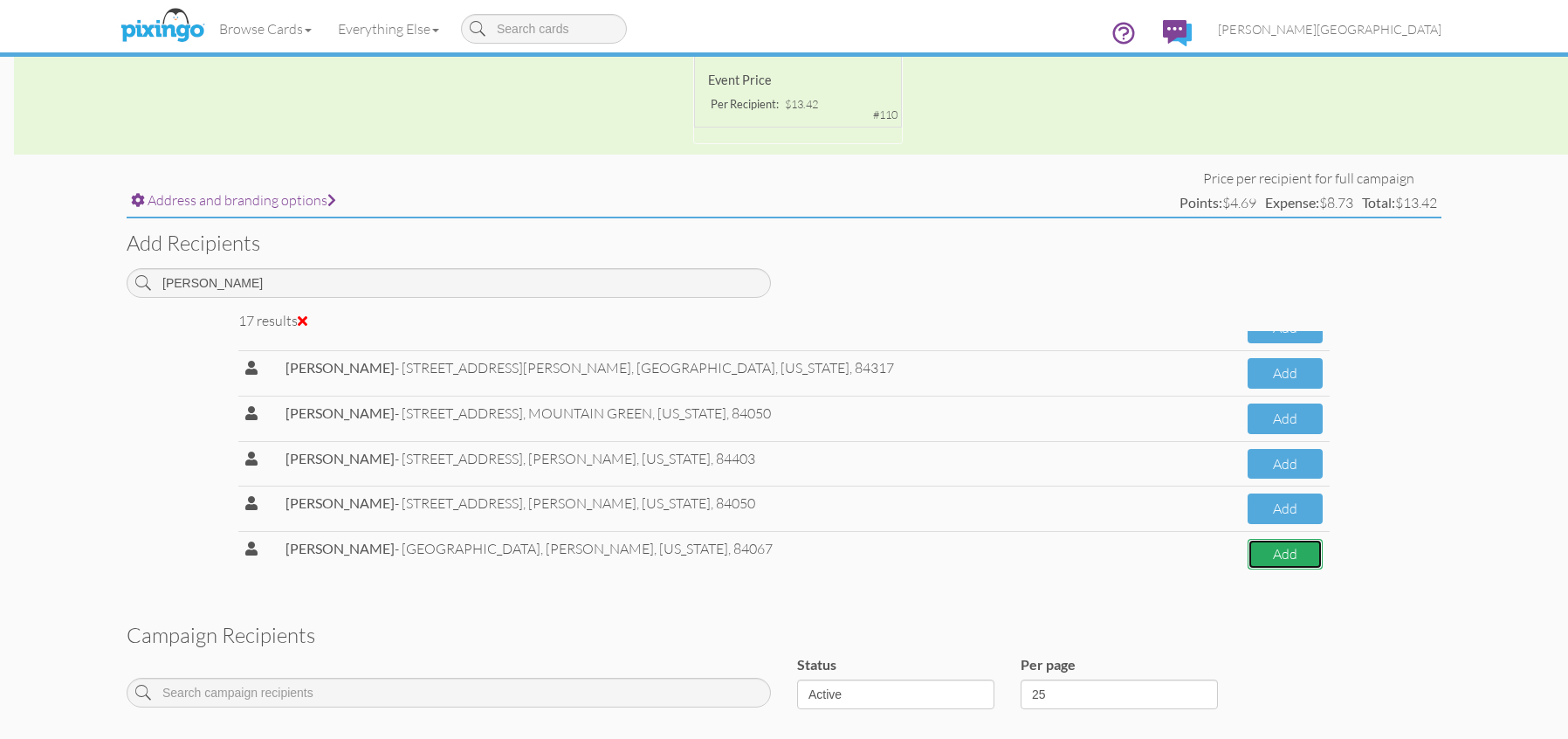
click at [1247, 551] on button "Add" at bounding box center [1284, 554] width 75 height 31
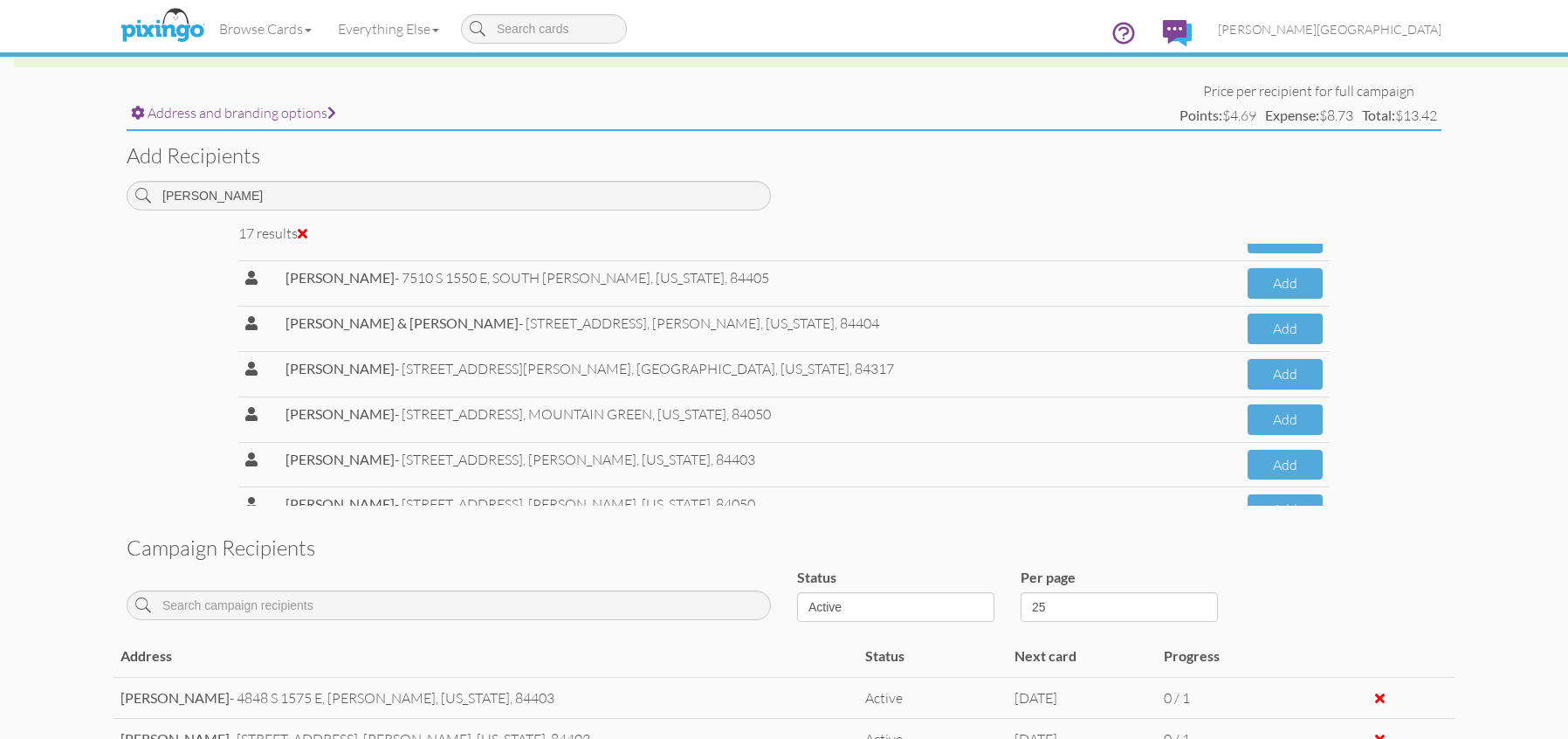
scroll to position [525, 0]
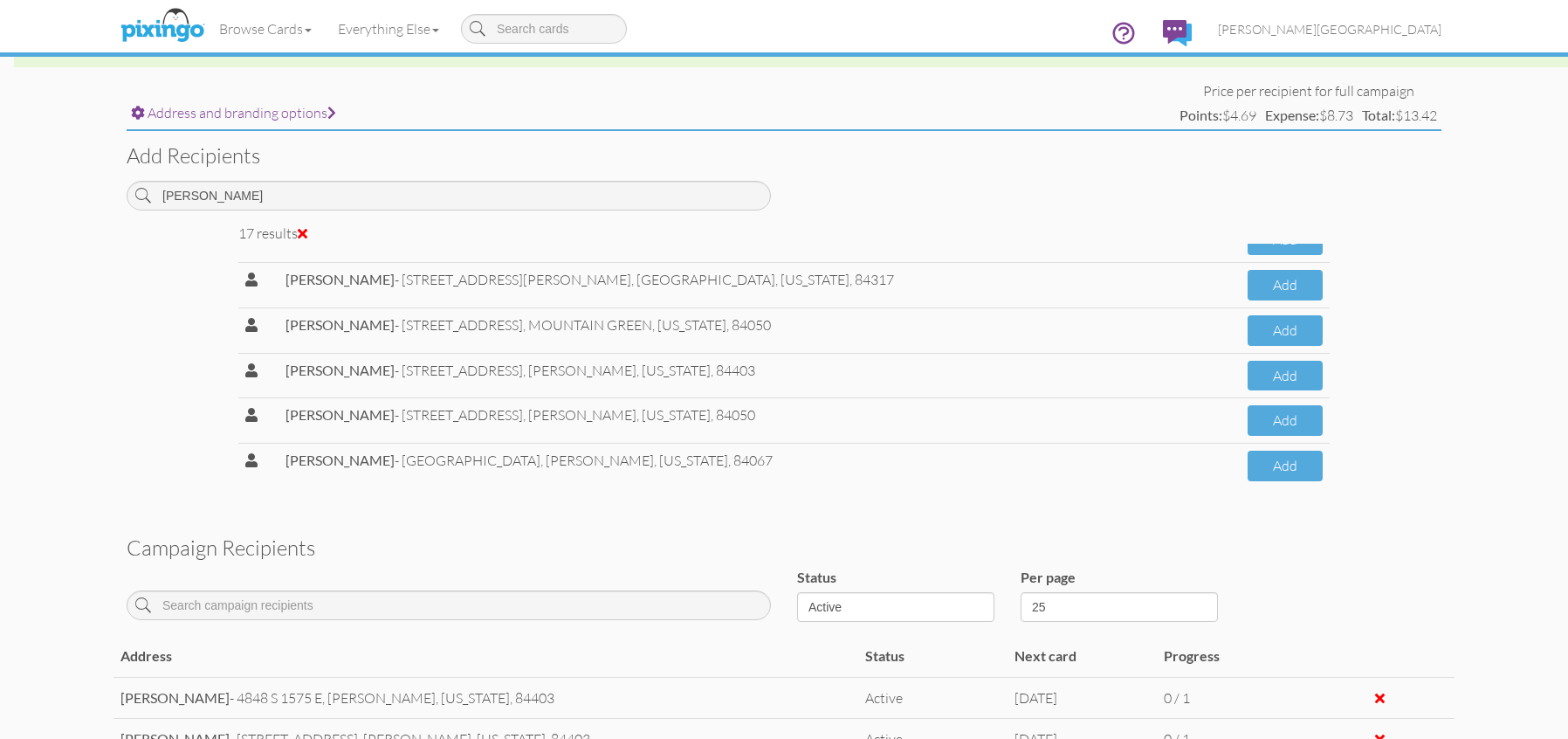
click at [1432, 418] on div "17 results [PERSON_NAME] - [STREET_ADDRESS], [GEOGRAPHIC_DATA], [US_STATE], 844…" at bounding box center [784, 365] width 1341 height 282
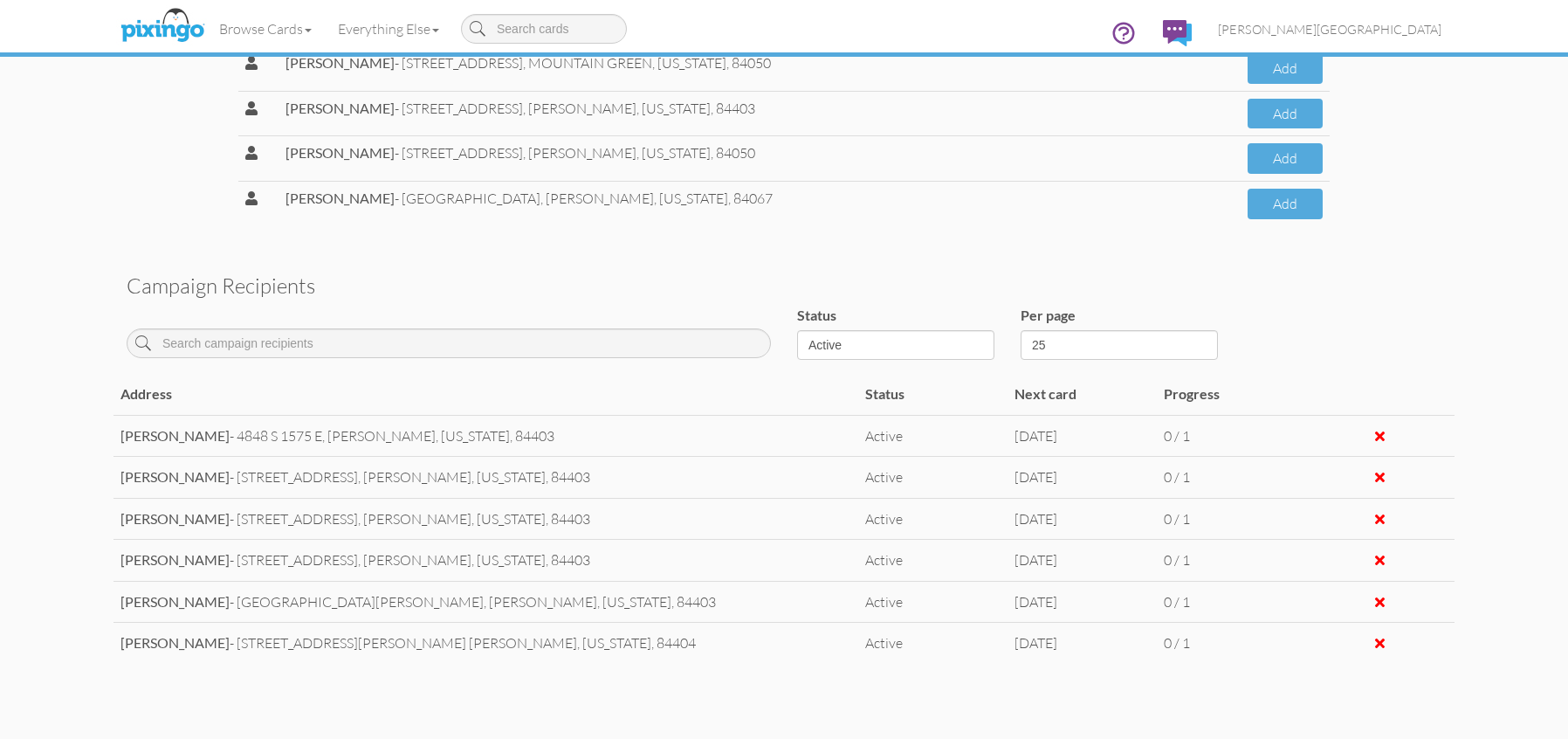
scroll to position [987, 0]
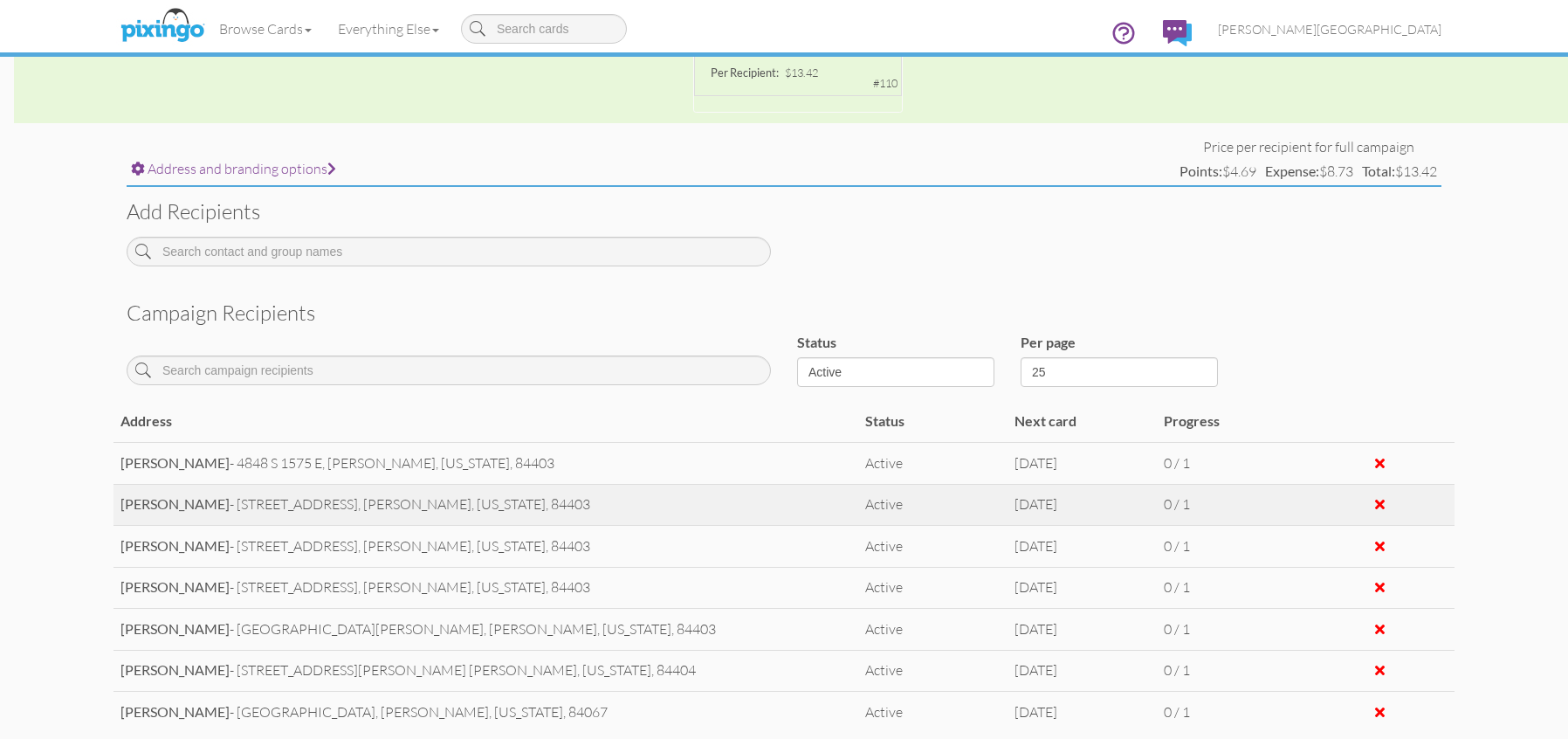
scroll to position [699, 0]
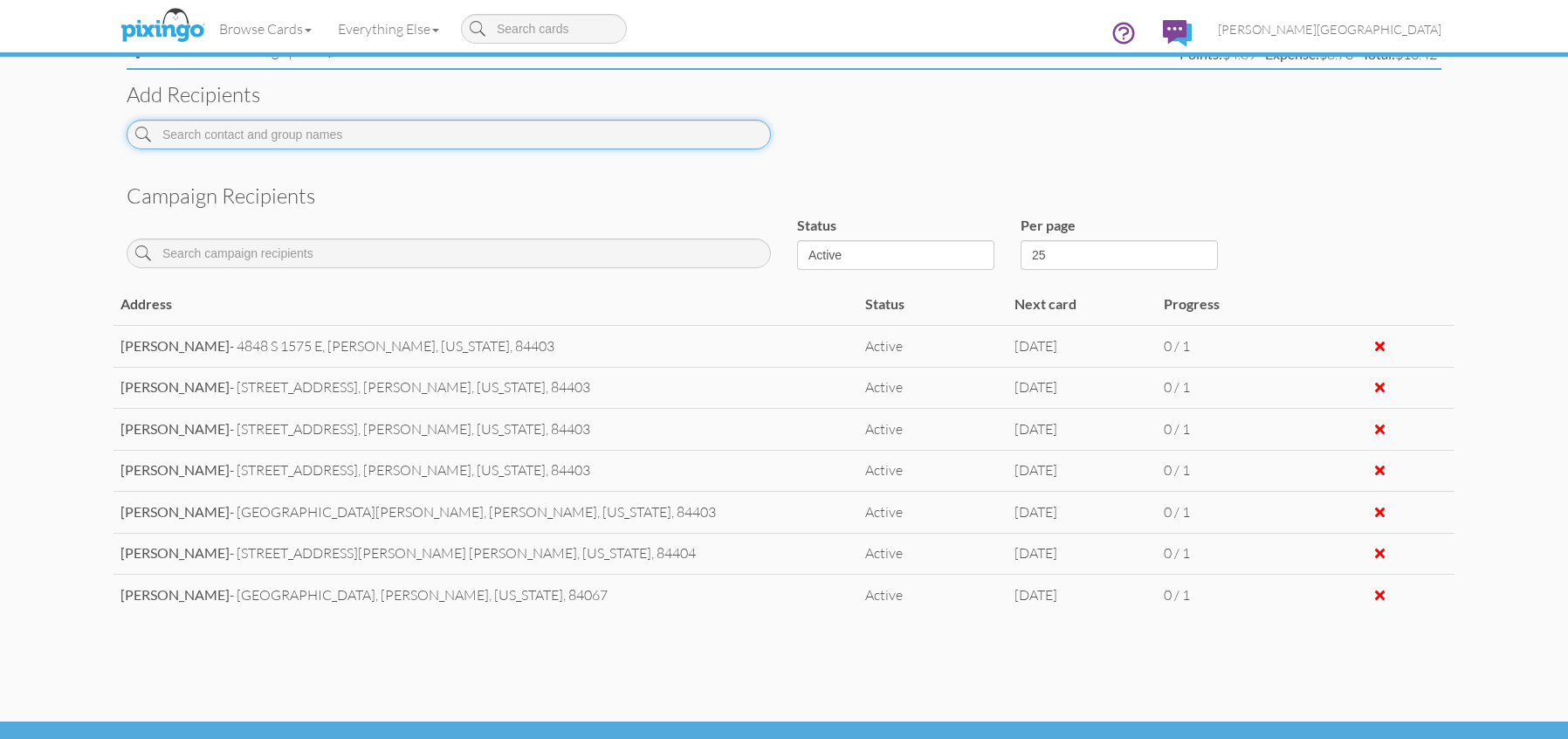
click at [244, 138] on input at bounding box center [448, 134] width 644 height 30
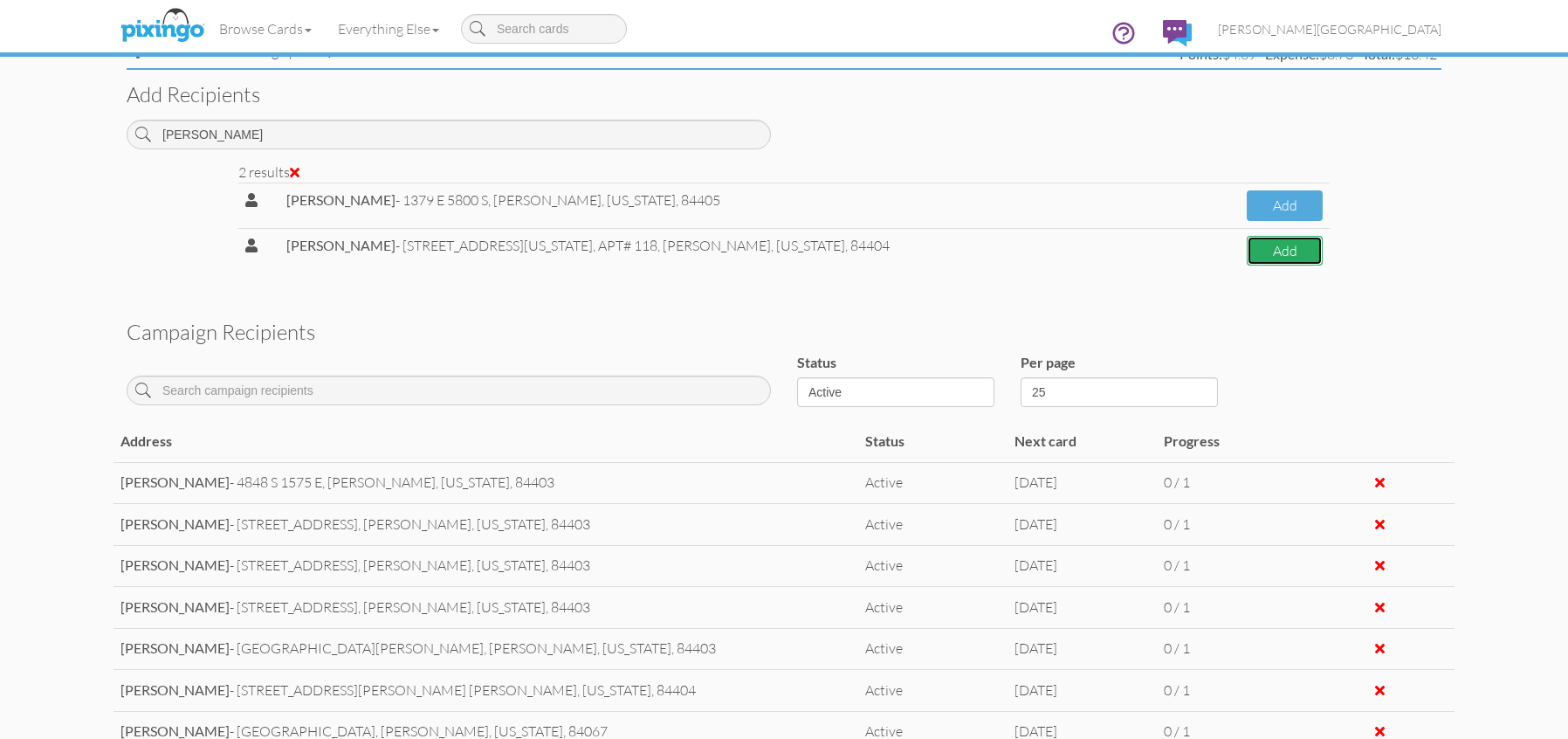
click at [1247, 252] on button "Add" at bounding box center [1285, 251] width 76 height 31
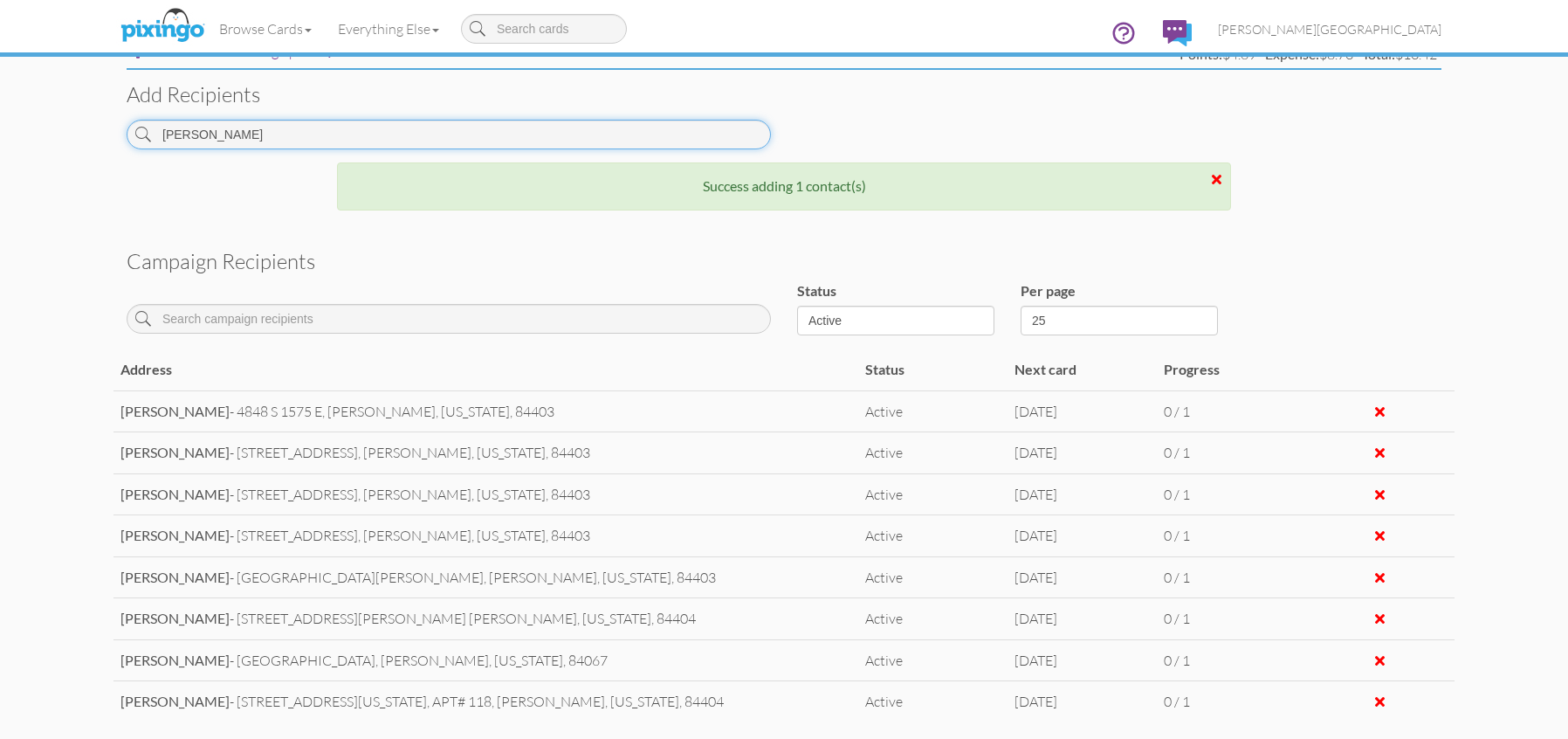
drag, startPoint x: 324, startPoint y: 145, endPoint x: 124, endPoint y: 134, distance: 200.3
click at [124, 134] on div "WHEELER" at bounding box center [449, 140] width 671 height 43
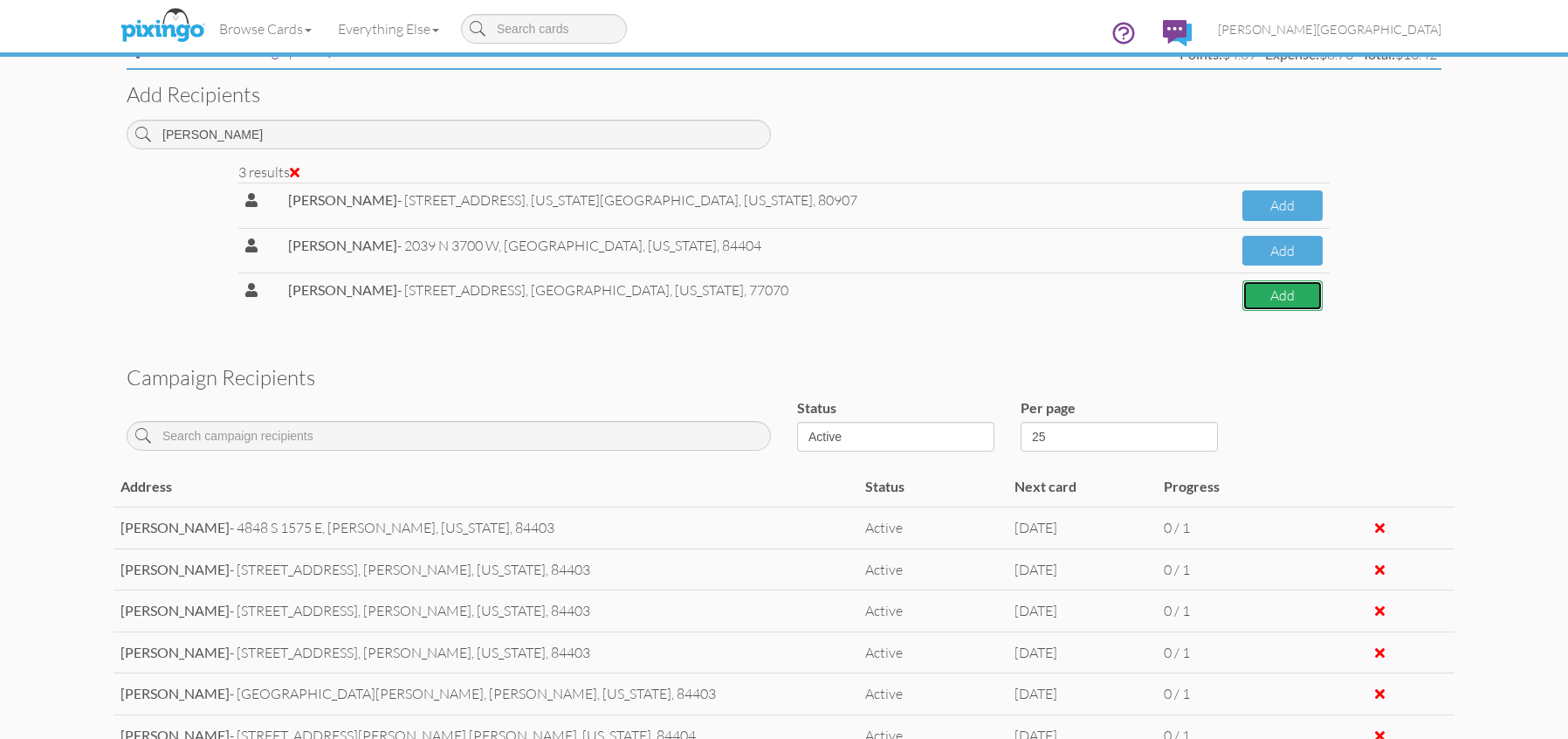
click at [1270, 300] on button "Add" at bounding box center [1282, 296] width 81 height 31
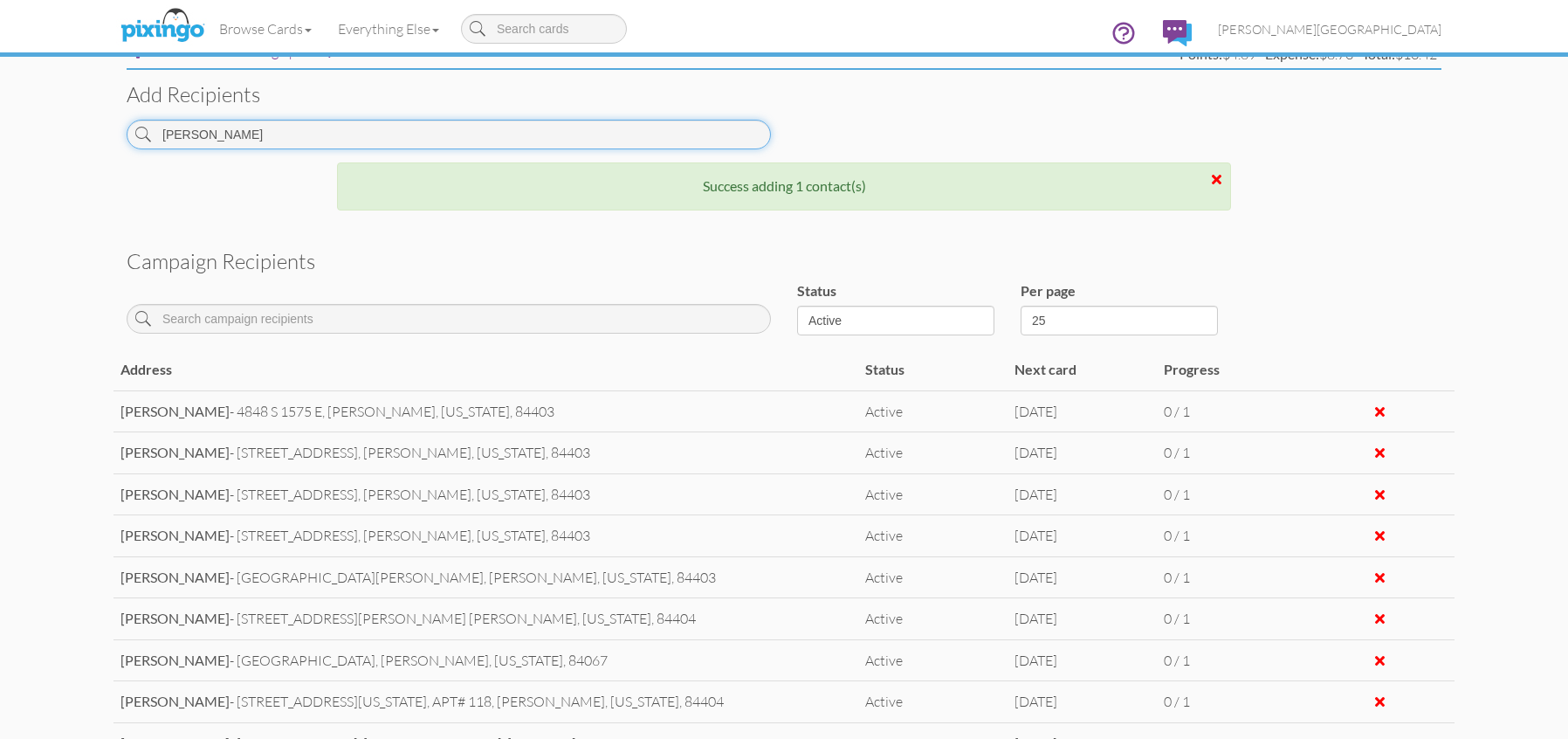
drag, startPoint x: 325, startPoint y: 144, endPoint x: 87, endPoint y: 131, distance: 238.4
click at [87, 131] on campaign-detail "Toggle navigation Visit Pixingo Mobile Browse Cards Business Accounting Automot…" at bounding box center [784, 113] width 1568 height 1624
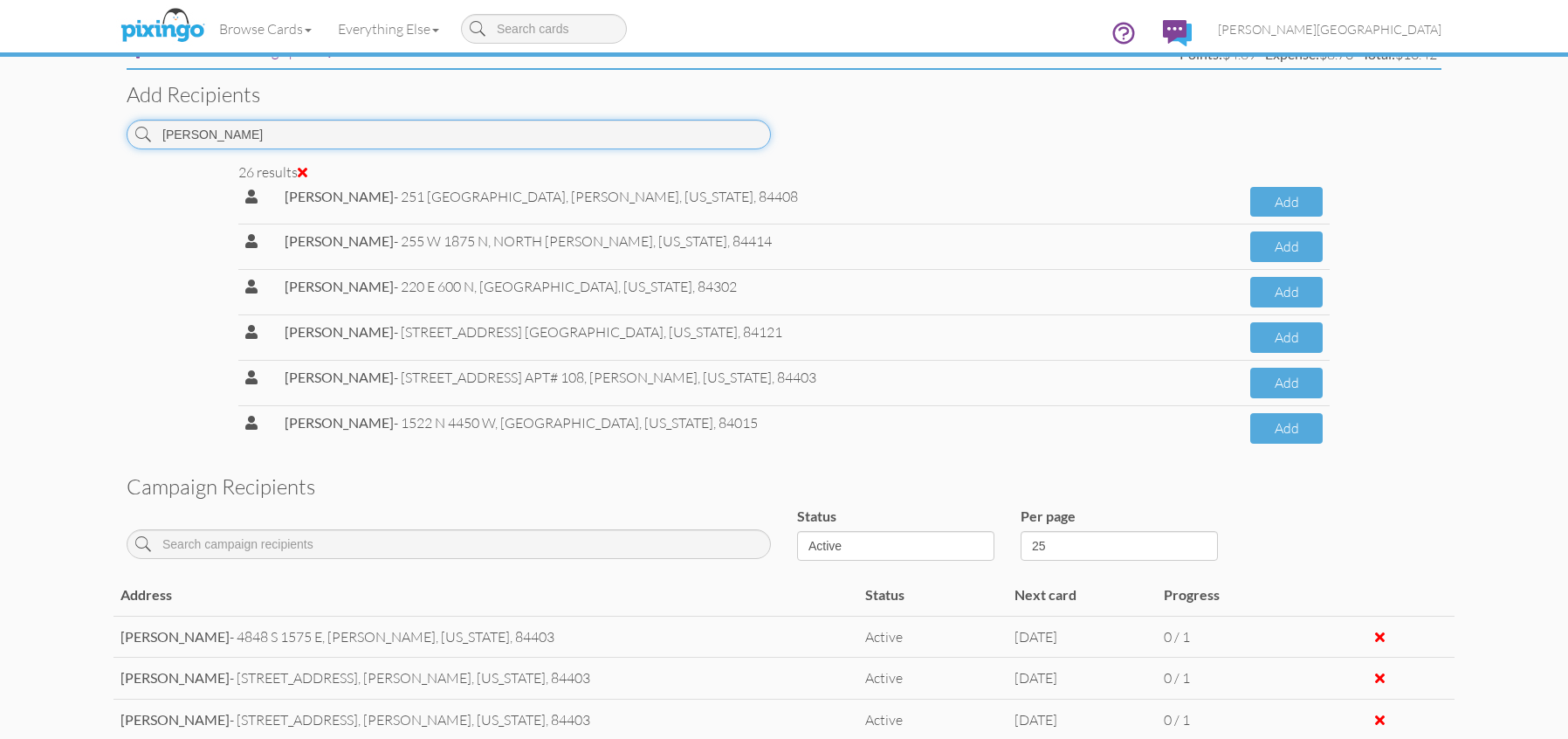
scroll to position [933, 0]
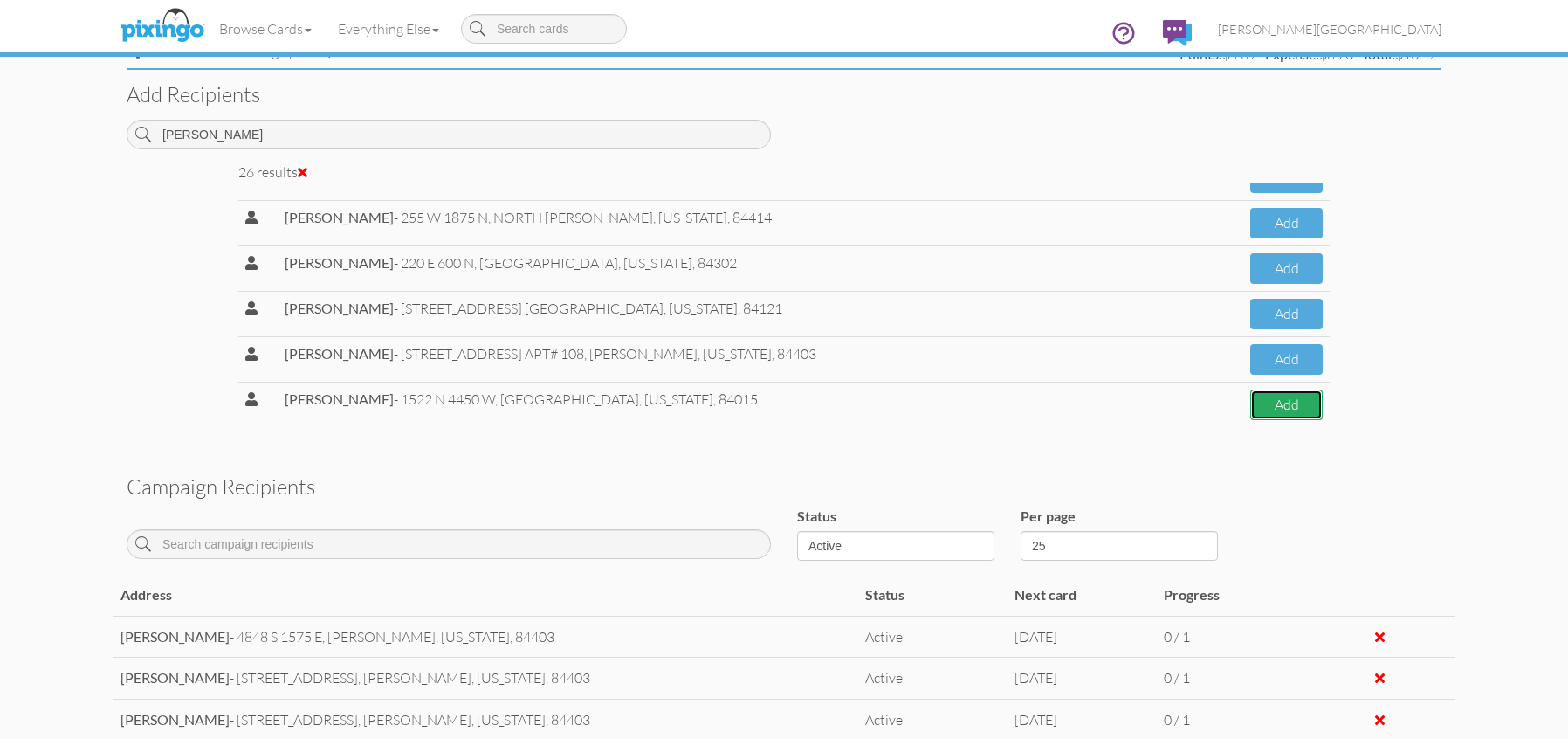
click at [1294, 413] on button "Add" at bounding box center [1286, 404] width 73 height 31
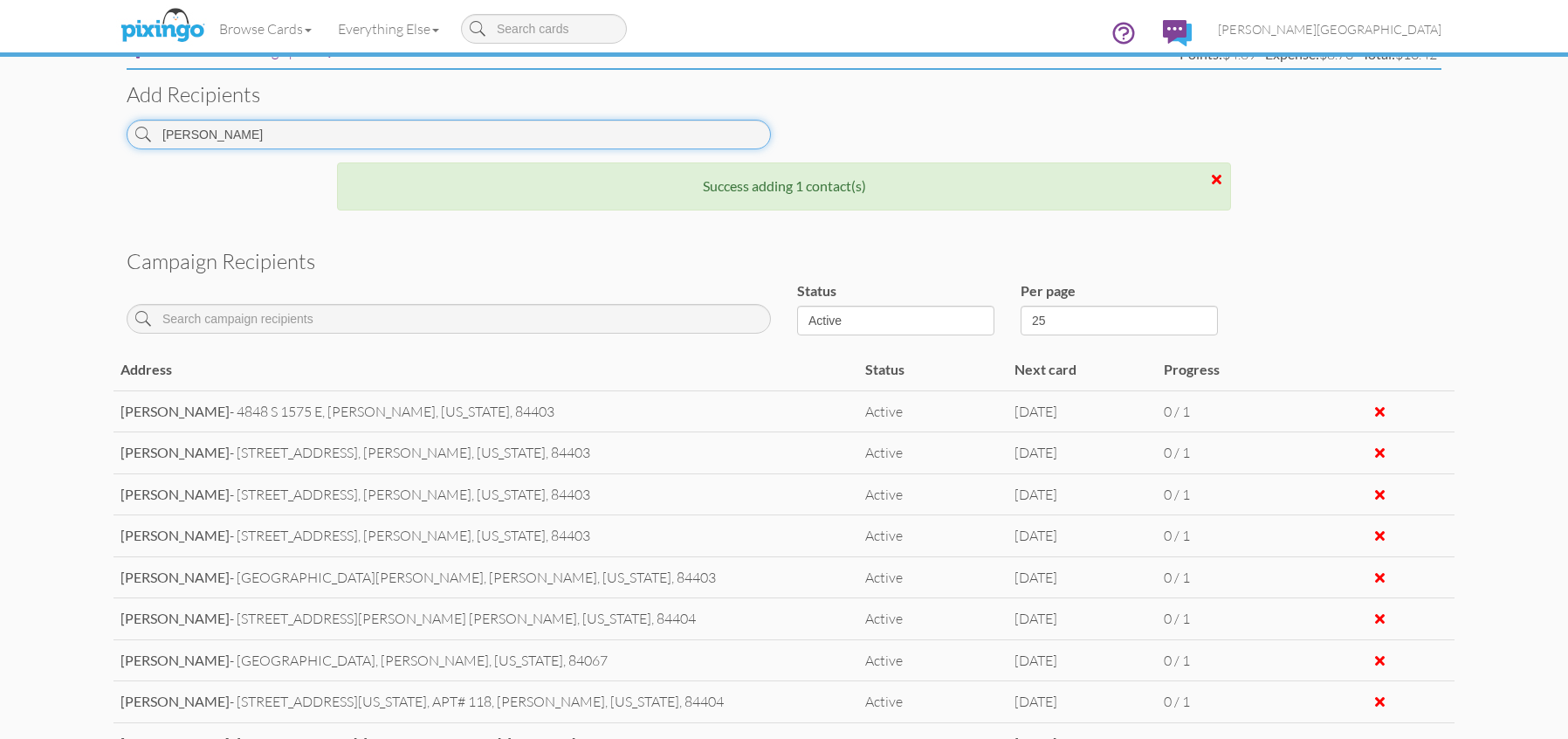
drag, startPoint x: 218, startPoint y: 136, endPoint x: 118, endPoint y: 140, distance: 100.1
click at [118, 140] on div "ALEX" at bounding box center [449, 140] width 671 height 43
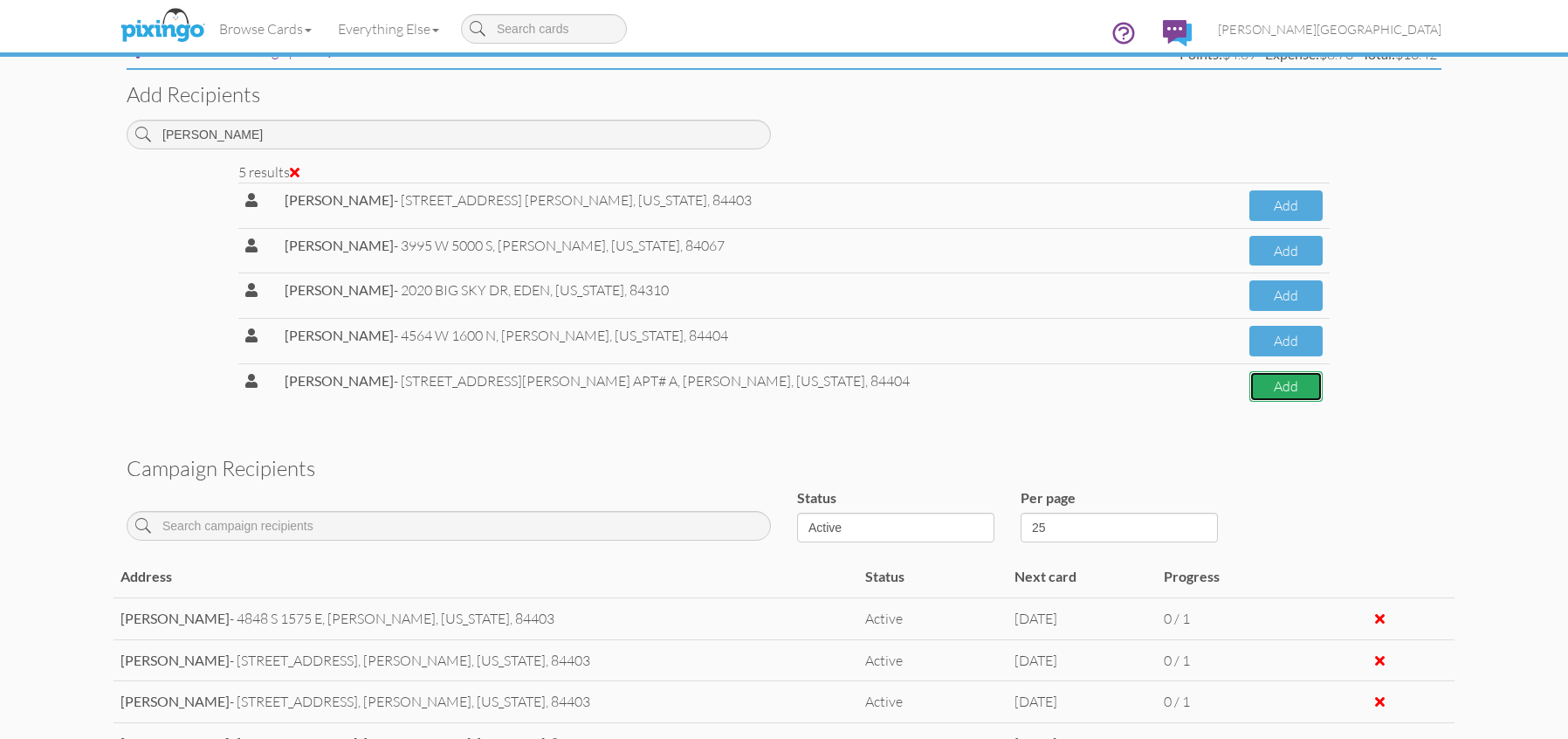
click at [1249, 396] on button "Add" at bounding box center [1286, 386] width 74 height 31
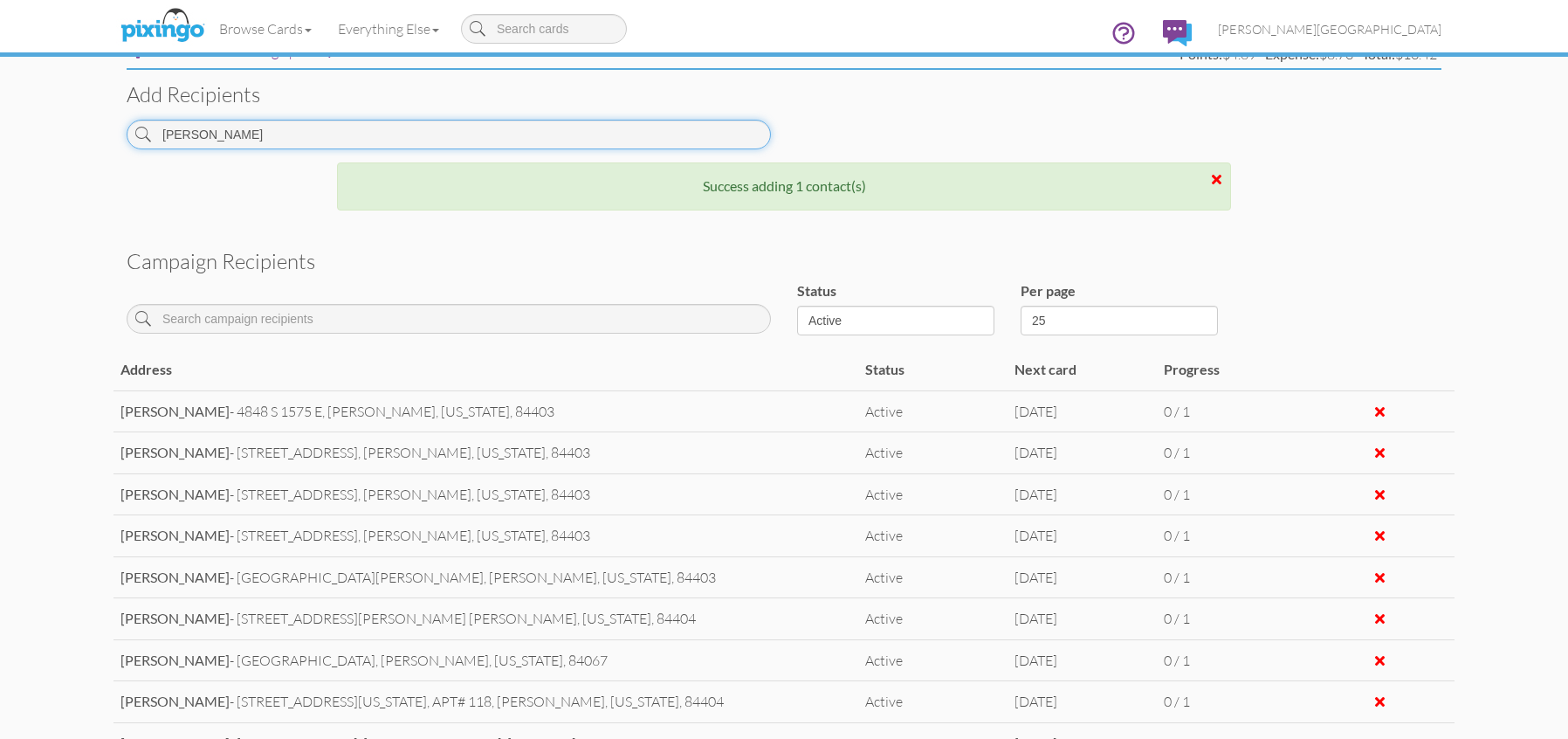
drag, startPoint x: 226, startPoint y: 140, endPoint x: 75, endPoint y: 138, distance: 151.0
click at [75, 138] on campaign-detail "Toggle navigation Visit Pixingo Mobile Browse Cards Business Accounting Automot…" at bounding box center [784, 154] width 1568 height 1708
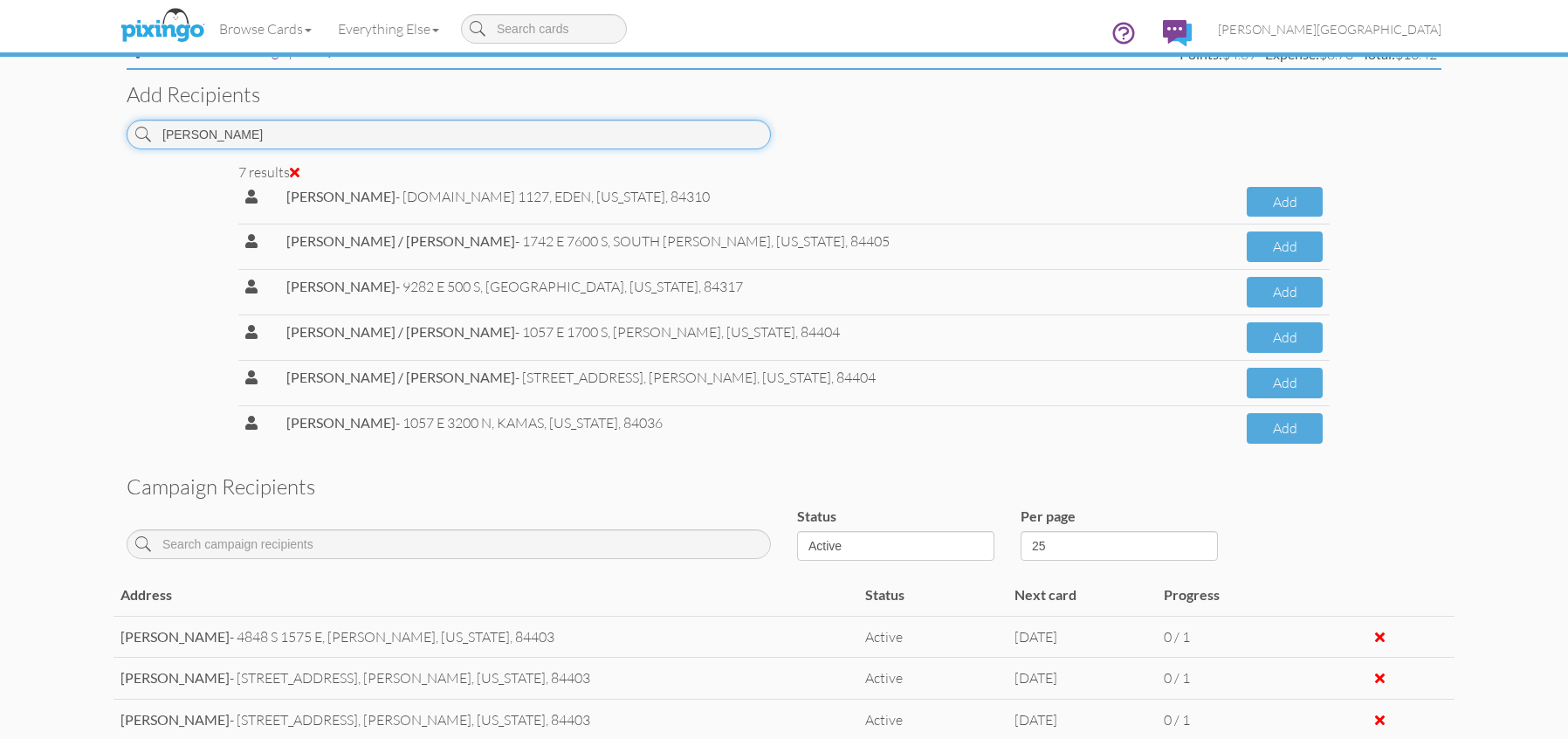
scroll to position [73, 0]
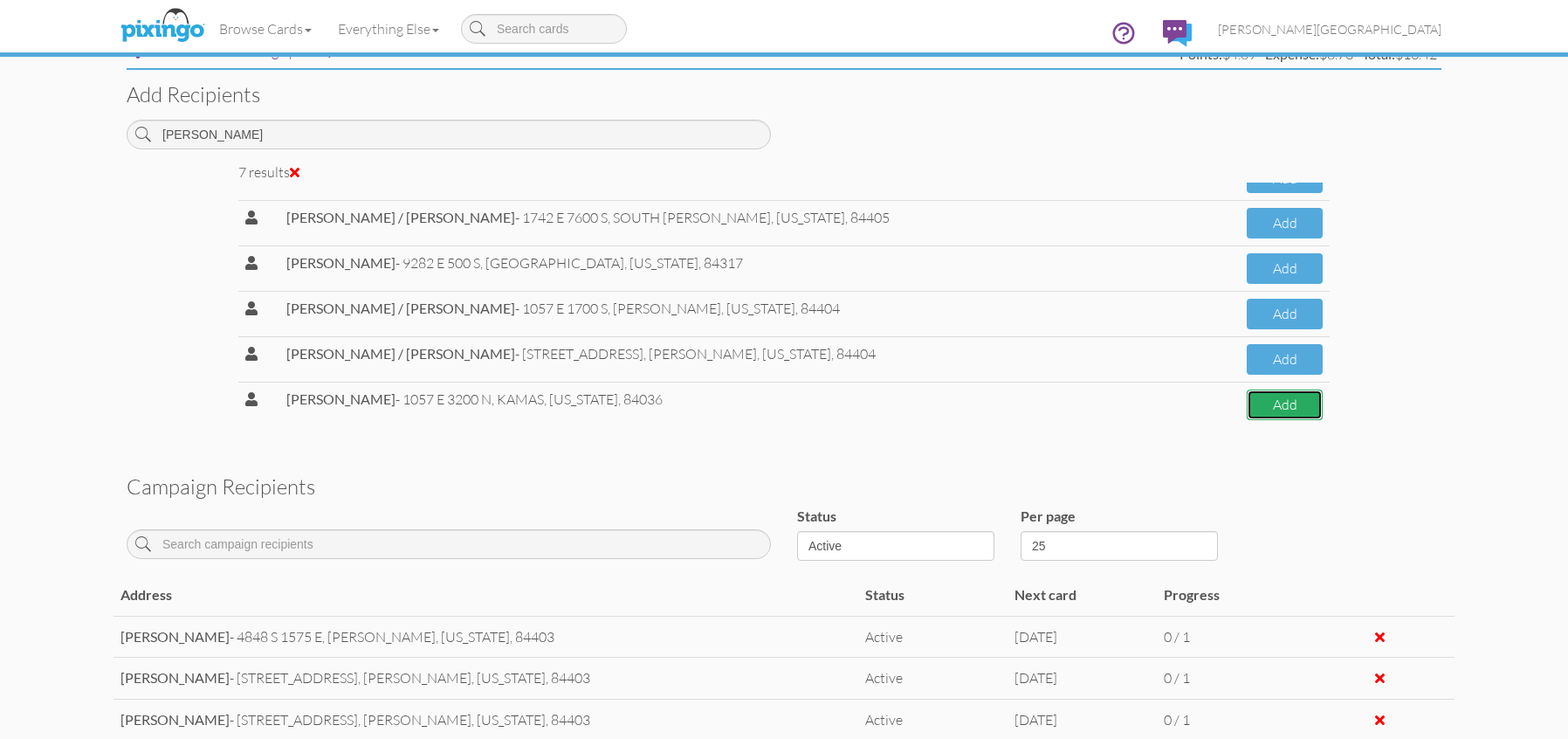
click at [1249, 407] on button "Add" at bounding box center [1285, 404] width 76 height 31
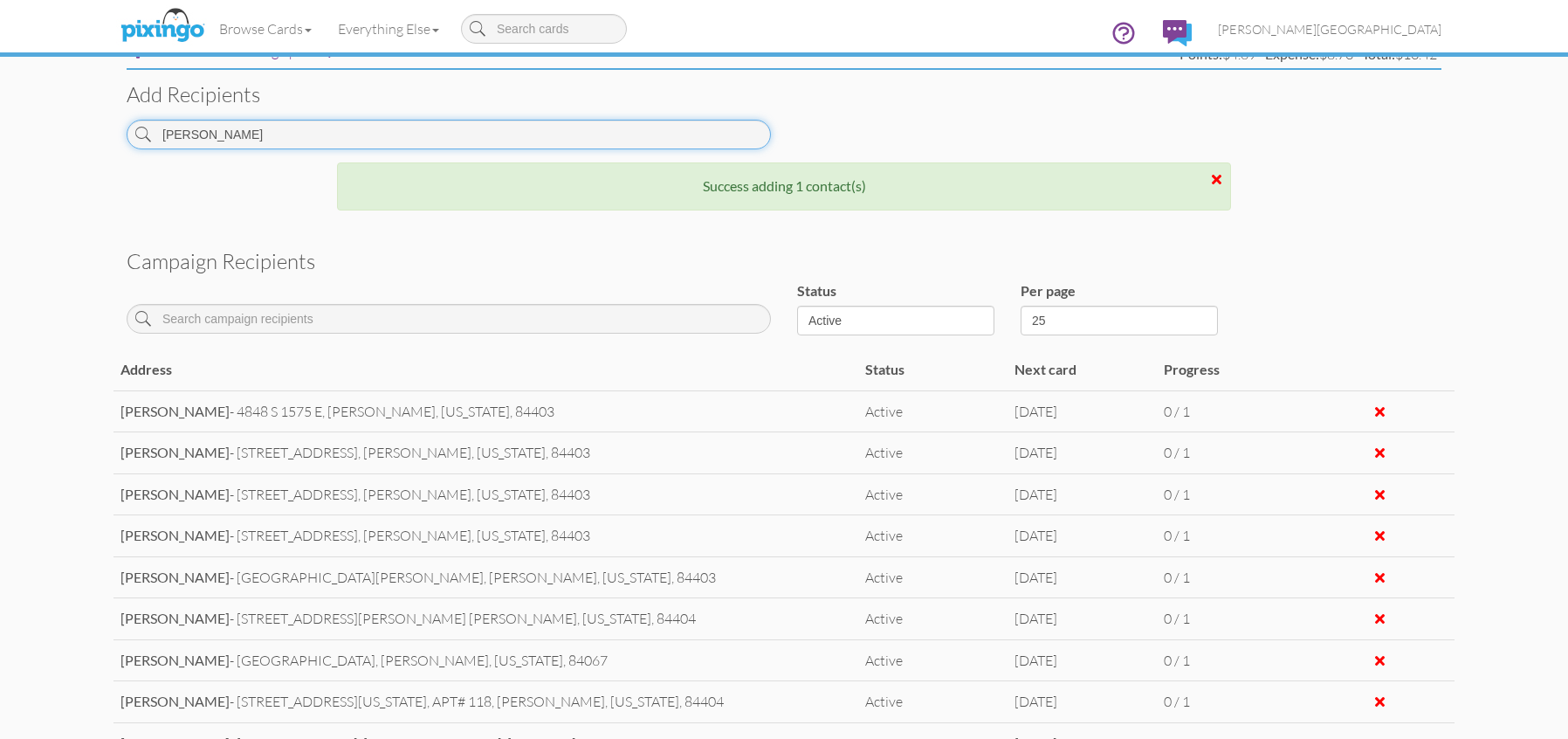
drag, startPoint x: 216, startPoint y: 133, endPoint x: 118, endPoint y: 142, distance: 98.4
click at [118, 142] on div "DEBBIE" at bounding box center [449, 140] width 671 height 43
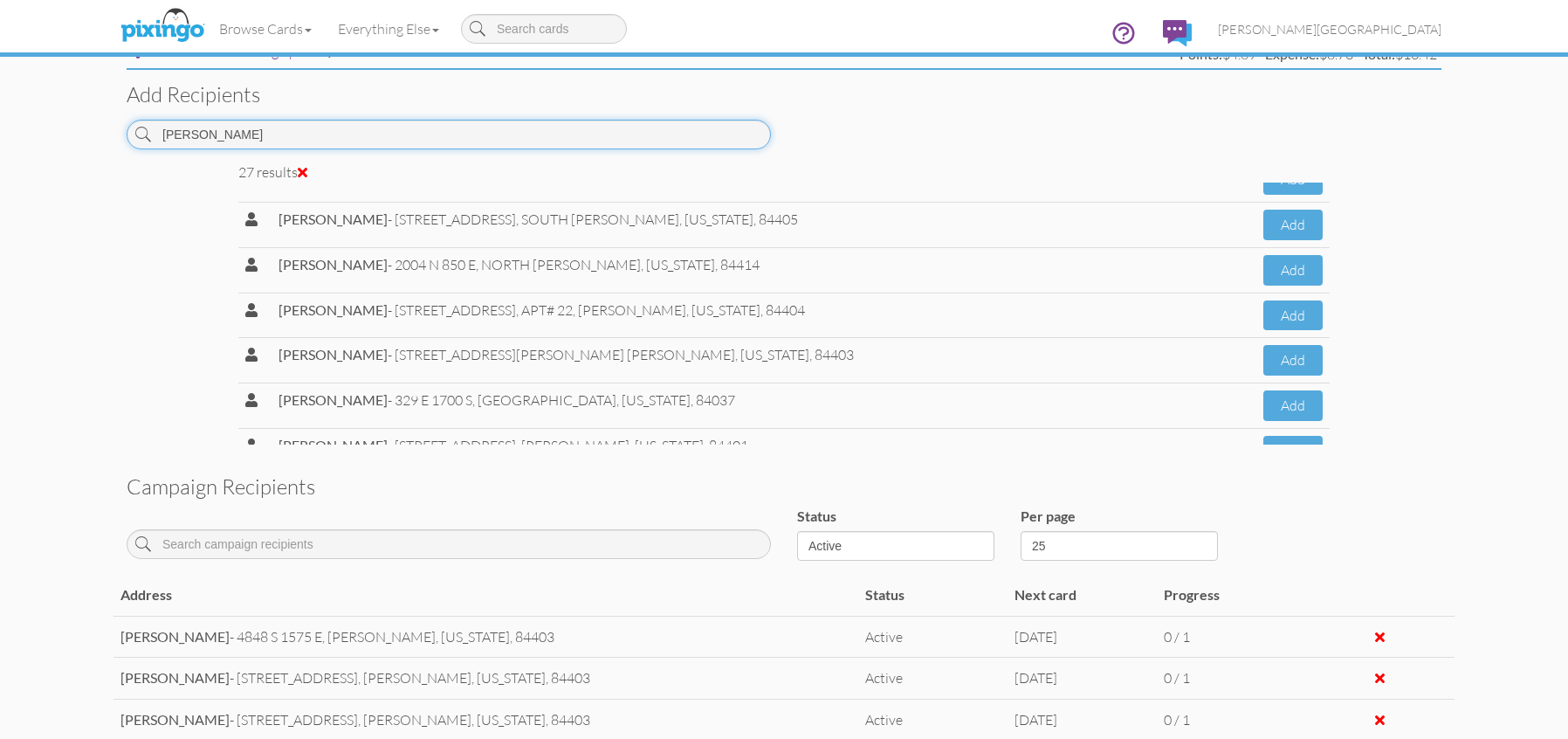
scroll to position [978, 0]
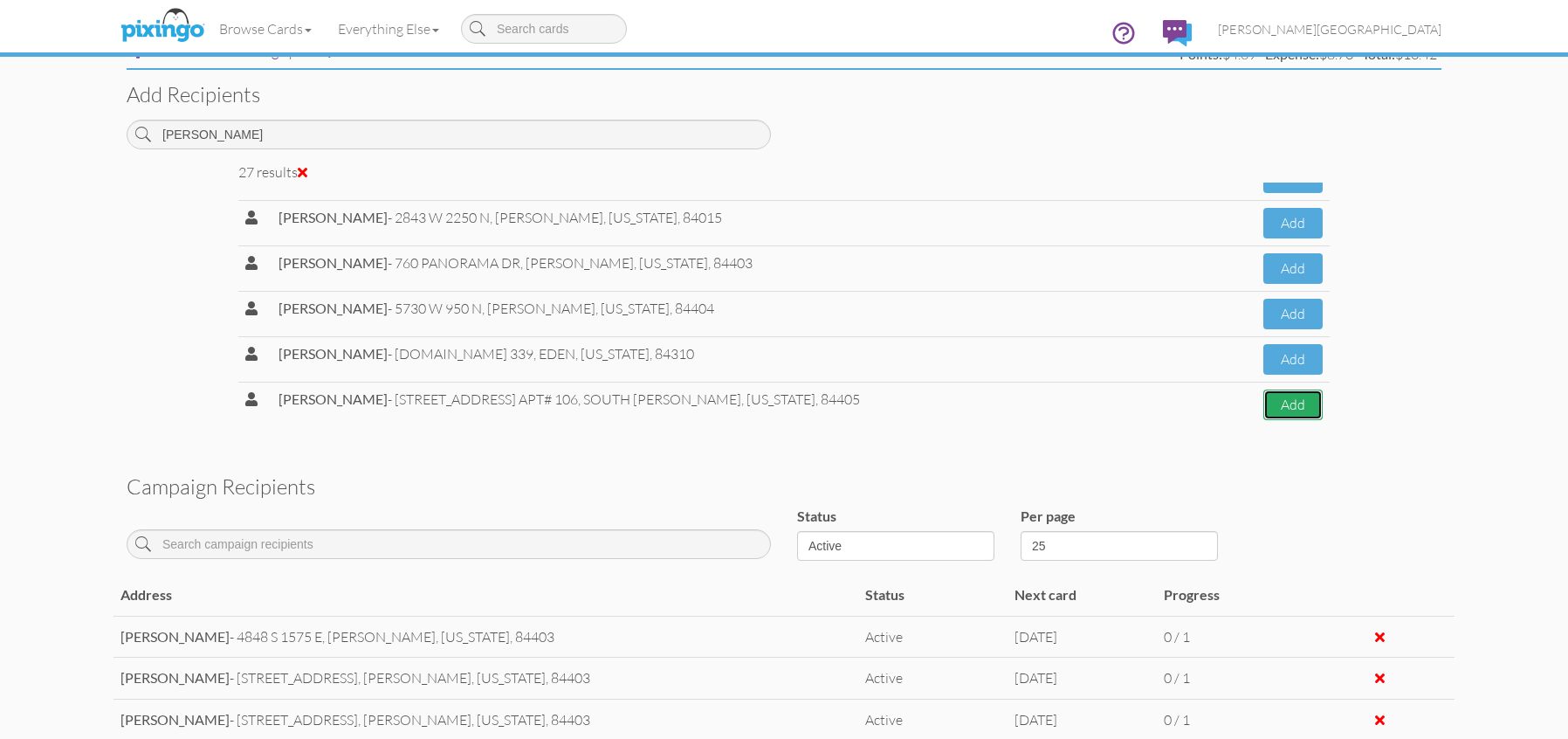
click at [1263, 408] on button "Add" at bounding box center [1293, 404] width 60 height 31
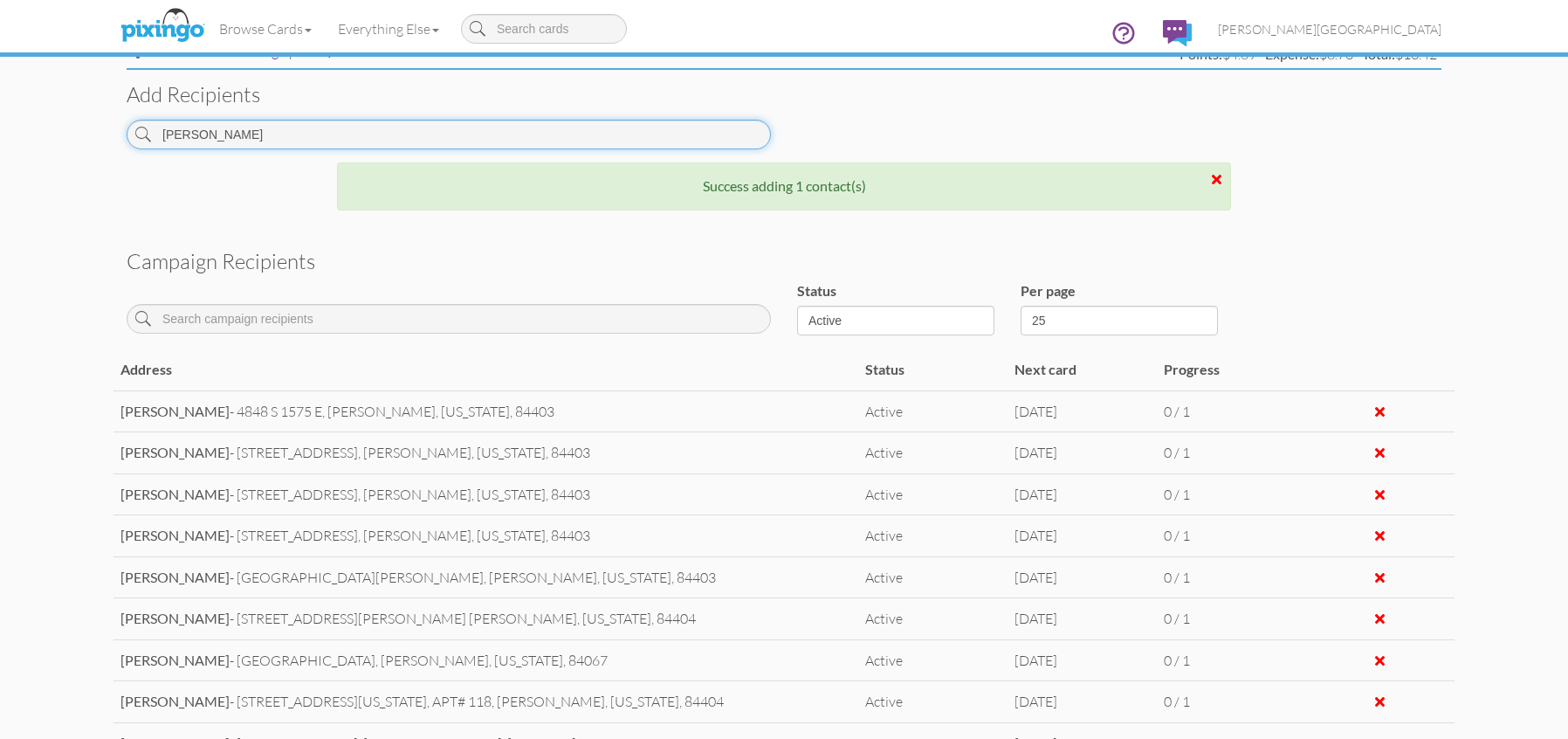
drag, startPoint x: 231, startPoint y: 137, endPoint x: 71, endPoint y: 131, distance: 160.1
click at [71, 131] on campaign-detail "Toggle navigation Visit Pixingo Mobile Browse Cards Business Accounting Automot…" at bounding box center [784, 188] width 1568 height 1776
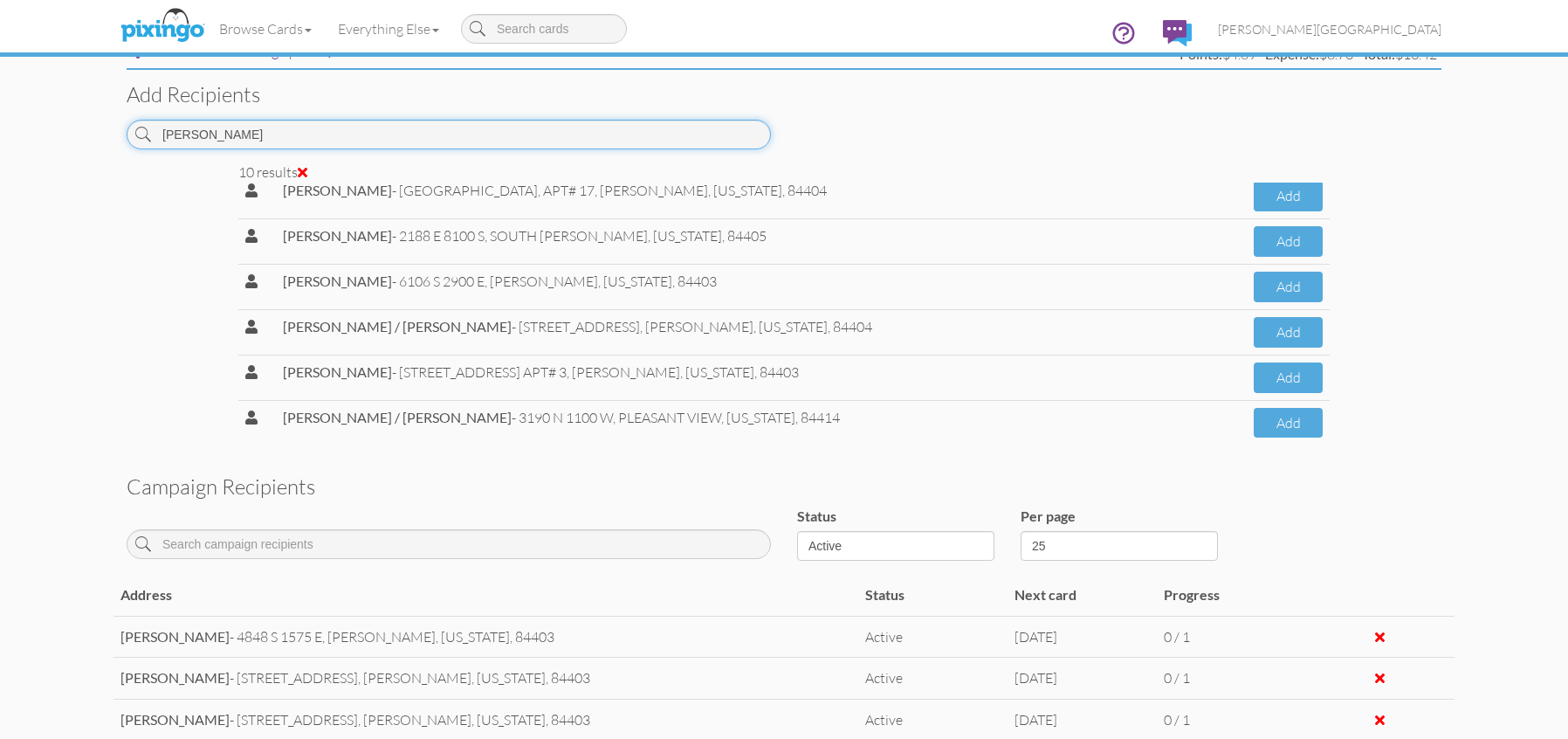
scroll to position [208, 0]
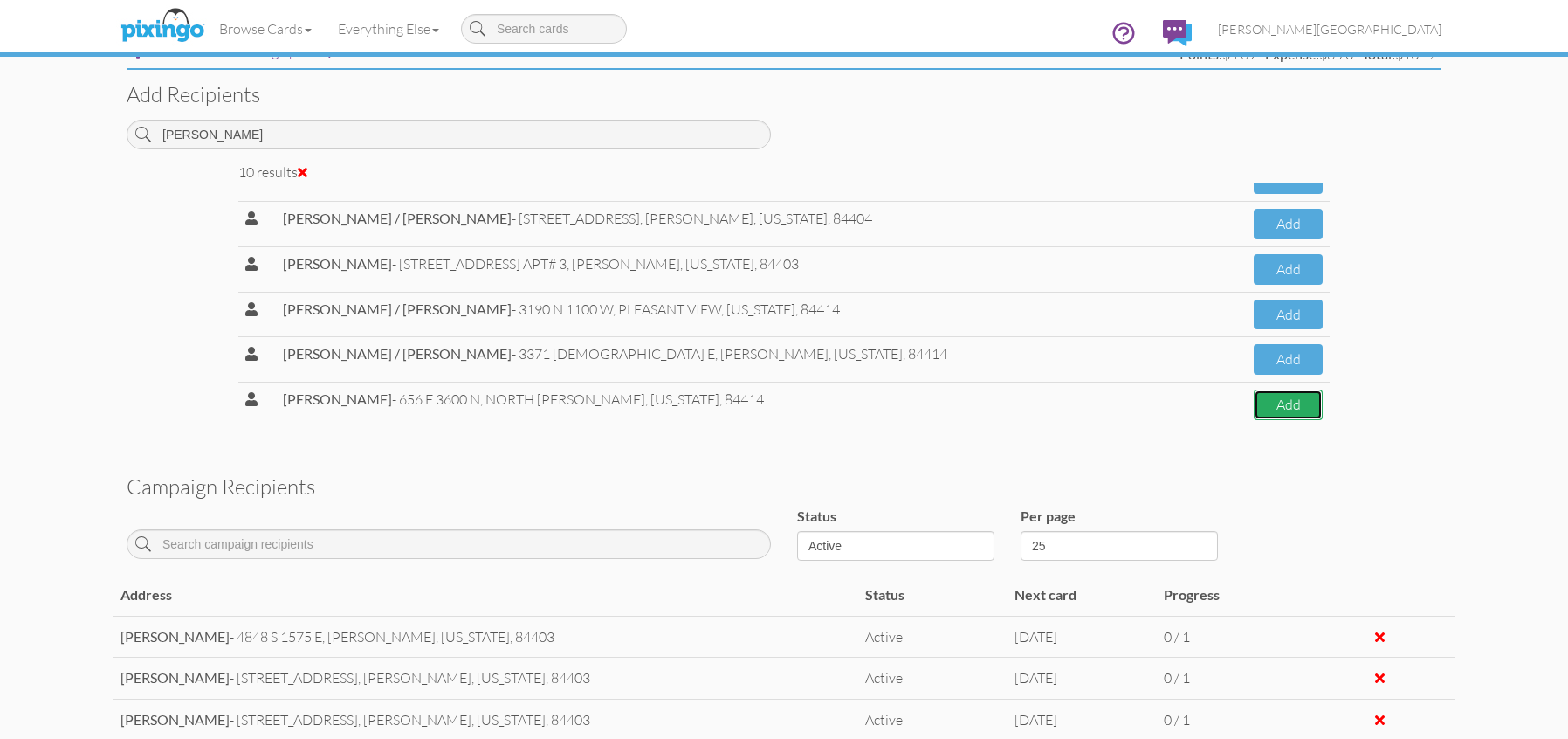
click at [1270, 414] on button "Add" at bounding box center [1288, 404] width 69 height 31
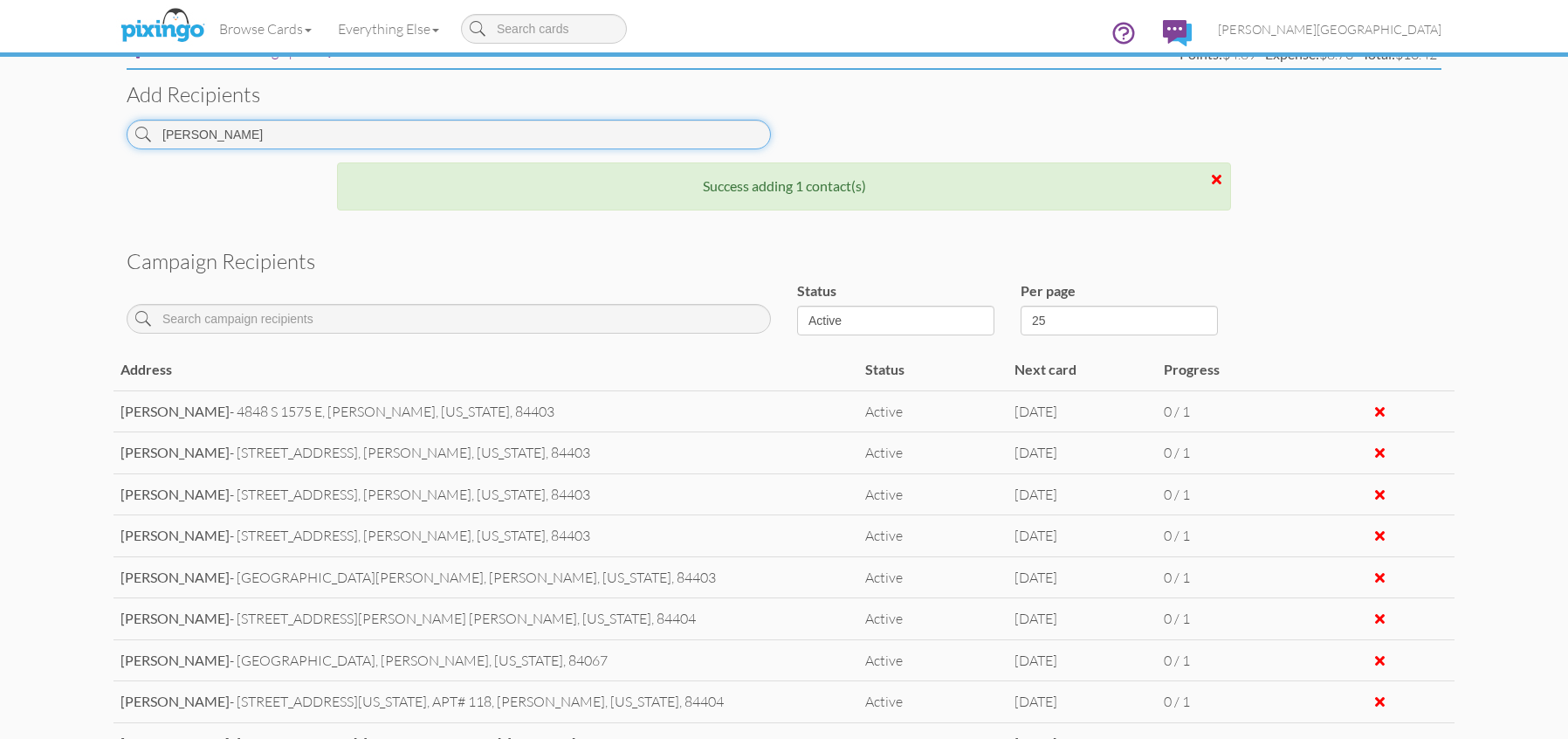
drag, startPoint x: 303, startPoint y: 144, endPoint x: 52, endPoint y: 147, distance: 251.0
click at [52, 147] on campaign-detail "Toggle navigation Visit Pixingo Mobile Browse Cards Business Accounting Automot…" at bounding box center [784, 188] width 1568 height 1776
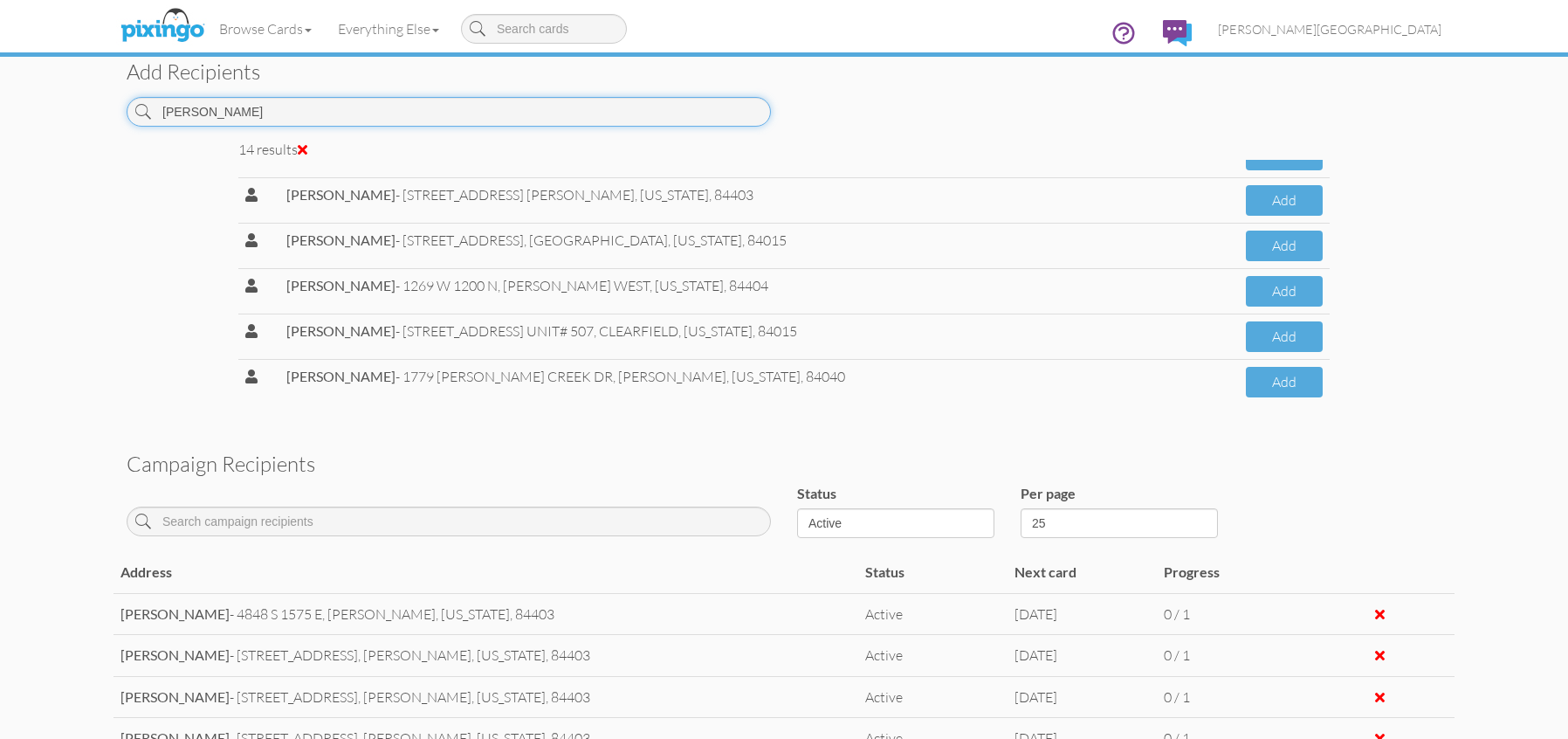
scroll to position [786, 0]
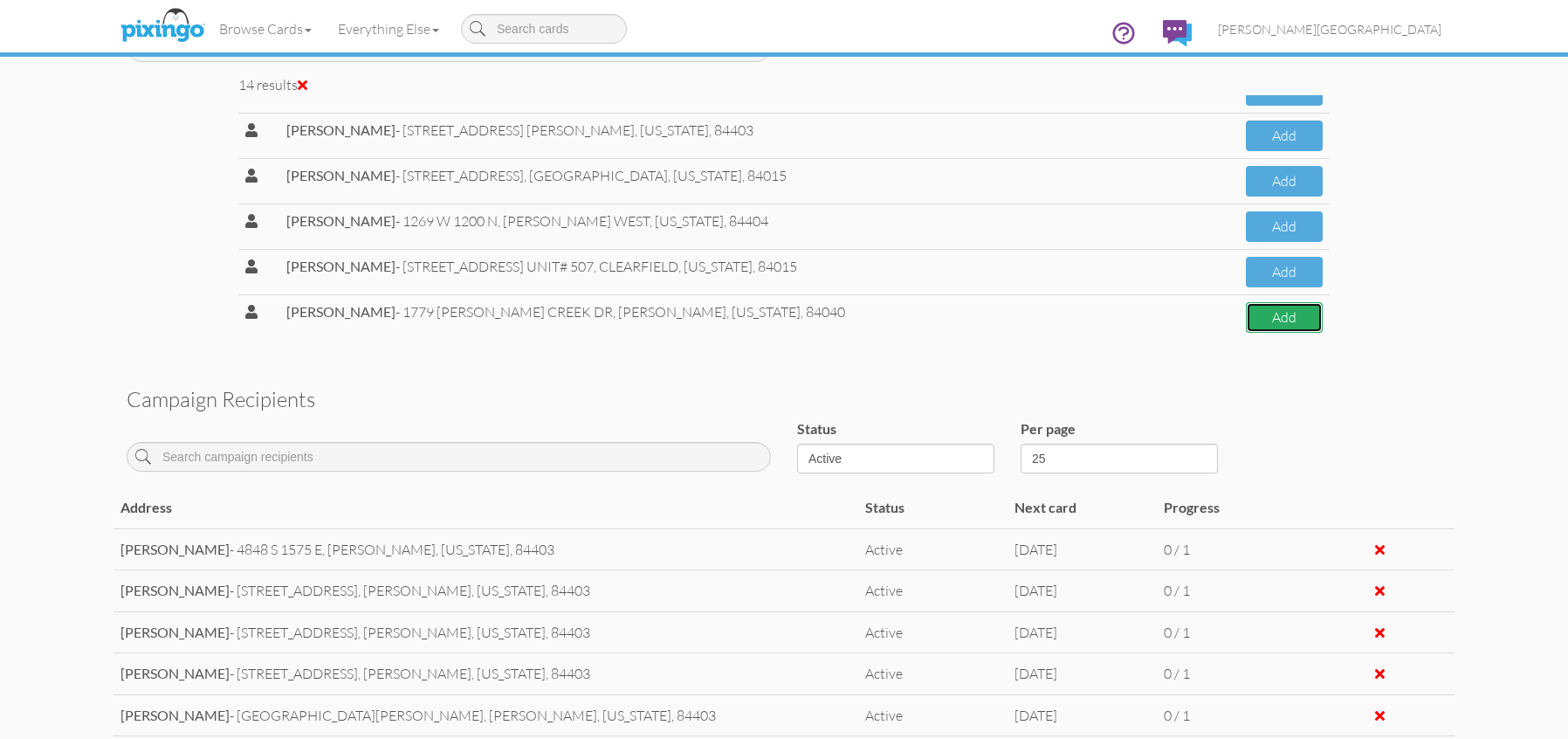
click at [1246, 323] on button "Add" at bounding box center [1284, 317] width 77 height 31
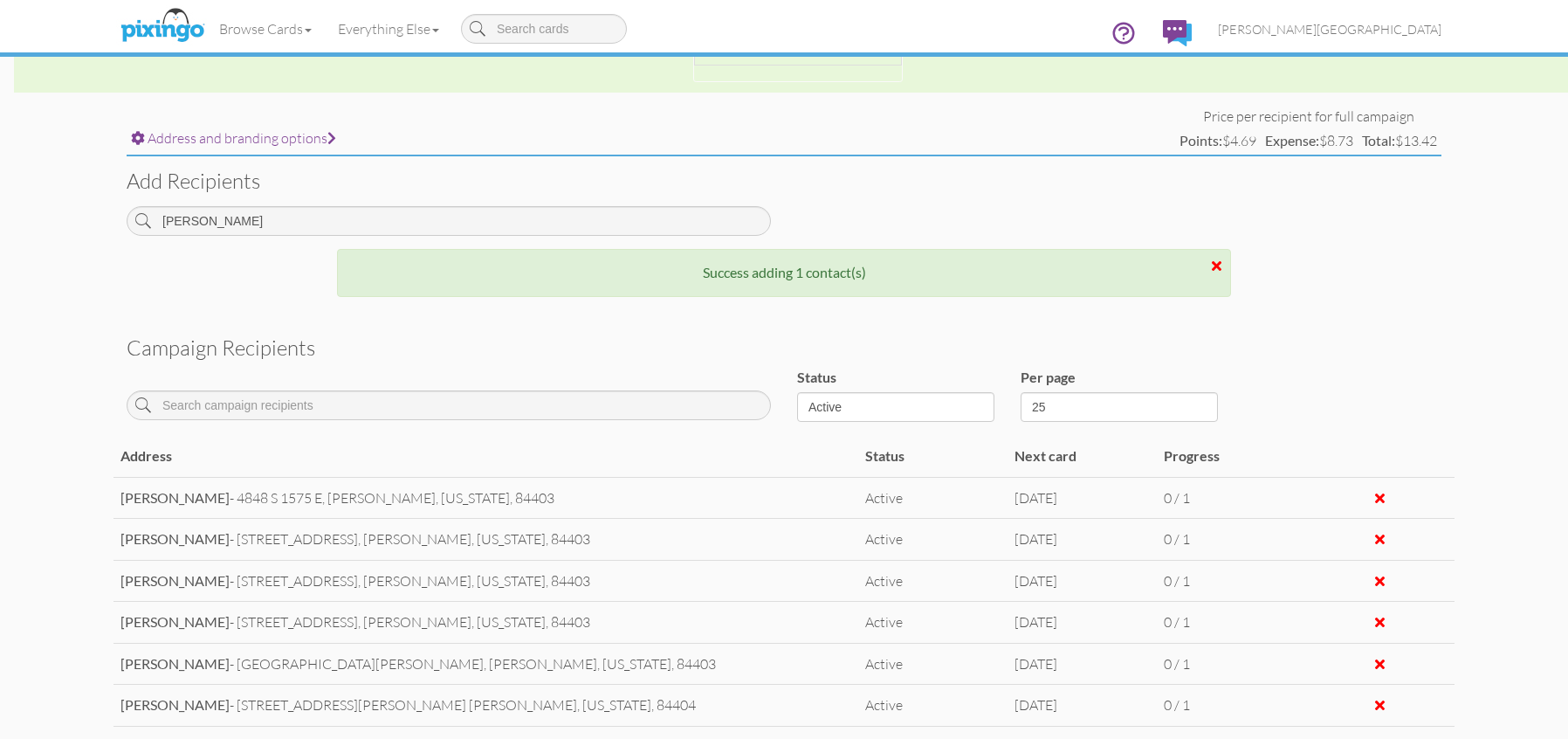
scroll to position [612, 0]
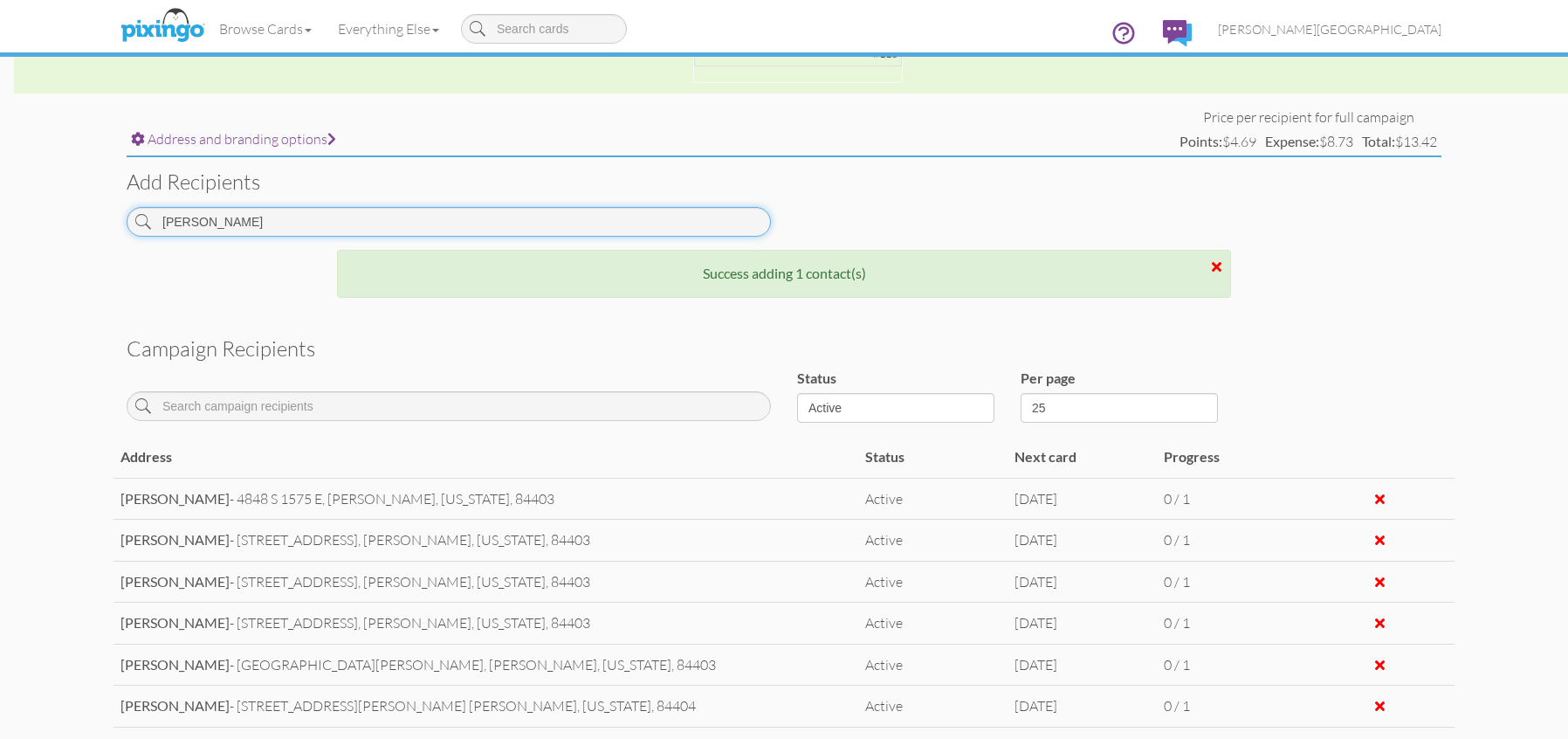
drag, startPoint x: 319, startPoint y: 219, endPoint x: 46, endPoint y: 241, distance: 273.9
click at [46, 241] on campaign-detail "Toggle navigation Visit Pixingo Mobile Browse Cards Business Accounting Automot…" at bounding box center [784, 276] width 1568 height 1776
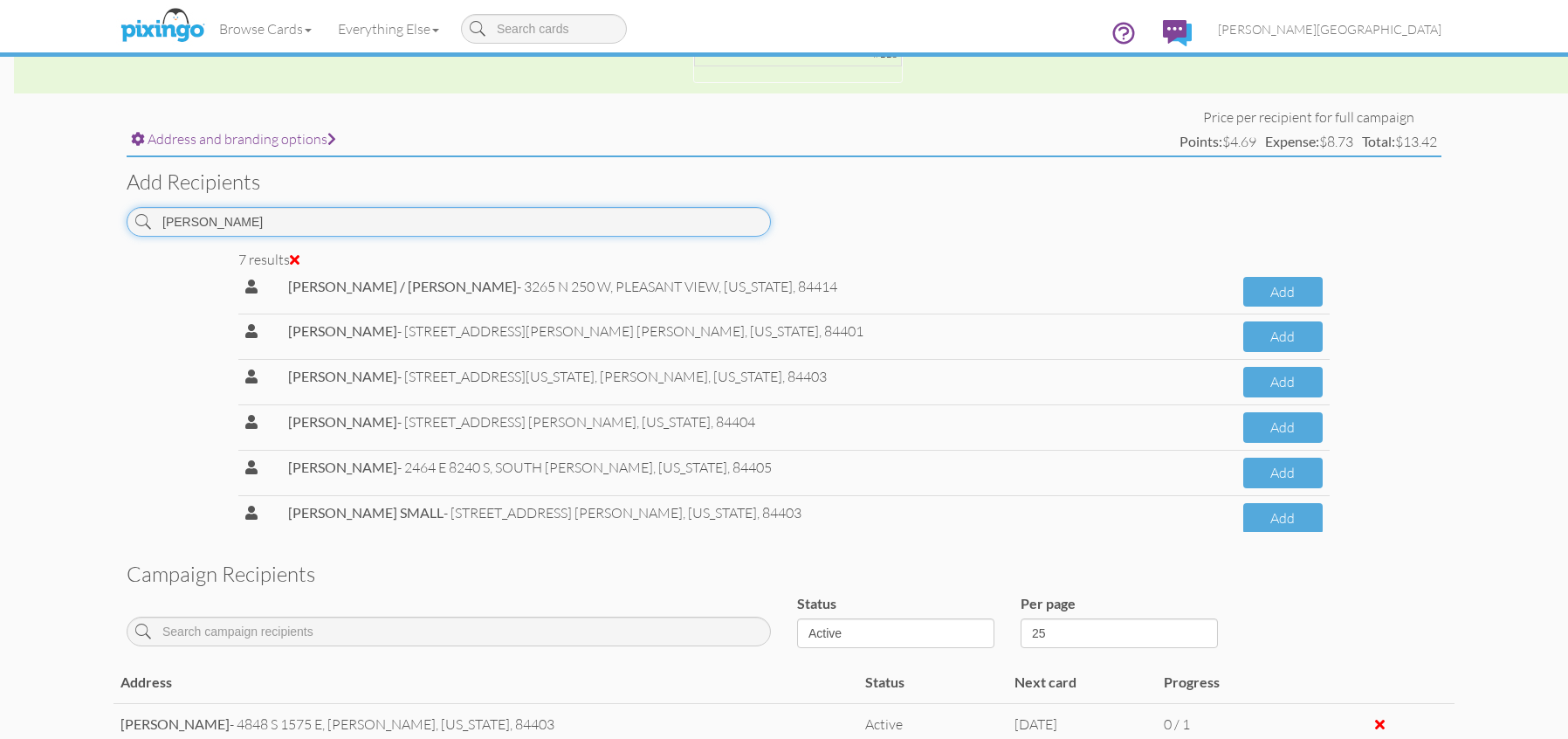
scroll to position [73, 0]
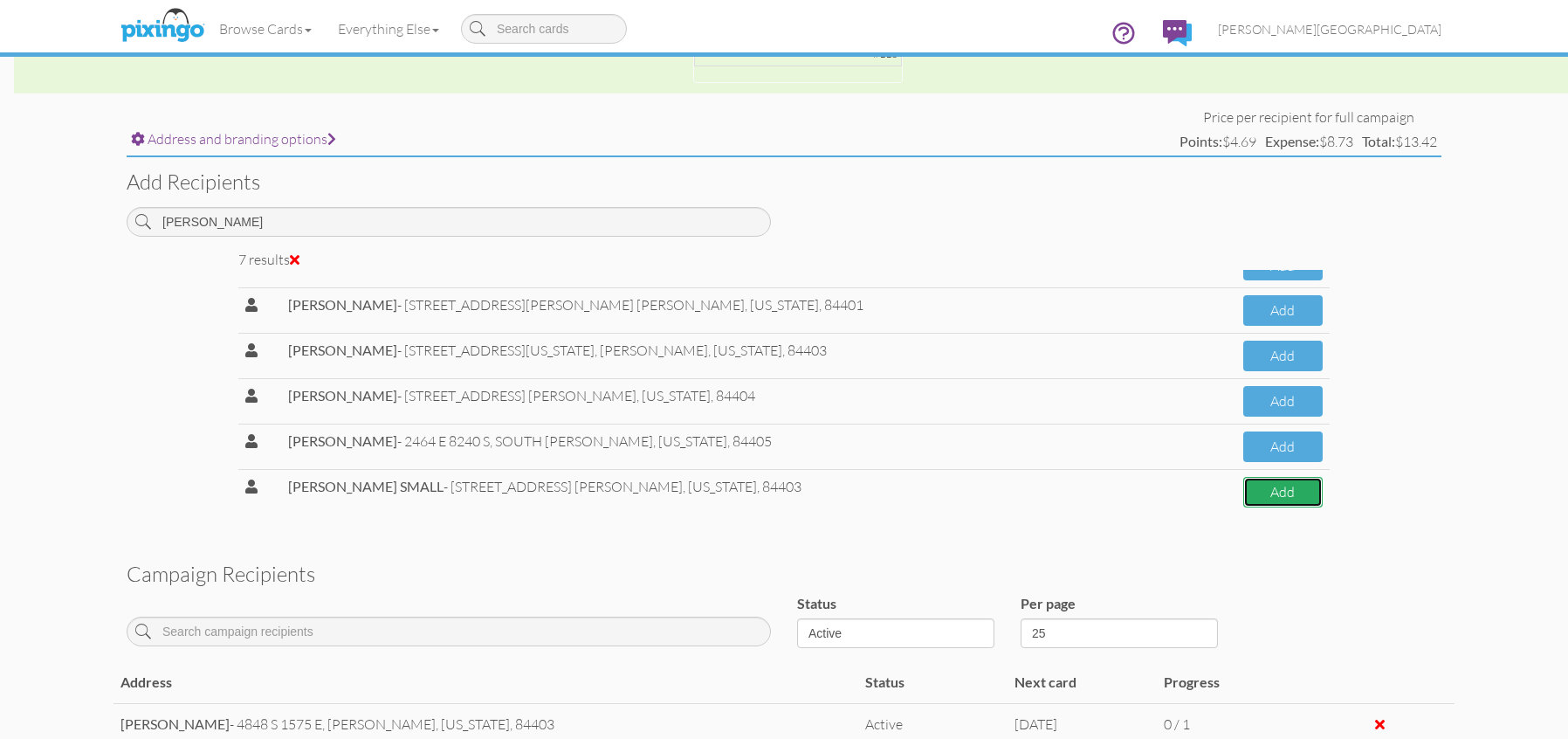
click at [1246, 492] on button "Add" at bounding box center [1283, 492] width 80 height 31
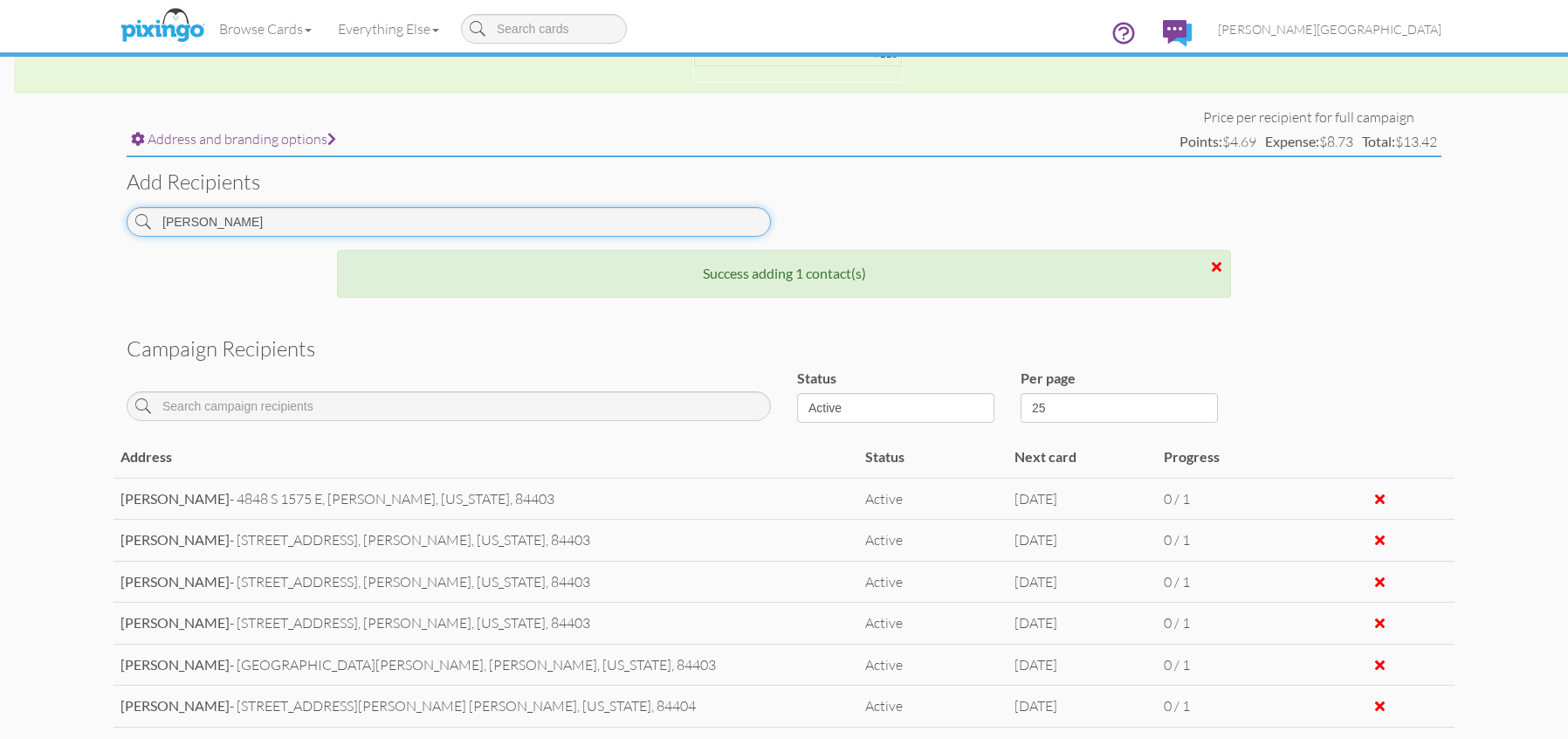
drag, startPoint x: 270, startPoint y: 217, endPoint x: 56, endPoint y: 218, distance: 214.0
click at [56, 218] on campaign-detail "Toggle navigation Visit Pixingo Mobile Browse Cards Business Accounting Automot…" at bounding box center [784, 276] width 1568 height 1776
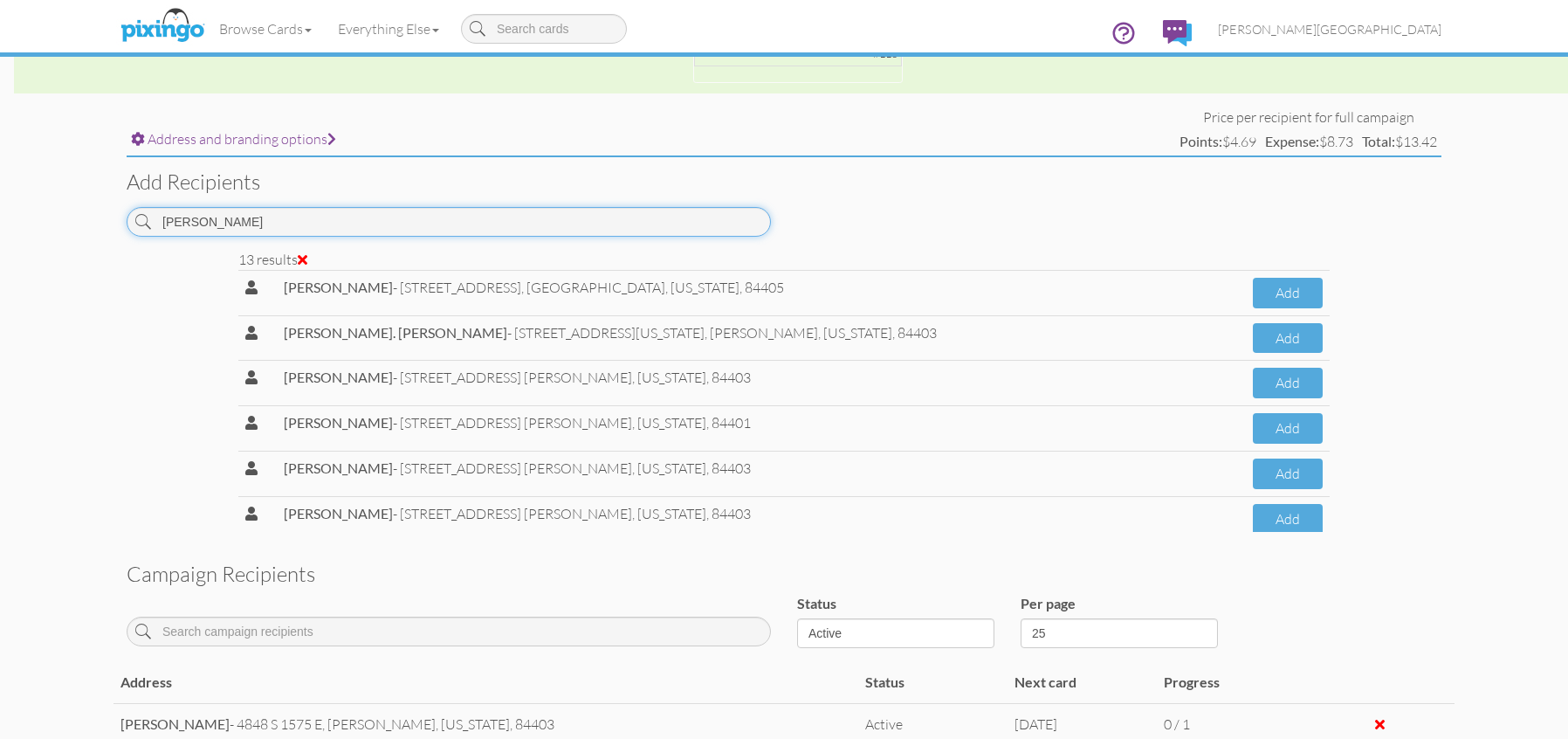
scroll to position [345, 0]
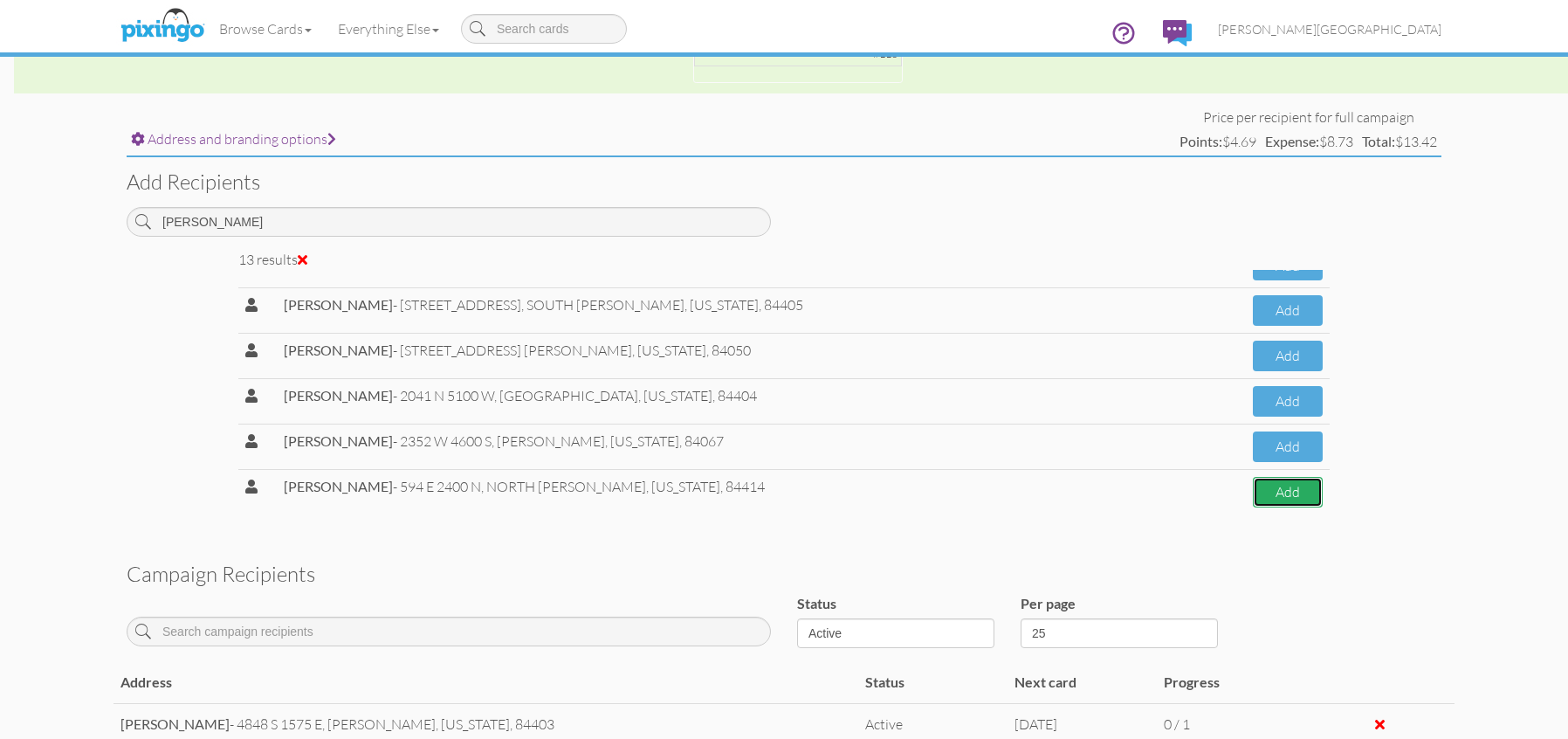
click at [1264, 491] on button "Add" at bounding box center [1288, 492] width 70 height 31
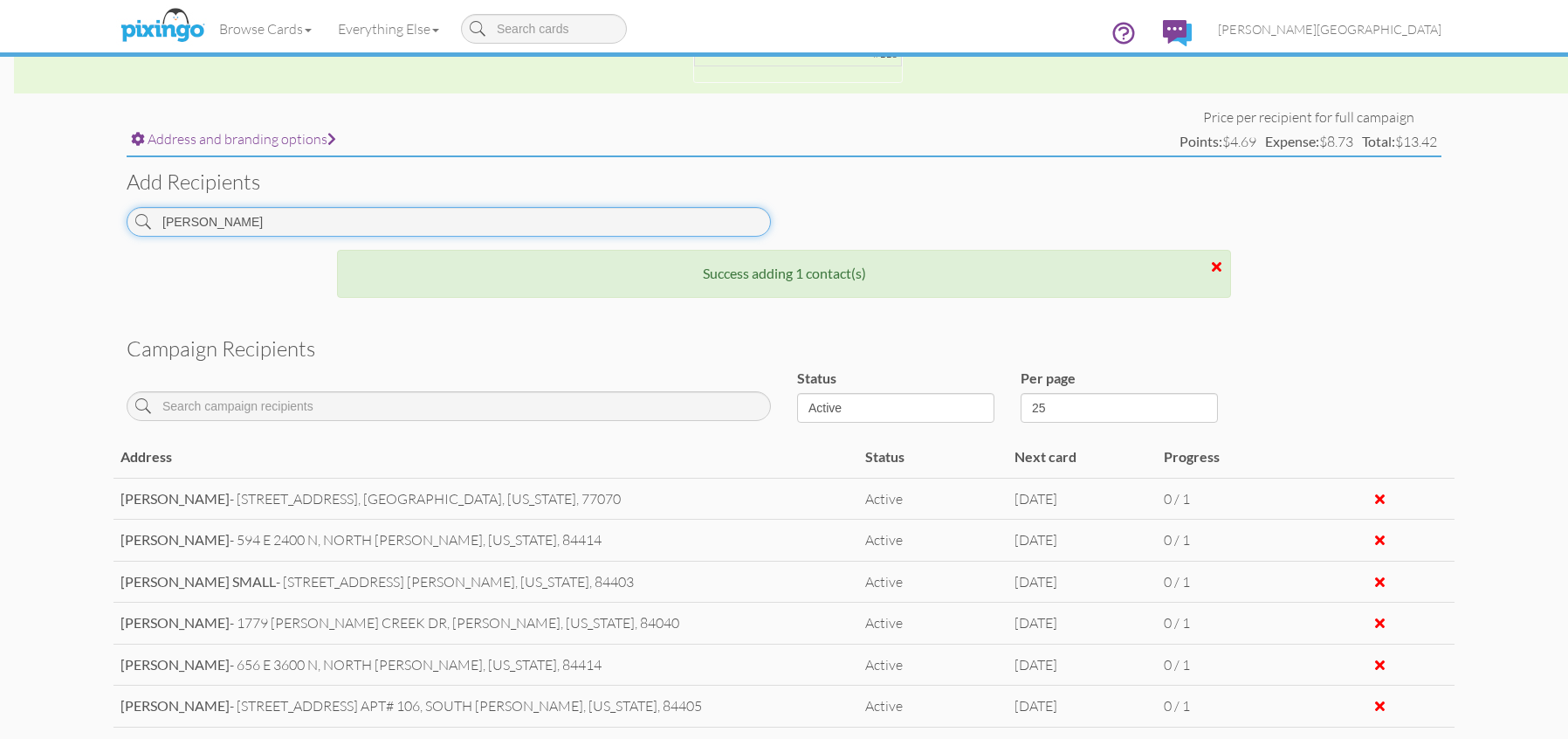
drag, startPoint x: 226, startPoint y: 226, endPoint x: 117, endPoint y: 249, distance: 111.4
click at [117, 249] on div "KEVIN" at bounding box center [449, 228] width 671 height 43
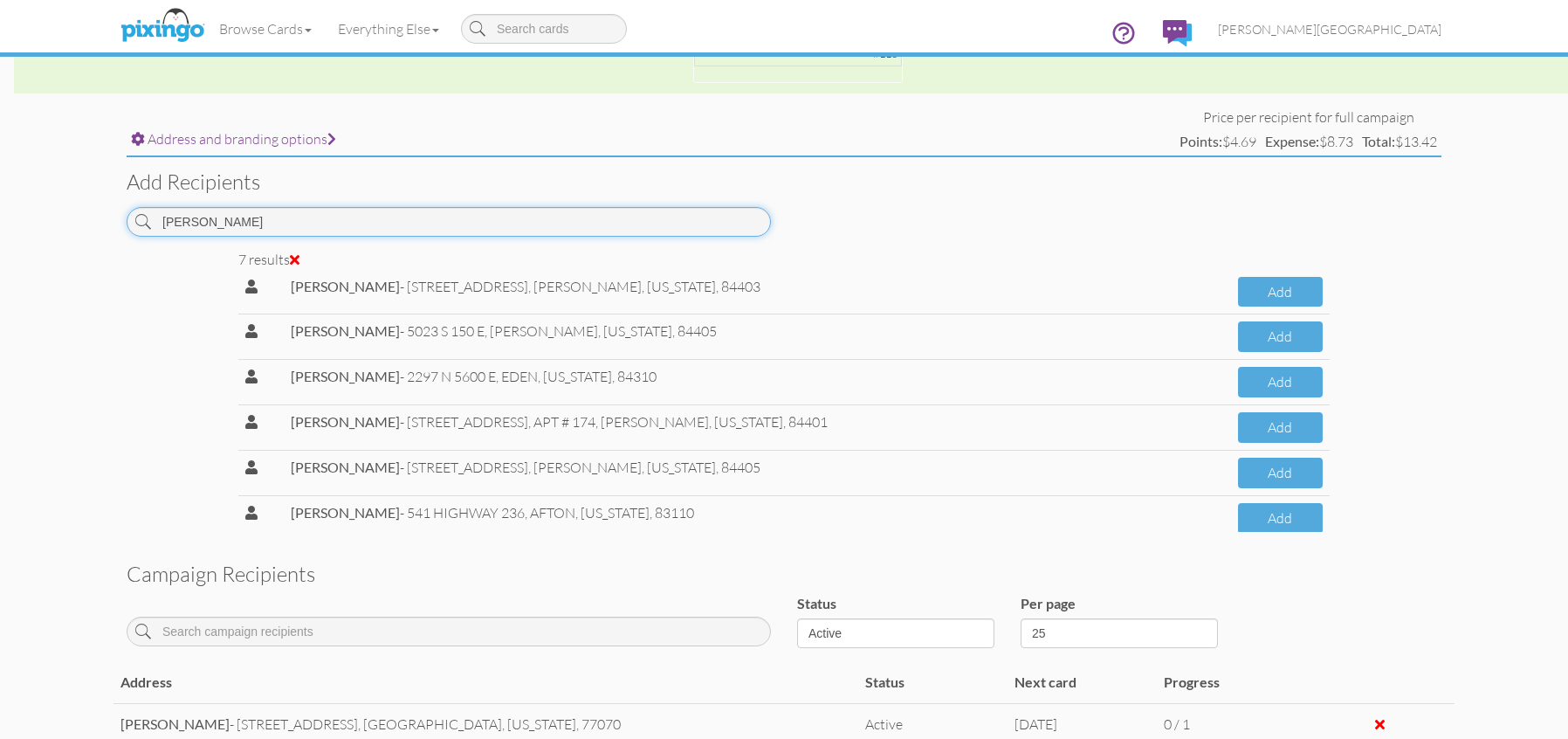
scroll to position [73, 0]
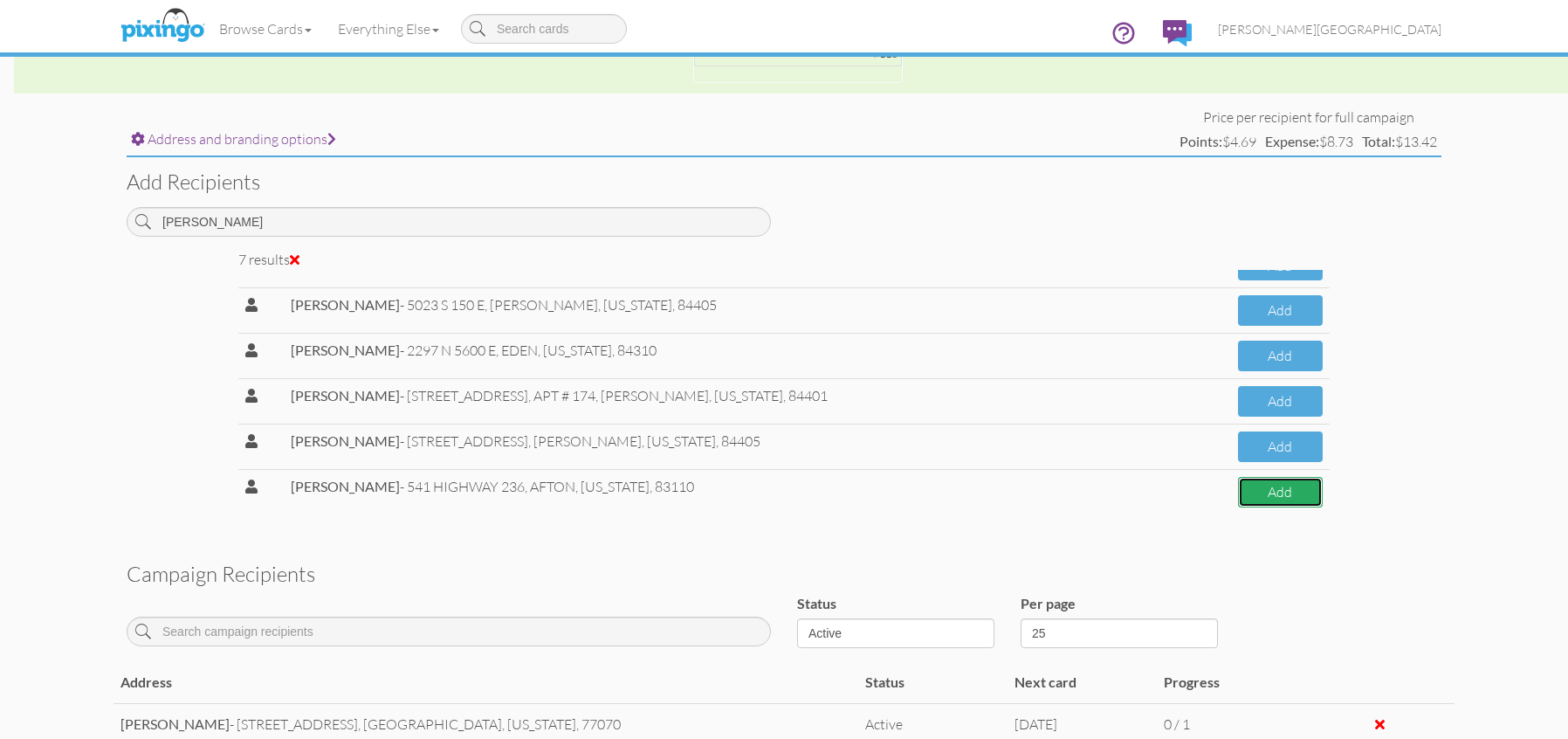
click at [1238, 494] on button "Add" at bounding box center [1280, 492] width 85 height 31
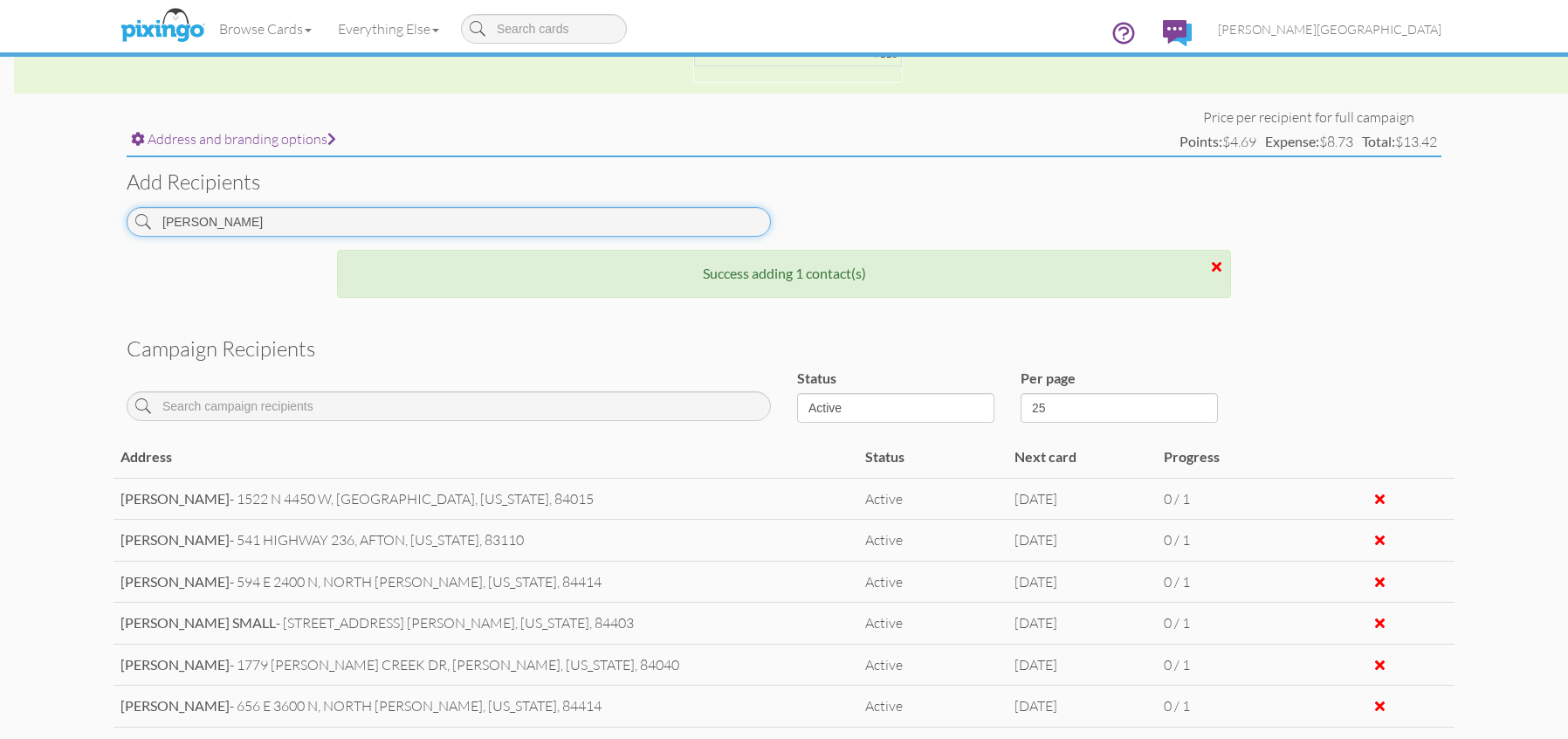
drag, startPoint x: 241, startPoint y: 229, endPoint x: 85, endPoint y: 236, distance: 156.2
click at [85, 236] on campaign-detail "Toggle navigation Visit Pixingo Mobile Browse Cards Business Accounting Automot…" at bounding box center [784, 276] width 1568 height 1776
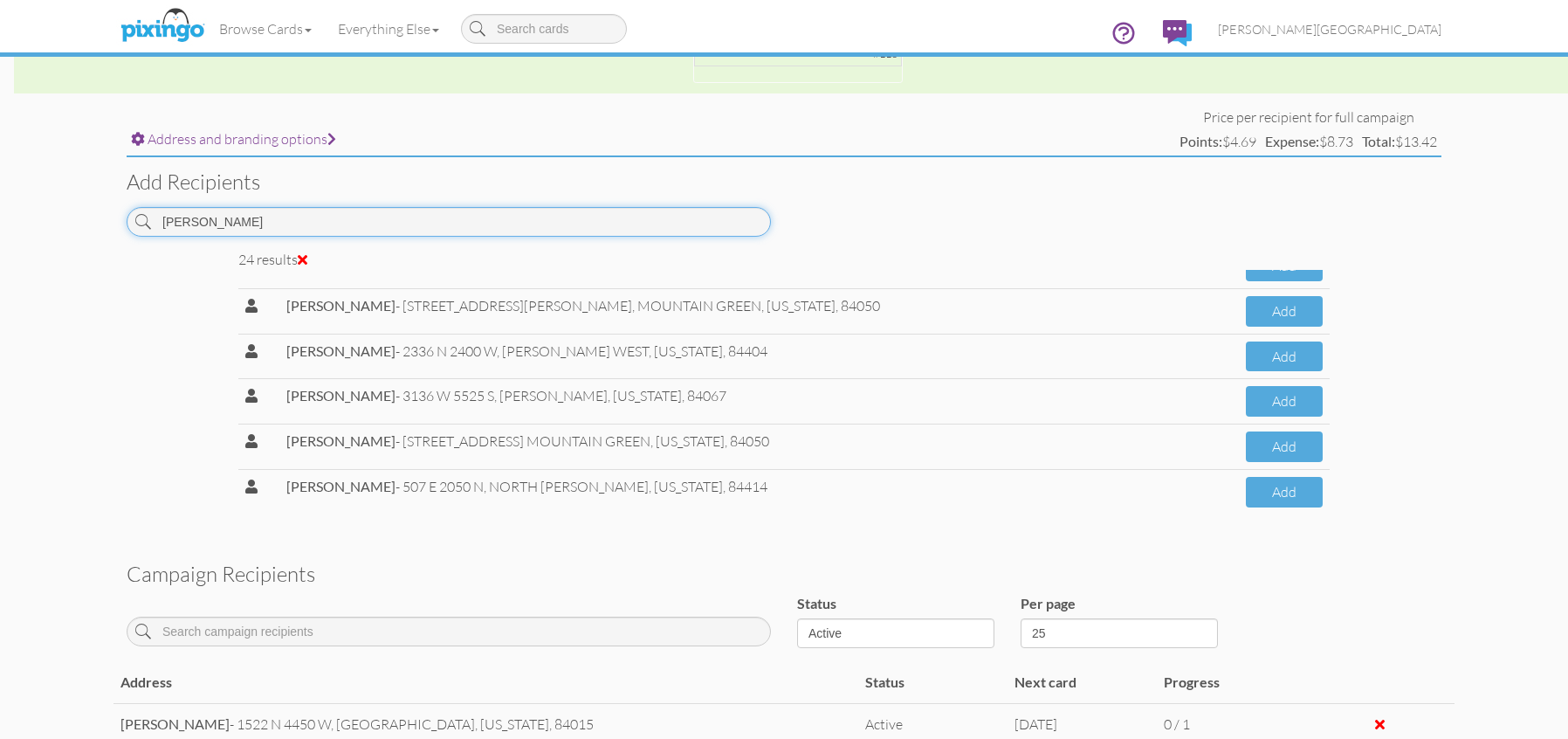
scroll to position [961, 0]
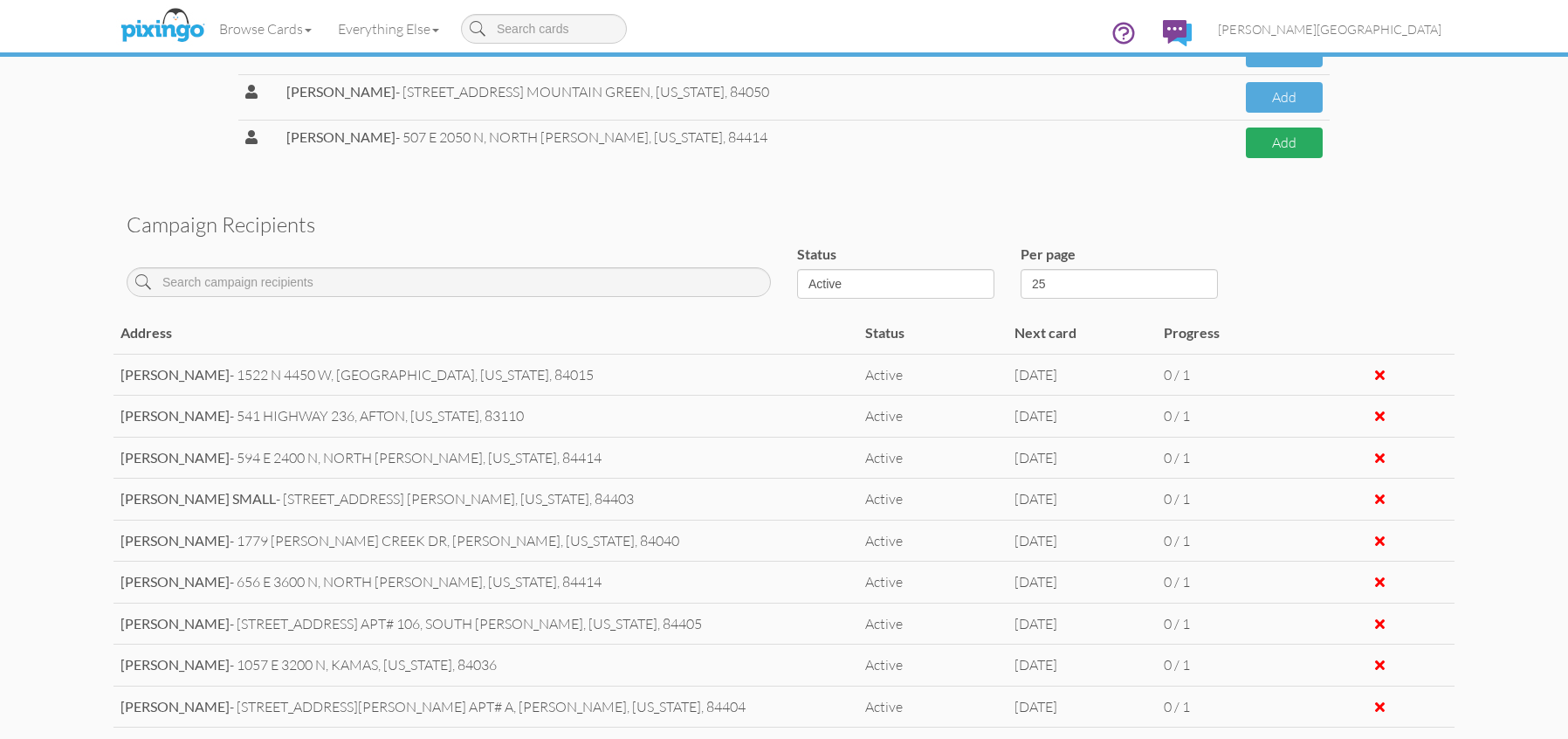
type input "JEFF"
click at [1277, 149] on button "Add" at bounding box center [1284, 142] width 77 height 31
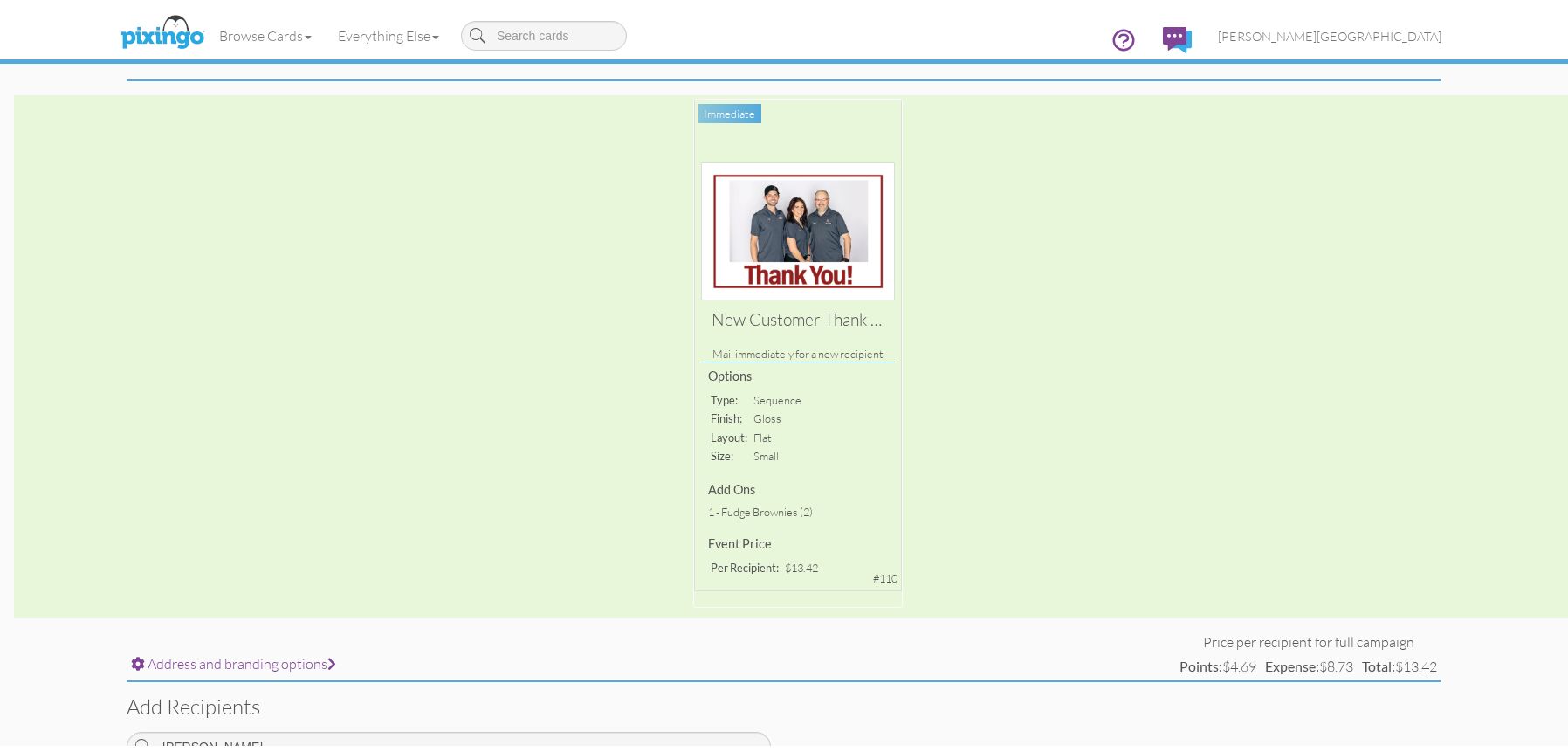
scroll to position [0, 0]
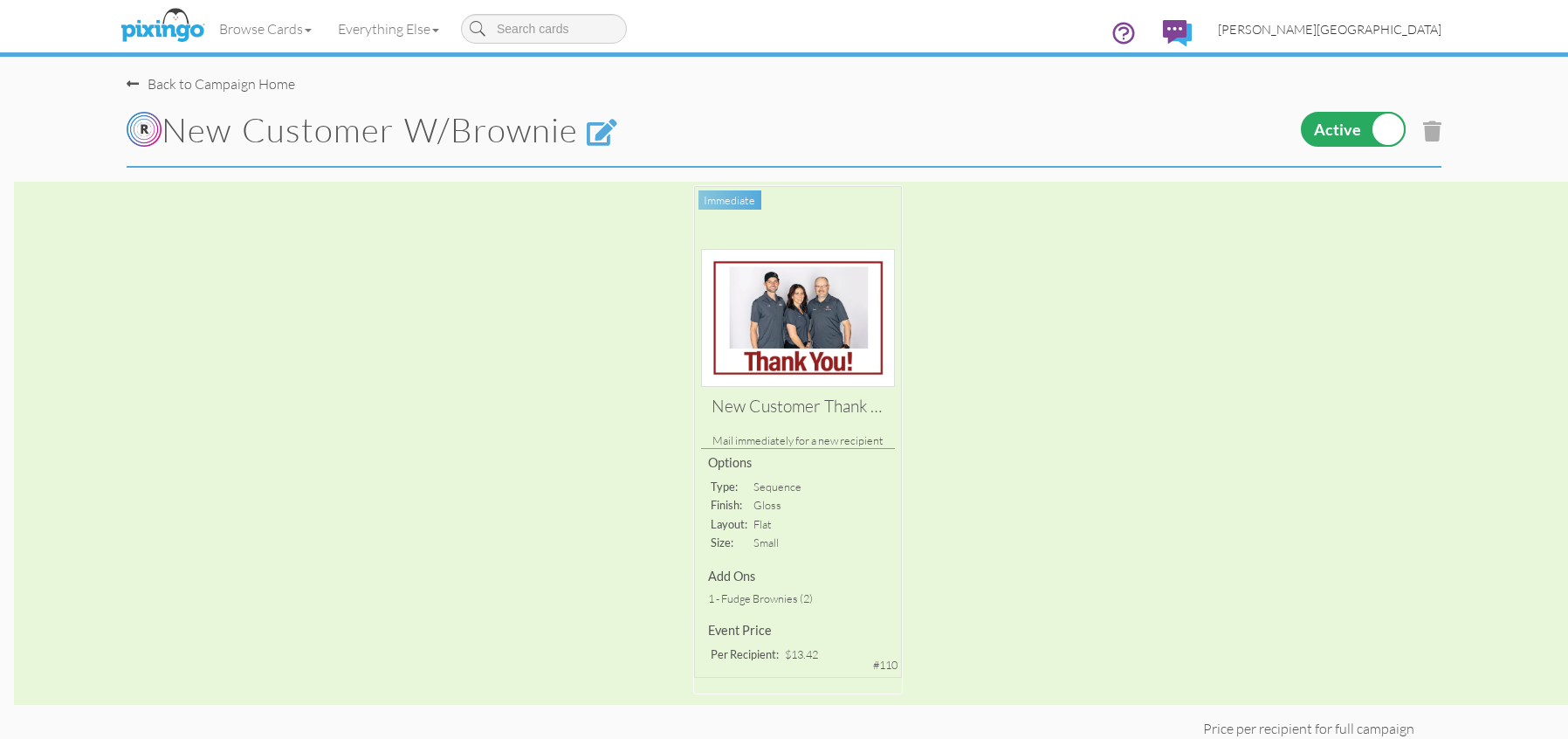
click at [1424, 40] on link "[PERSON_NAME][GEOGRAPHIC_DATA]" at bounding box center [1329, 29] width 250 height 45
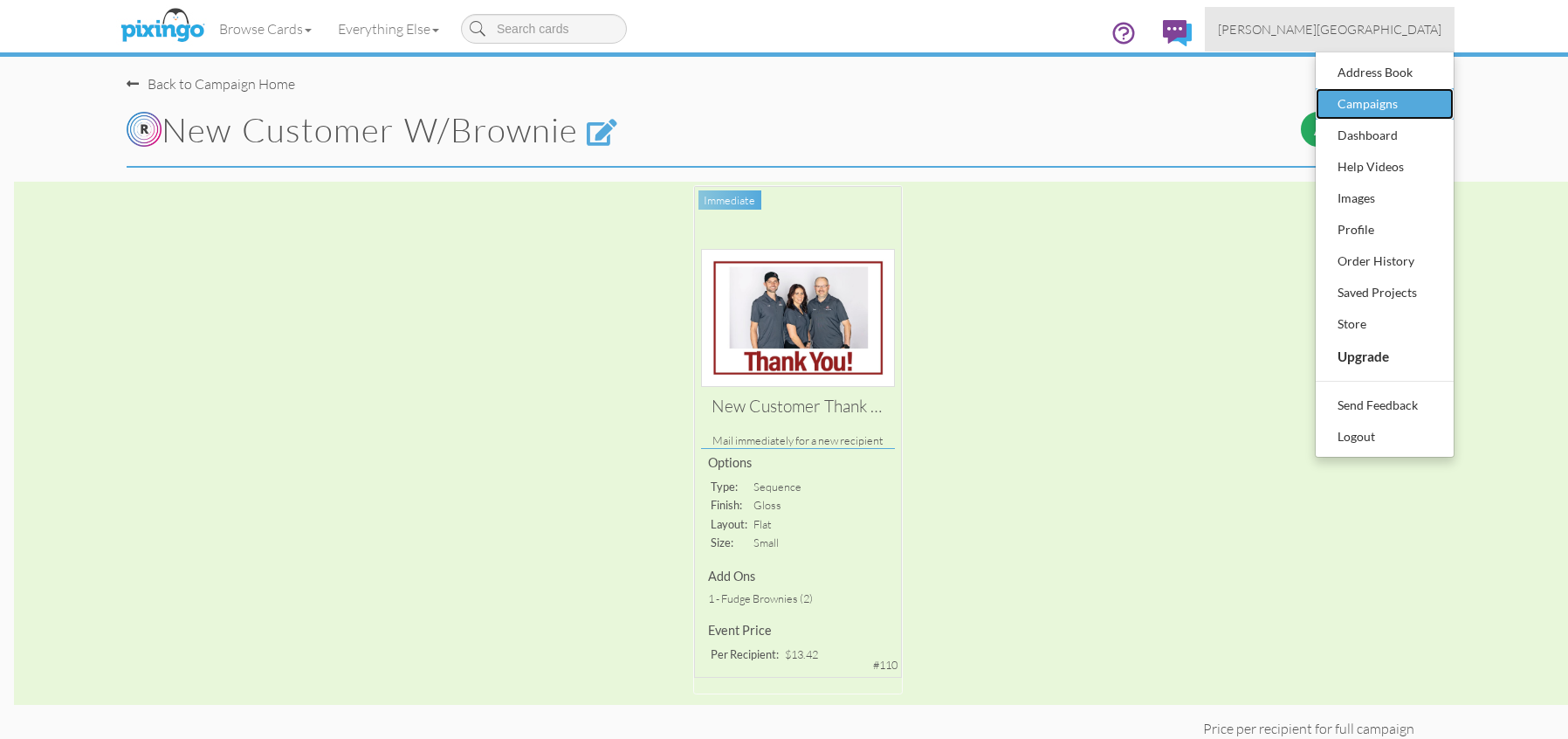
click at [1409, 99] on div "Campaigns" at bounding box center [1384, 104] width 103 height 26
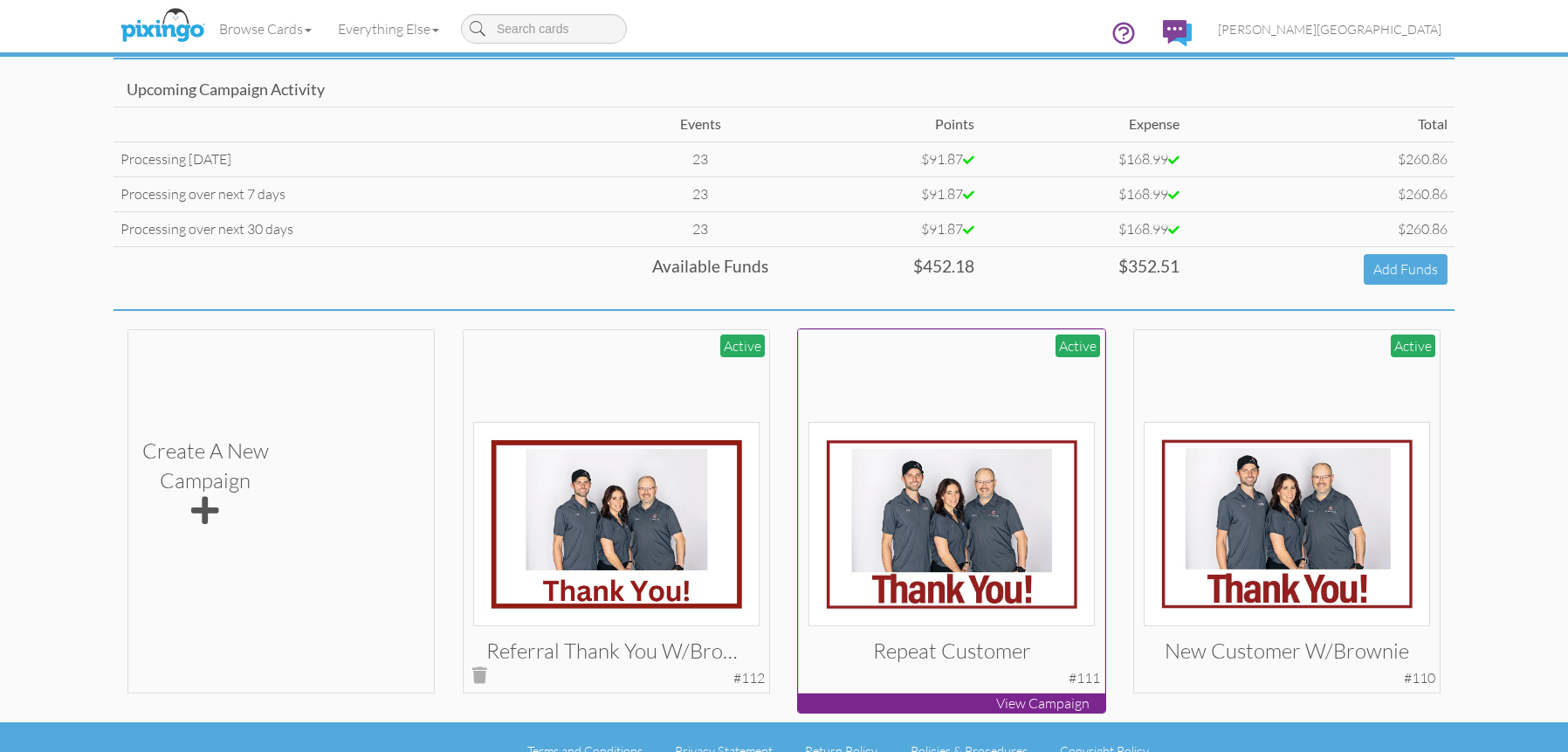
scroll to position [133, 0]
